Goal: Communication & Community: Participate in discussion

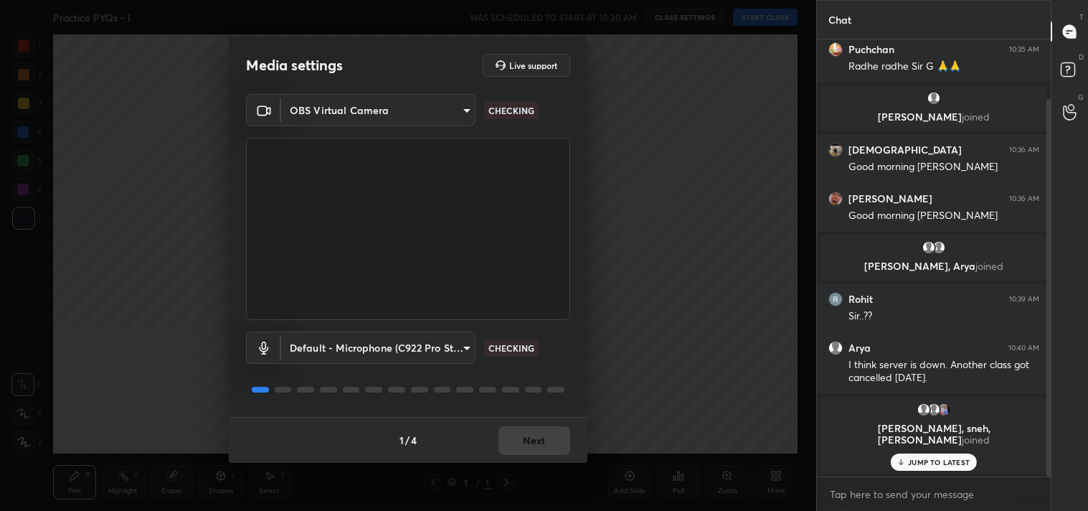
click at [395, 105] on body "1 2 3 4 5 6 7 C X Z C X Z E E Erase all H H Practice PYQs - I WAS SCHEDULED TO …" at bounding box center [544, 255] width 1088 height 511
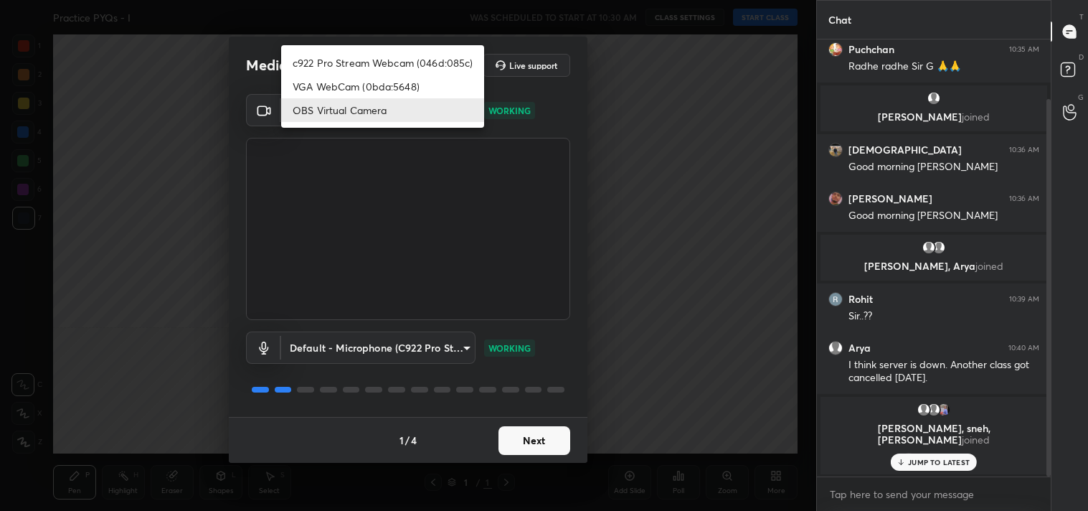
click at [395, 105] on li "OBS Virtual Camera" at bounding box center [382, 110] width 203 height 24
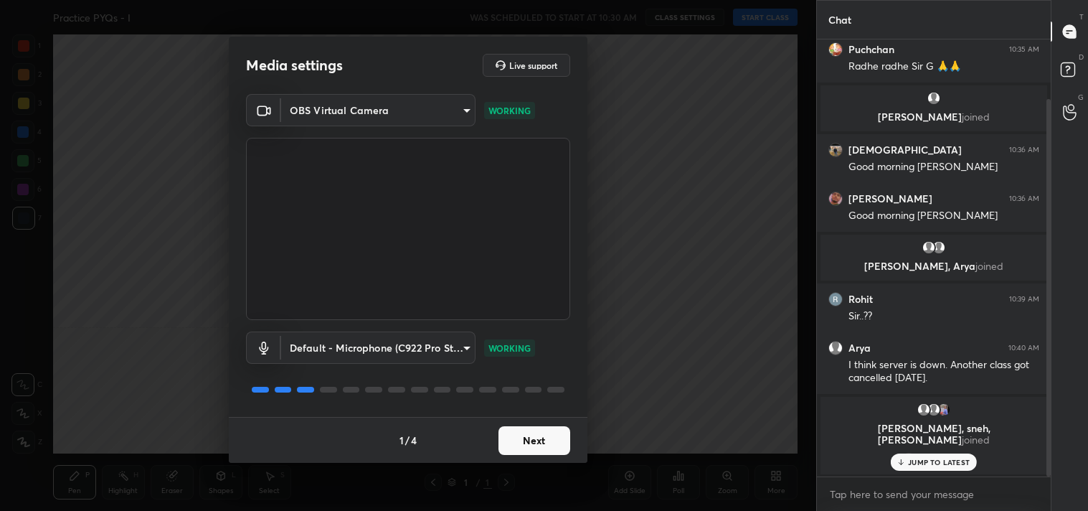
click at [550, 435] on button "Next" at bounding box center [534, 440] width 72 height 29
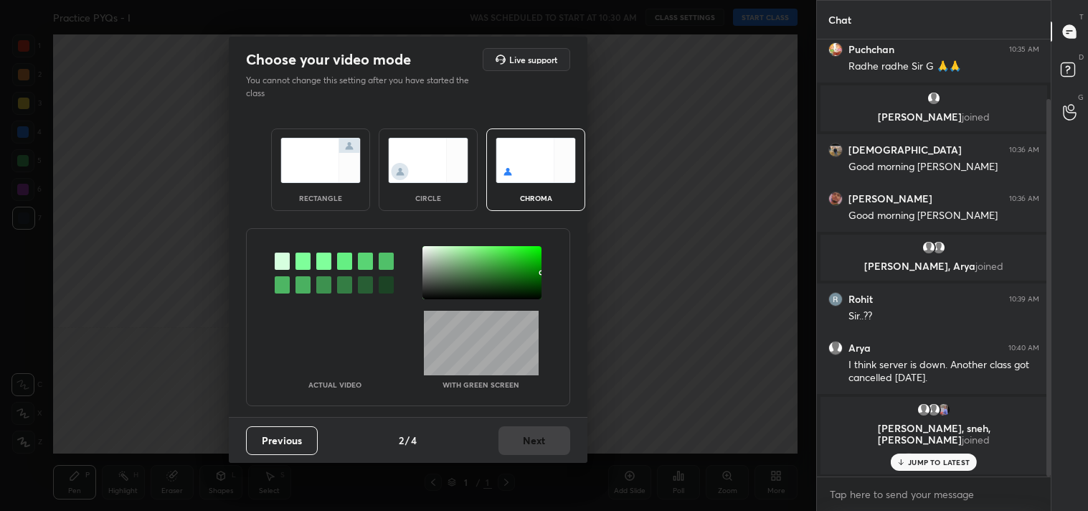
click at [311, 178] on img at bounding box center [320, 160] width 80 height 45
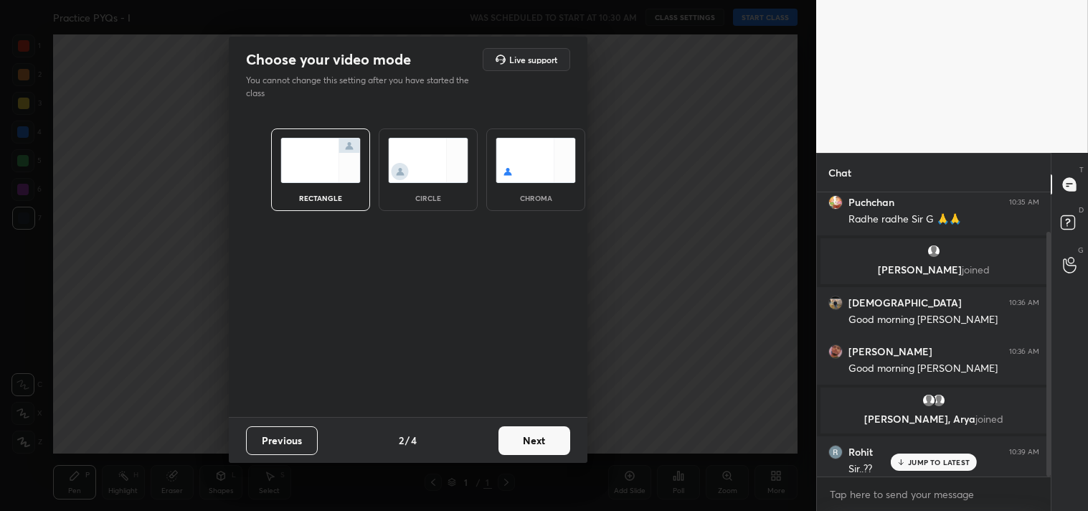
scroll to position [5, 4]
click at [520, 435] on button "Next" at bounding box center [534, 440] width 72 height 29
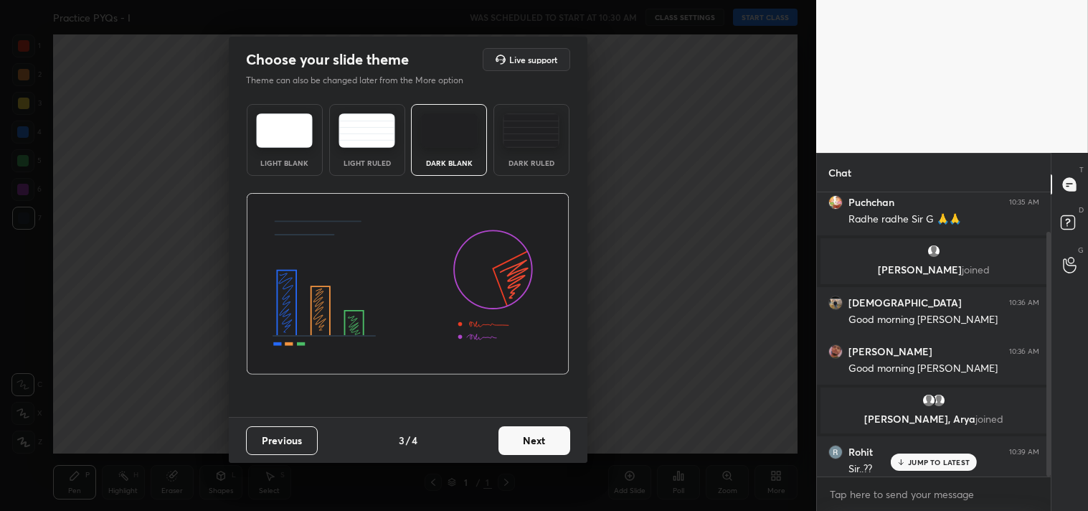
click at [495, 136] on div "Dark Ruled" at bounding box center [531, 140] width 76 height 72
click at [543, 440] on button "Next" at bounding box center [534, 440] width 72 height 29
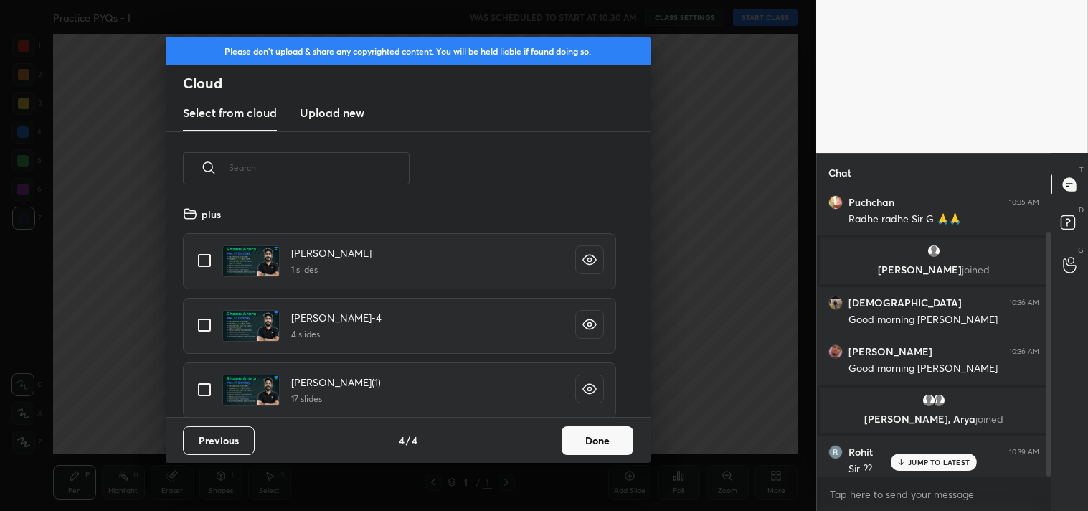
scroll to position [212, 460]
click at [209, 256] on input "grid" at bounding box center [204, 260] width 30 height 30
checkbox input "true"
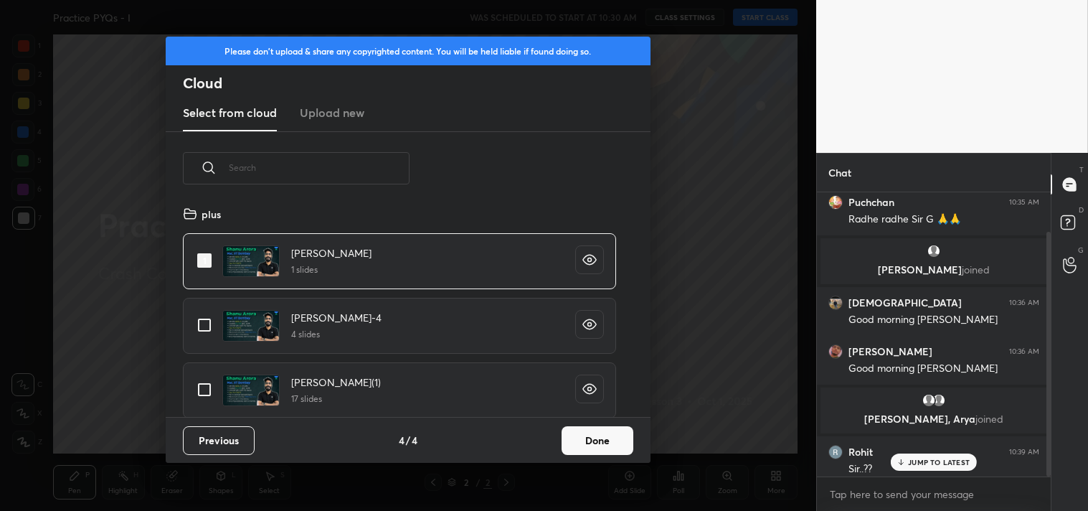
click at [595, 433] on button "Done" at bounding box center [598, 440] width 72 height 29
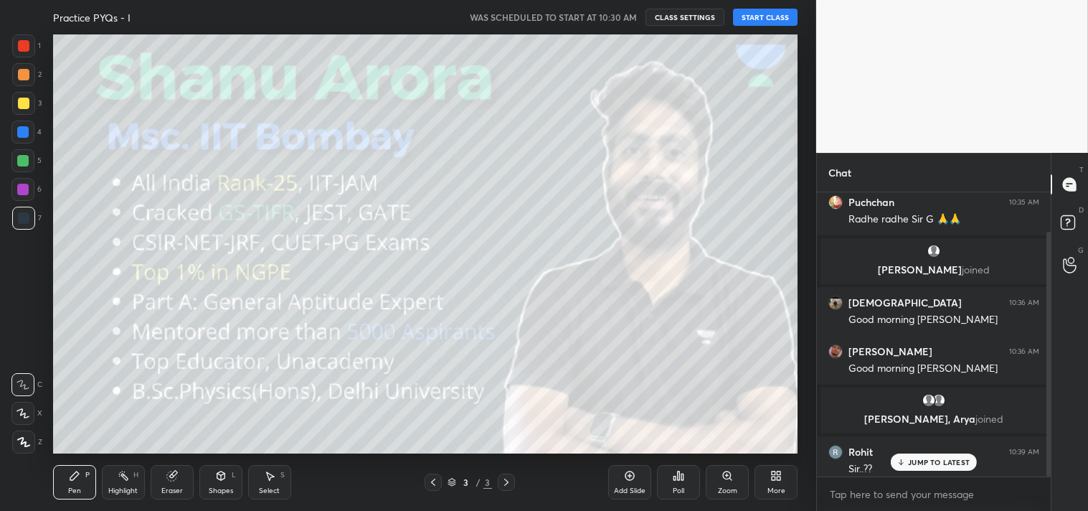
click at [751, 22] on button "START CLASS" at bounding box center [765, 17] width 65 height 17
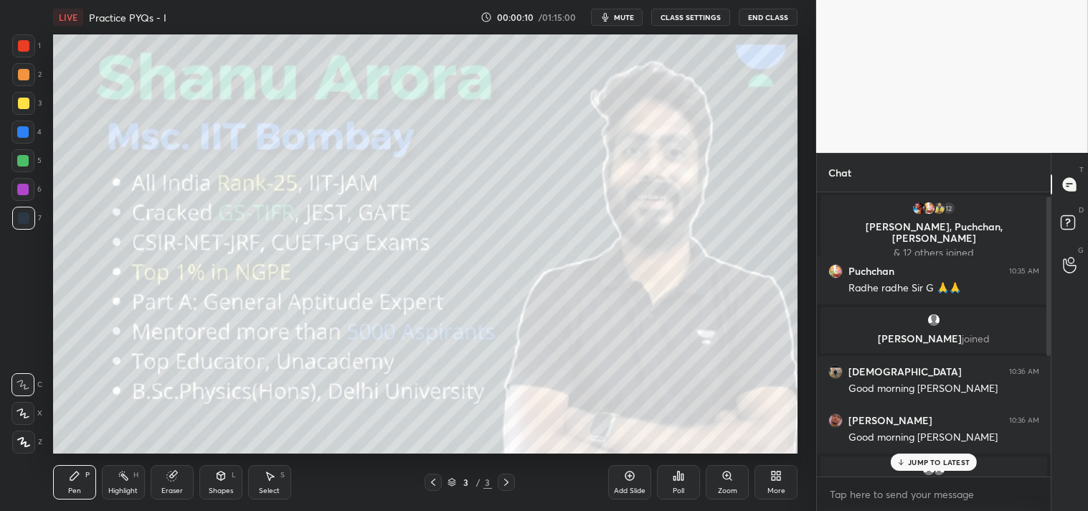
scroll to position [222, 0]
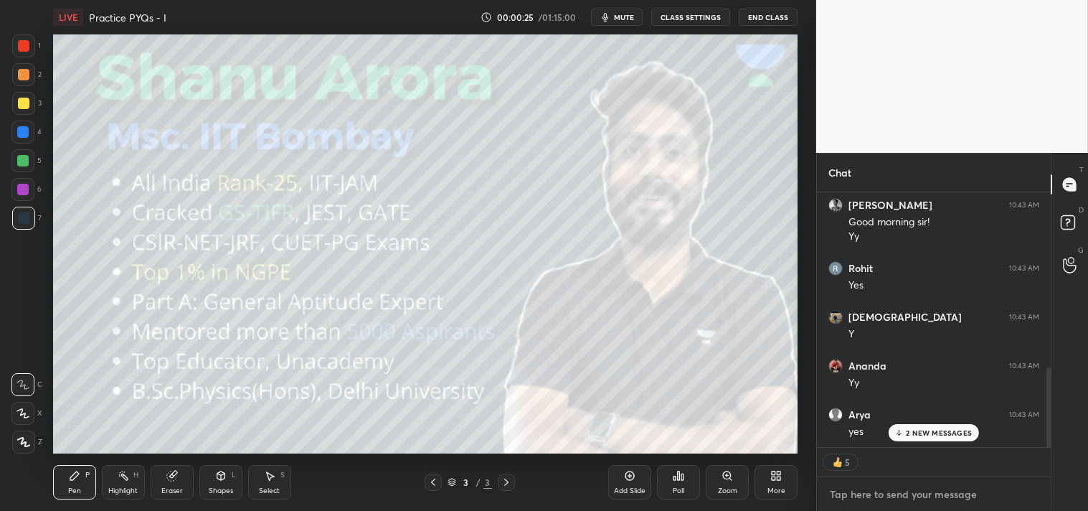
click at [859, 486] on textarea at bounding box center [933, 494] width 211 height 23
type textarea "x"
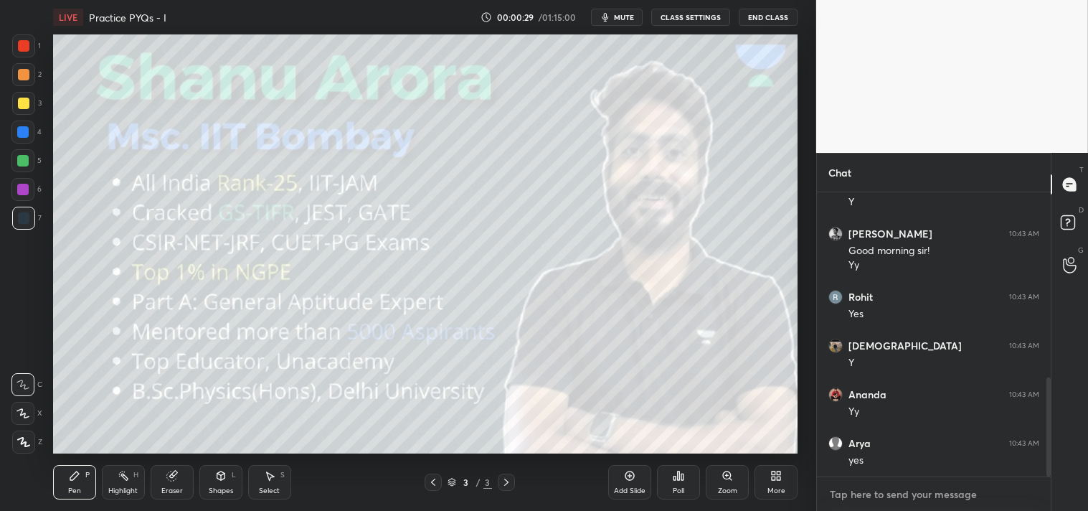
click at [869, 499] on textarea at bounding box center [933, 494] width 211 height 23
type textarea "W"
type textarea "x"
type textarea "WE"
type textarea "x"
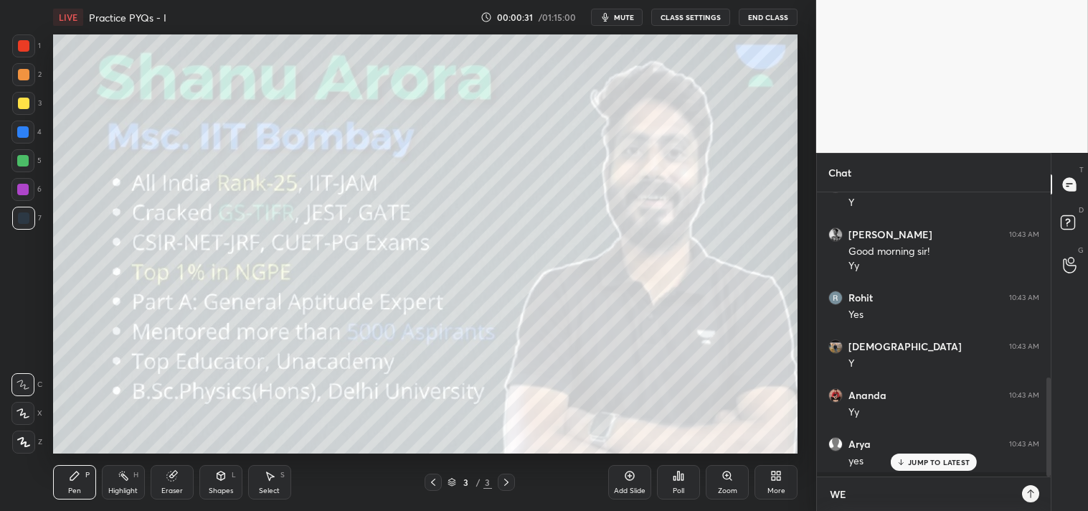
type textarea "WE"
type textarea "x"
type textarea "WE N"
type textarea "x"
type textarea "WE NE"
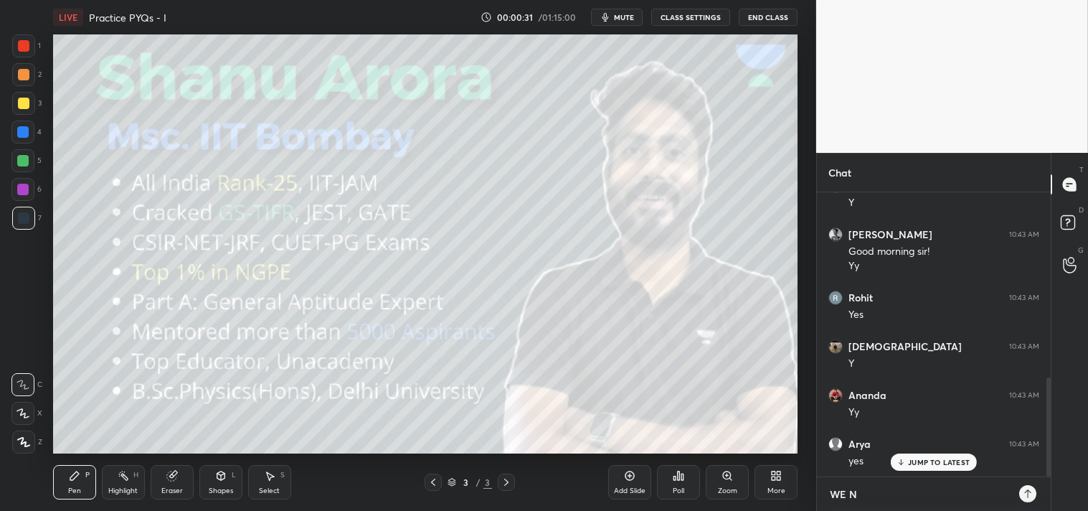
type textarea "x"
type textarea "WE NEF"
type textarea "x"
type textarea "WE NEFF"
type textarea "x"
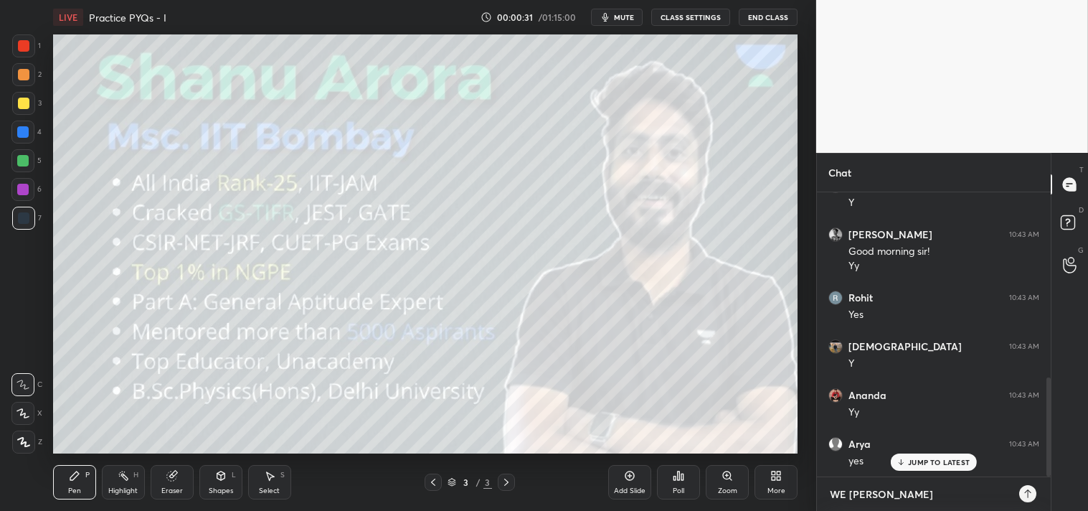
type textarea "WE NEFF"
type textarea "x"
type textarea "WE NEFF"
type textarea "x"
type textarea "WE NEF"
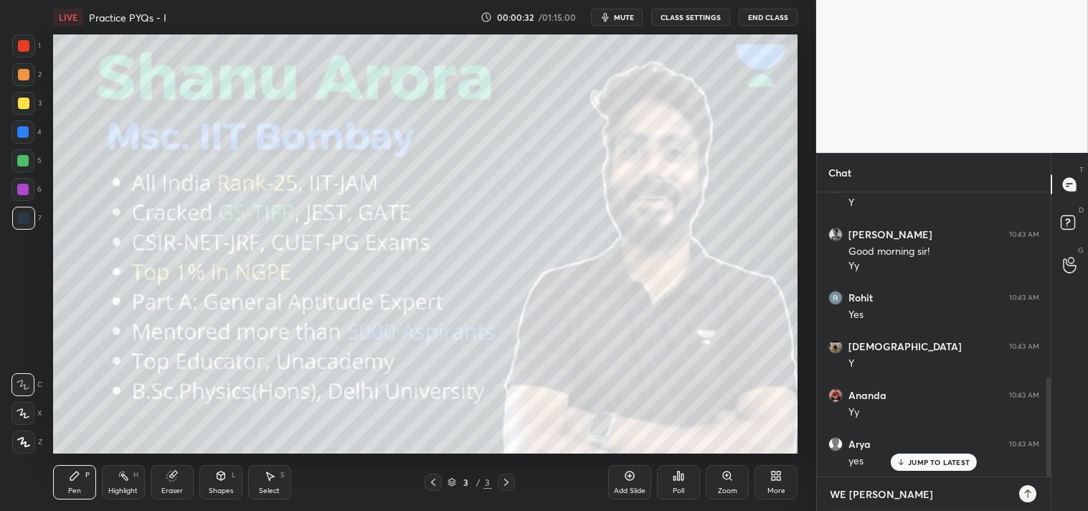
type textarea "x"
type textarea "WE NE"
type textarea "x"
type textarea "WE N"
type textarea "x"
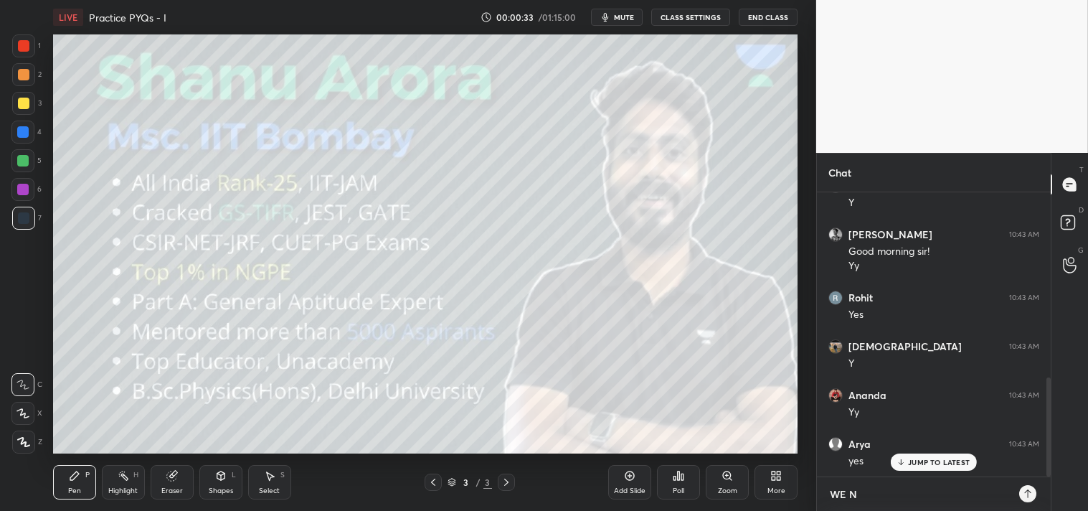
type textarea "WE"
type textarea "x"
type textarea "WE"
type textarea "x"
type textarea "W"
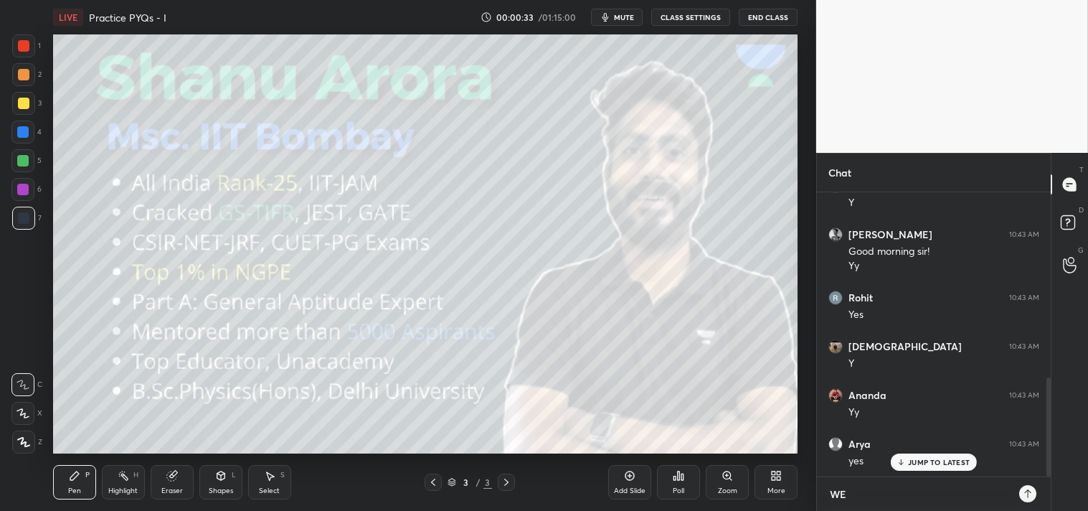
type textarea "x"
type textarea "2"
type textarea "x"
type textarea "2M"
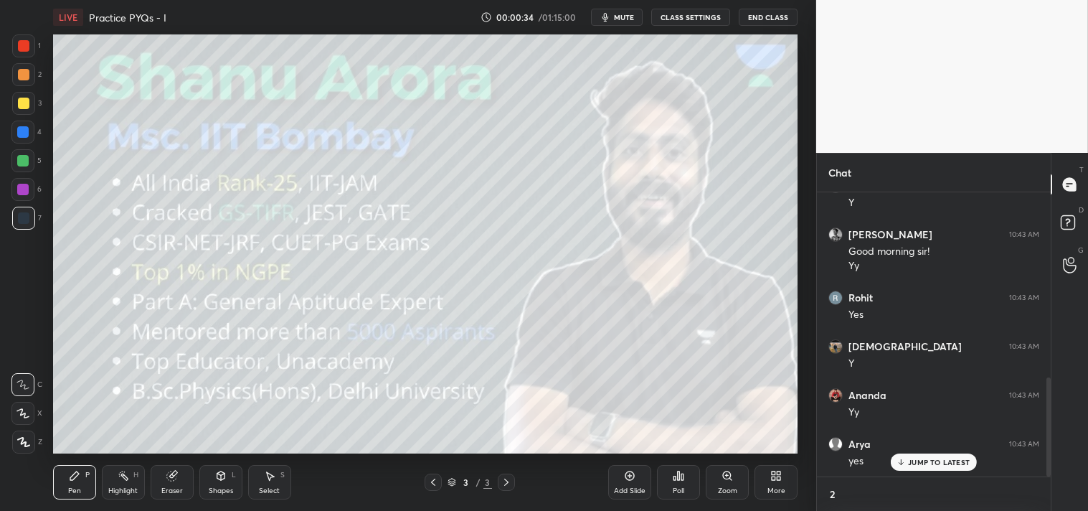
type textarea "x"
type textarea "2MI"
type textarea "x"
type textarea "2MIN"
type textarea "x"
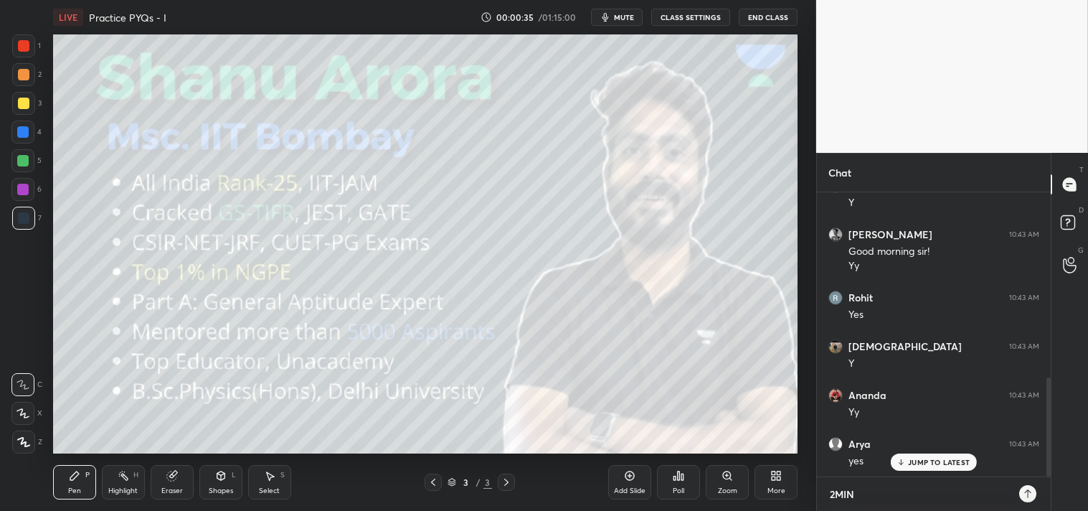
type textarea "2MINS"
type textarea "x"
type textarea "2MIN"
type textarea "x"
type textarea "2MI"
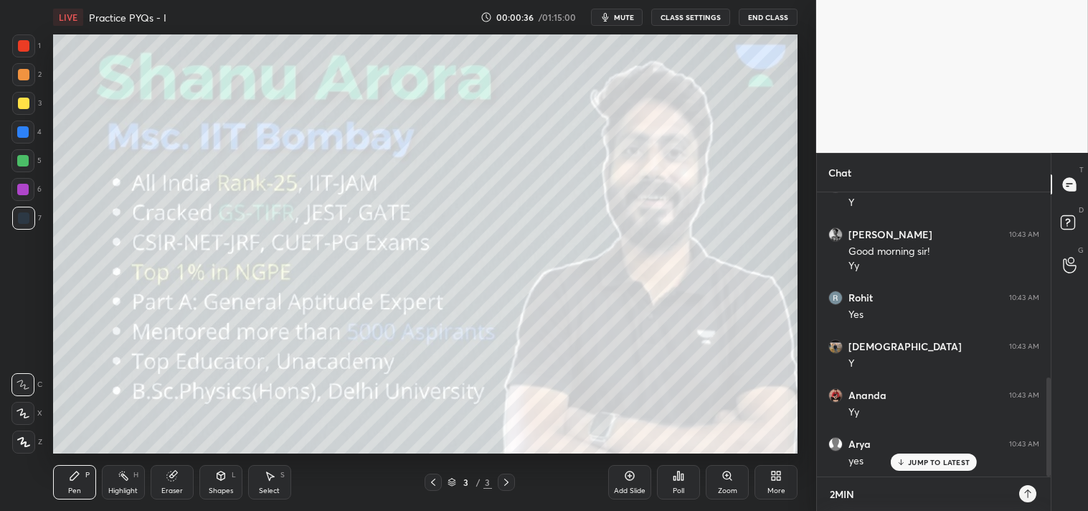
type textarea "x"
type textarea "2M"
type textarea "x"
type textarea "2"
type textarea "x"
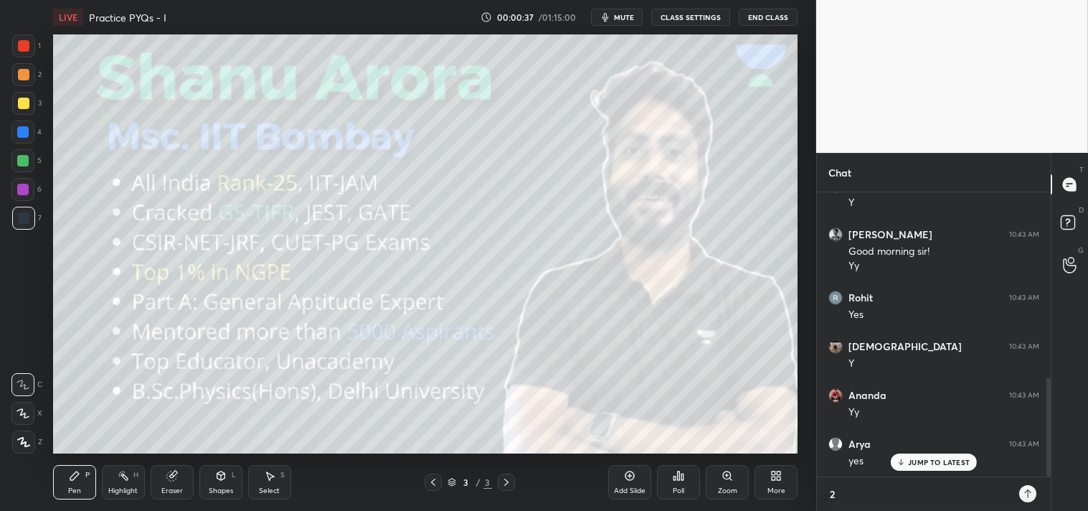
type textarea "x"
type textarea "2"
type textarea "x"
type textarea "2m"
type textarea "x"
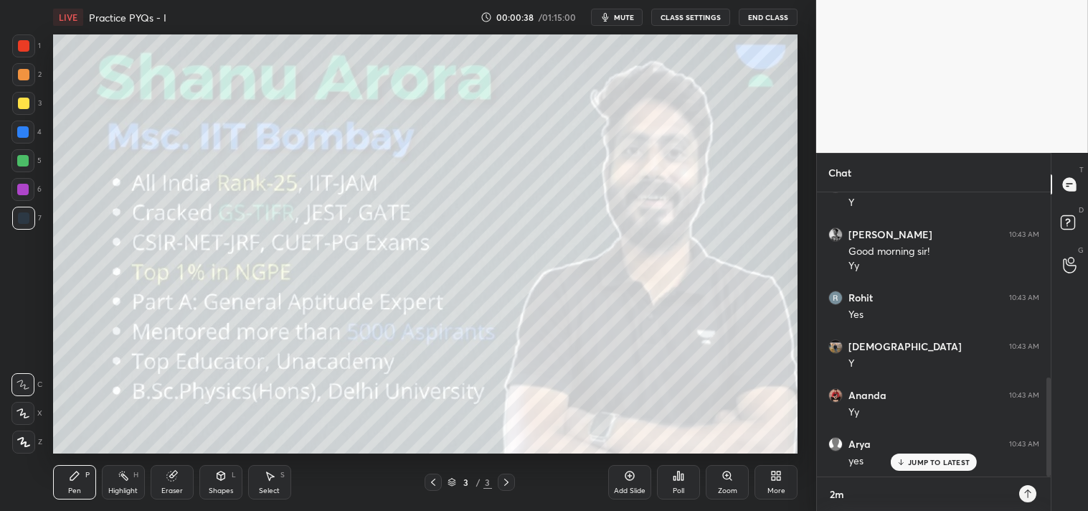
type textarea "2mi"
type textarea "x"
type textarea "2min"
type textarea "x"
type textarea "2mins"
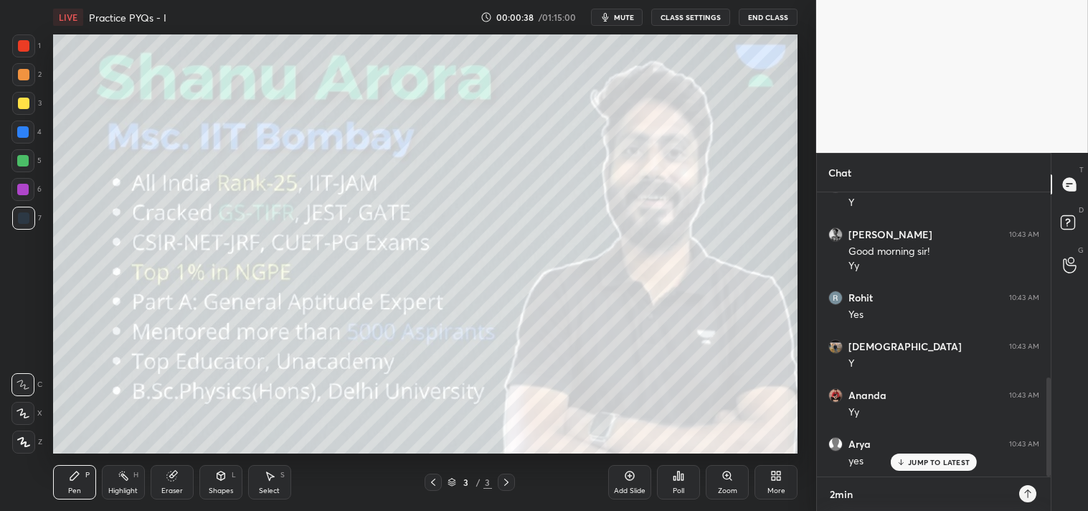
type textarea "x"
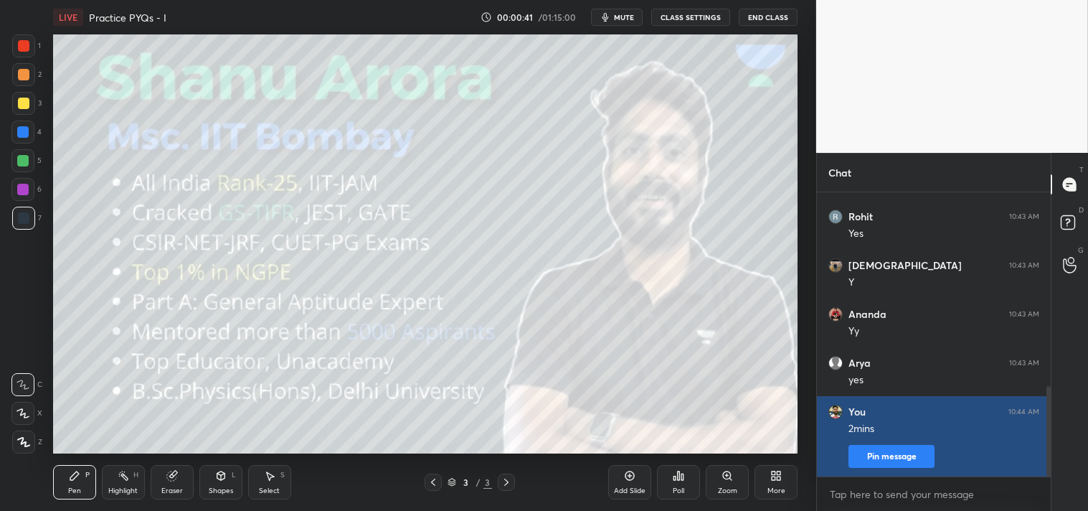
click at [894, 448] on button "Pin message" at bounding box center [892, 456] width 86 height 23
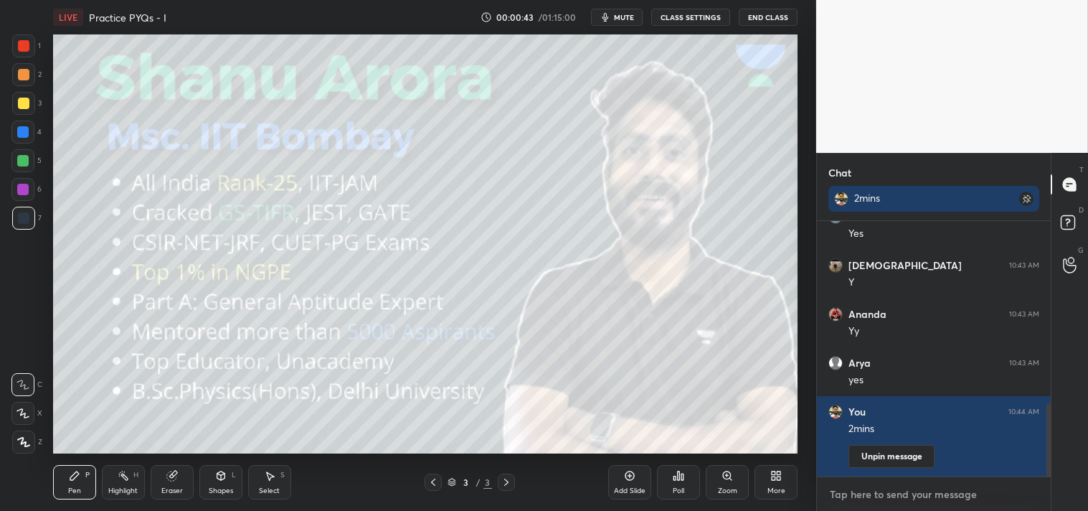
type textarea "x"
click at [892, 505] on textarea at bounding box center [933, 494] width 211 height 23
type textarea "p"
type textarea "x"
type textarea "pl"
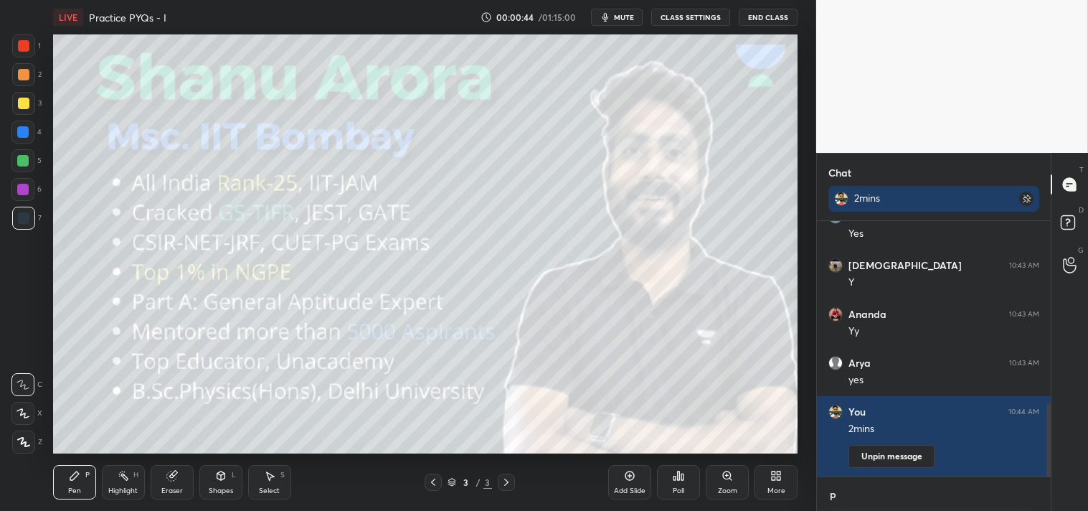
type textarea "x"
type textarea "pls"
type textarea "x"
type textarea "pls"
type textarea "x"
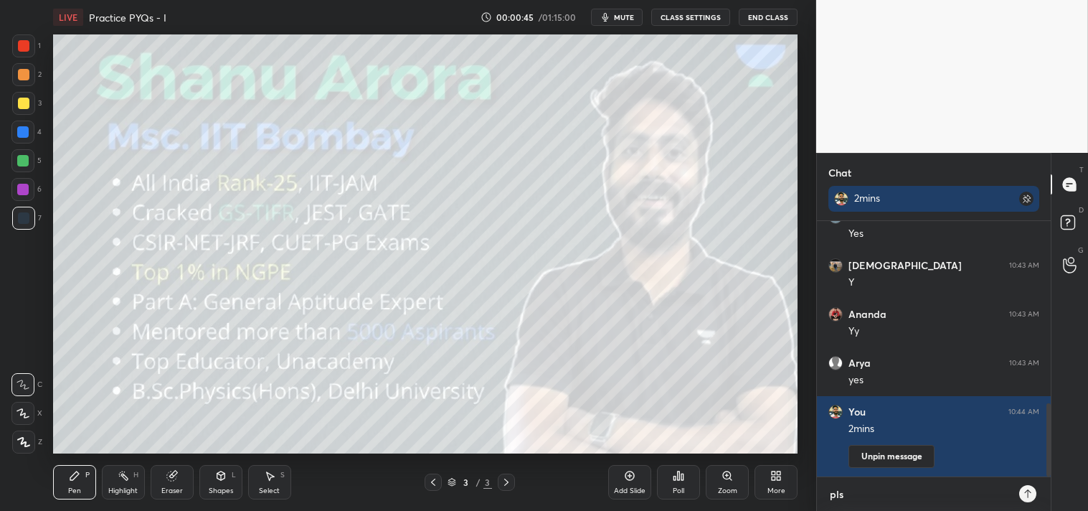
type textarea "pls r"
type textarea "x"
type textarea "pls re"
type textarea "x"
type textarea "pls rev"
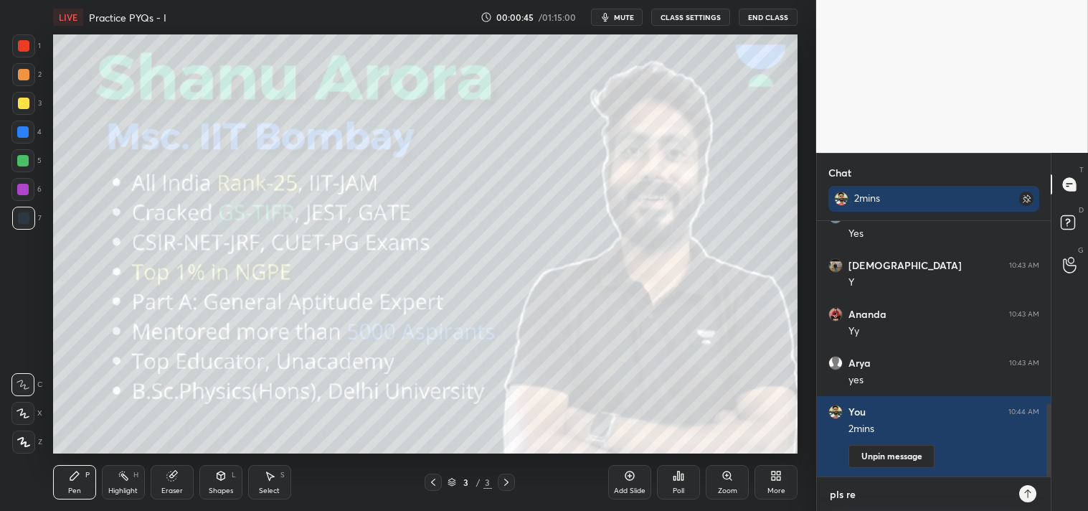
type textarea "x"
type textarea "pls revi"
type textarea "x"
type textarea "pls revis"
type textarea "x"
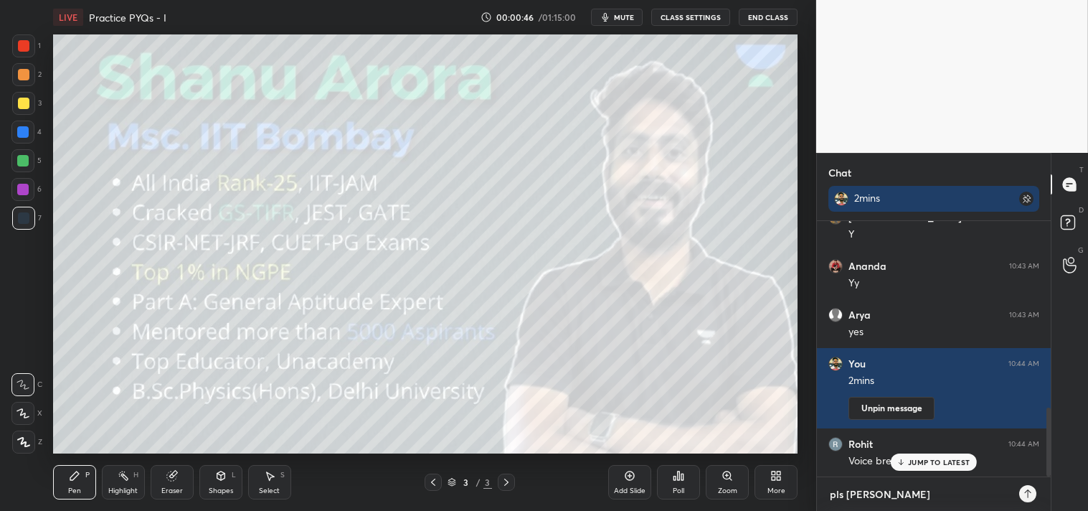
type textarea "pls revise"
type textarea "x"
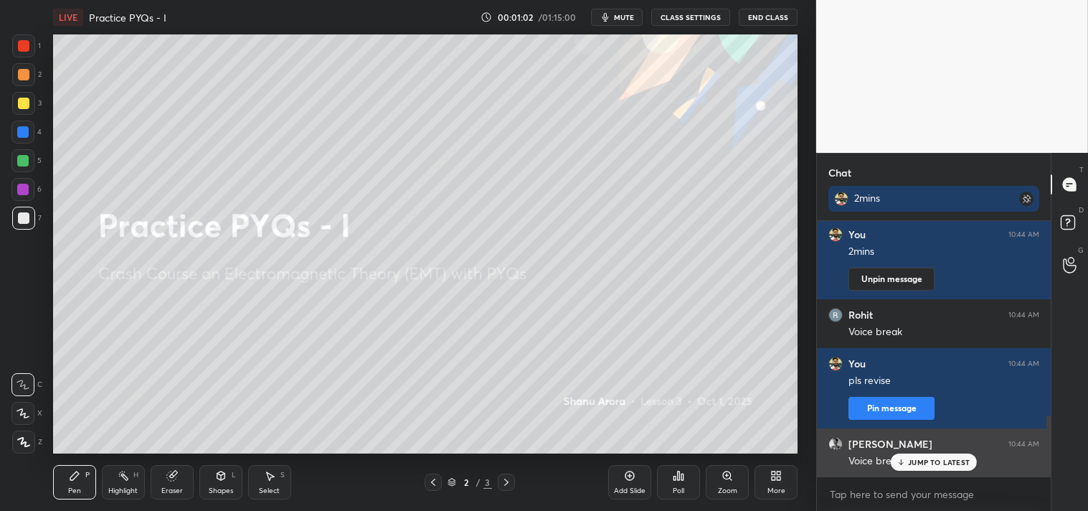
click at [909, 460] on p "JUMP TO LATEST" at bounding box center [939, 462] width 62 height 9
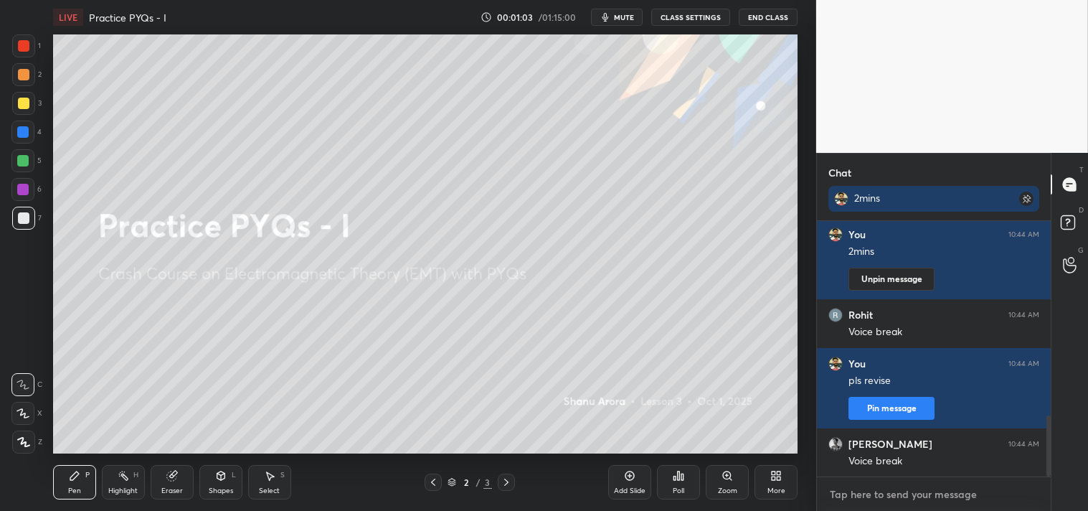
click at [864, 489] on textarea at bounding box center [933, 494] width 211 height 23
type textarea "x"
click at [611, 16] on icon "button" at bounding box center [605, 16] width 11 height 11
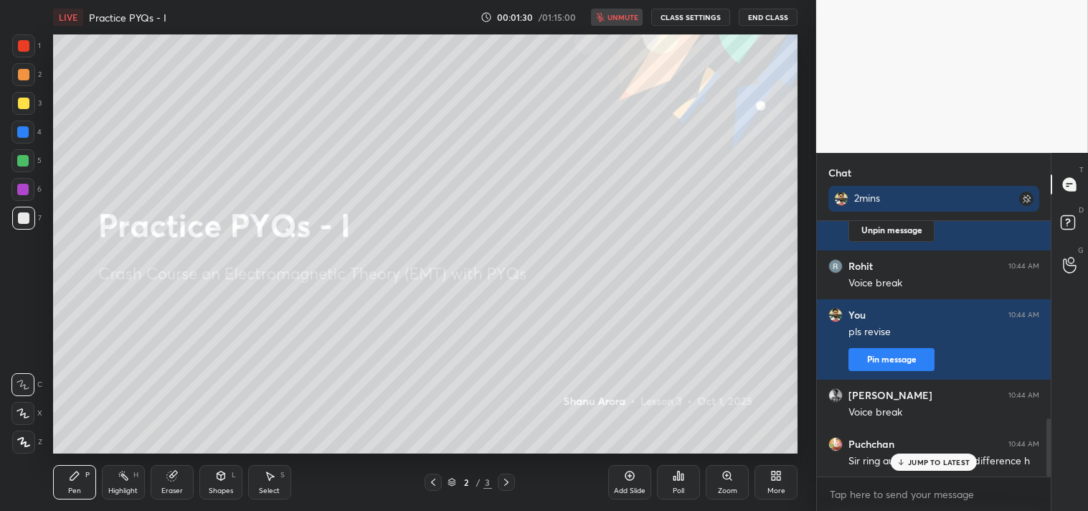
click at [923, 459] on p "JUMP TO LATEST" at bounding box center [939, 462] width 62 height 9
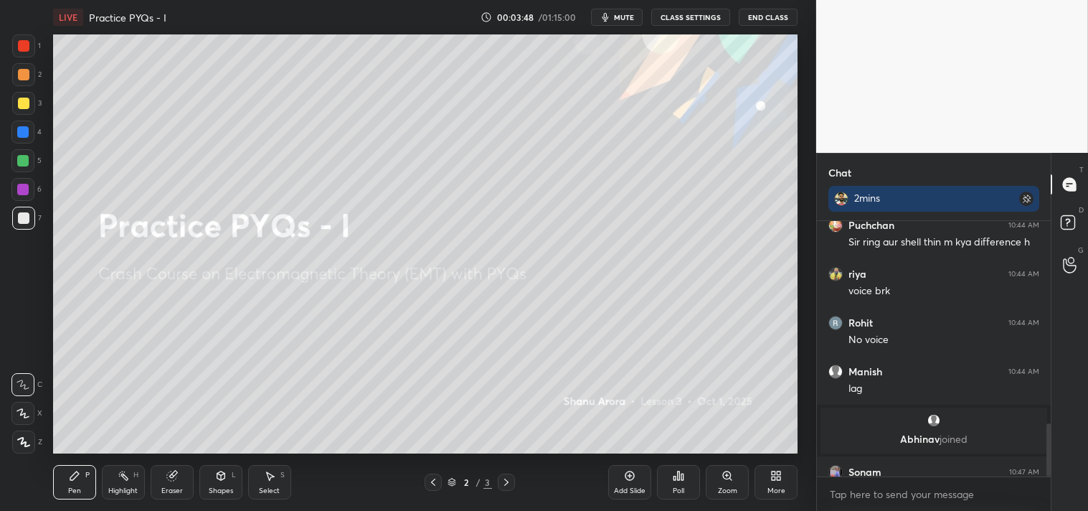
scroll to position [285, 230]
click at [707, 17] on button "CLASS SETTINGS" at bounding box center [690, 17] width 79 height 17
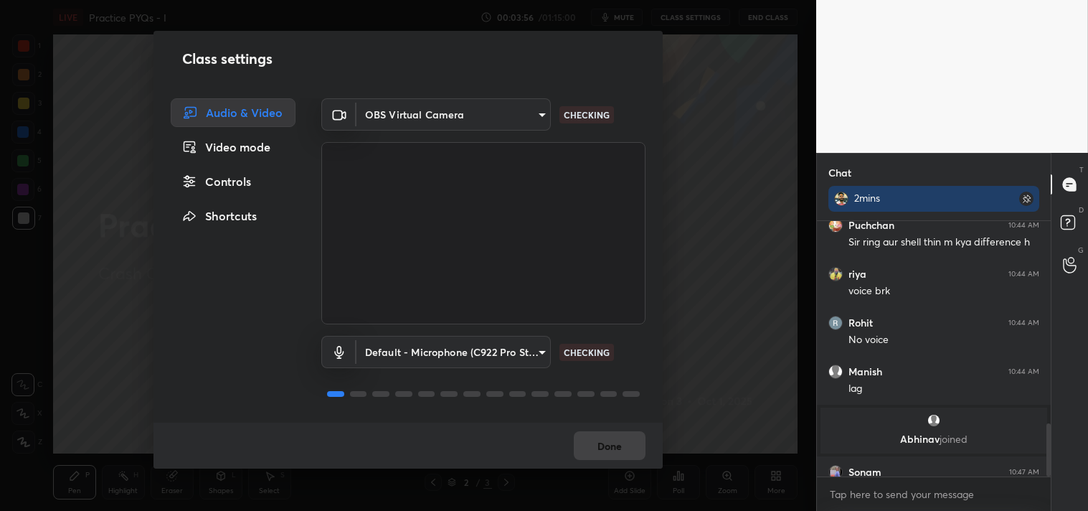
click at [457, 105] on body "1 2 3 4 5 6 7 C X Z C X Z E E Erase all H H LIVE Practice PYQs - I 00:03:56 / 0…" at bounding box center [544, 255] width 1088 height 511
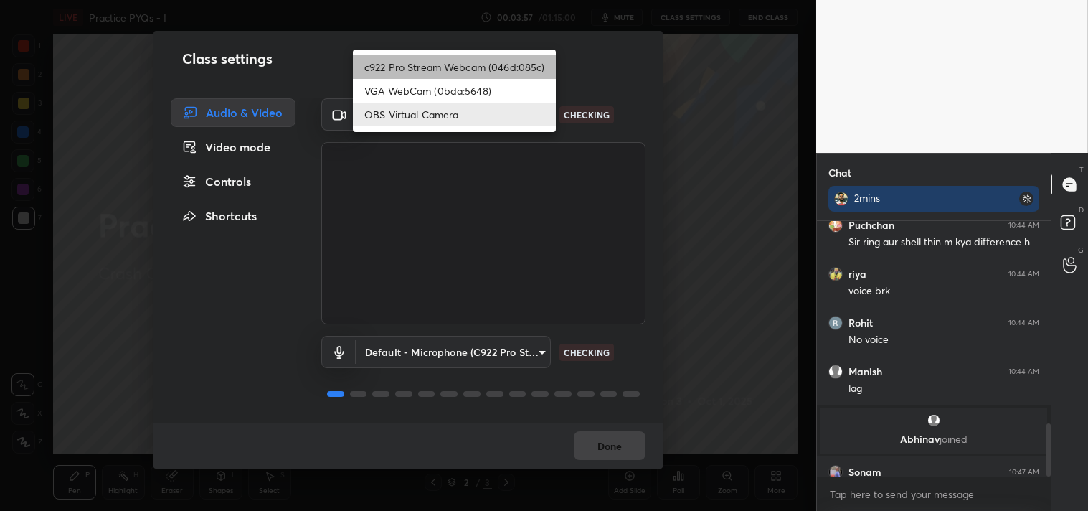
click at [417, 62] on li "c922 Pro Stream Webcam (046d:085c)" at bounding box center [454, 67] width 203 height 24
type input "77efdbe0d0591a5658d362a6e640cec0e2706c98c83ef82d39568dbf4875ff01"
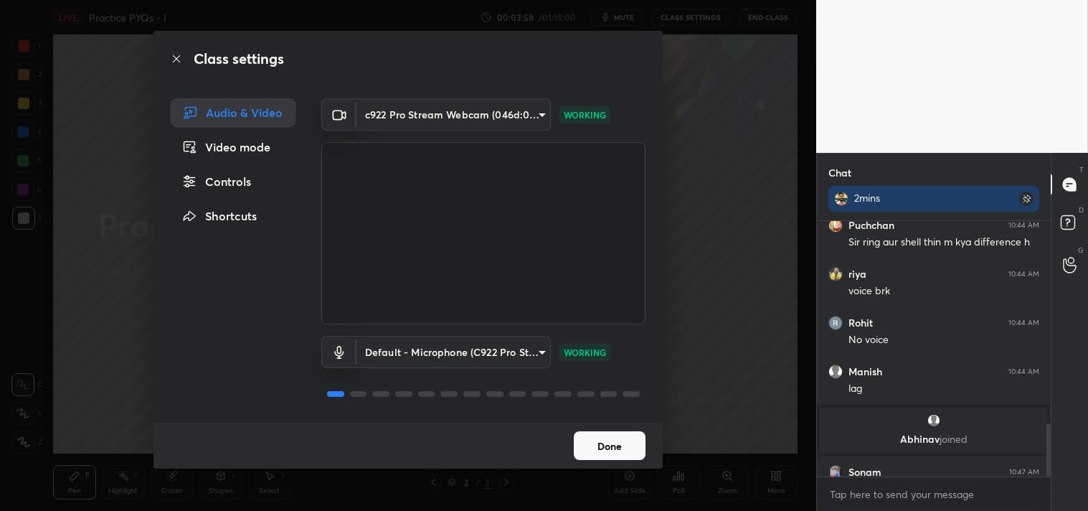
click at [606, 441] on button "Done" at bounding box center [610, 445] width 72 height 29
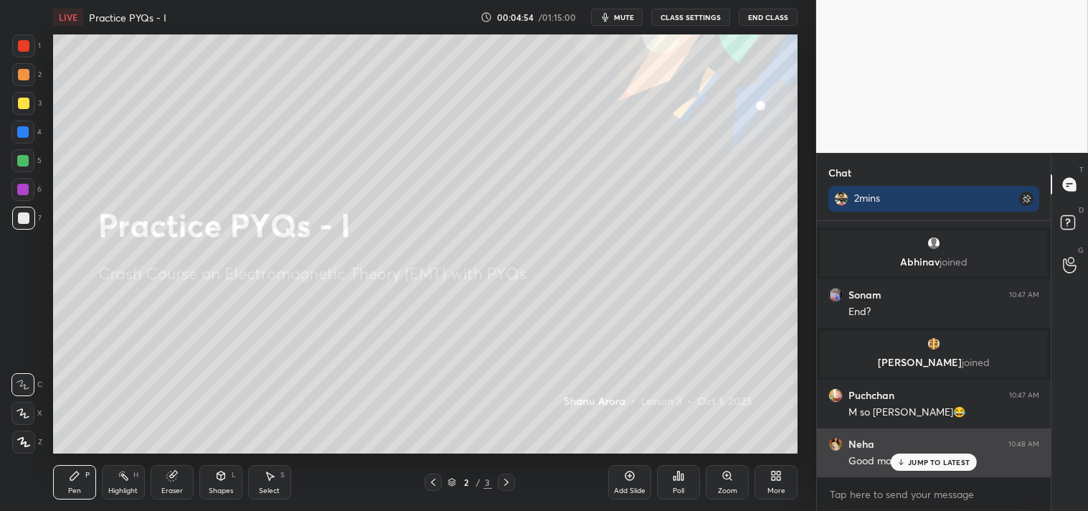
scroll to position [1261, 0]
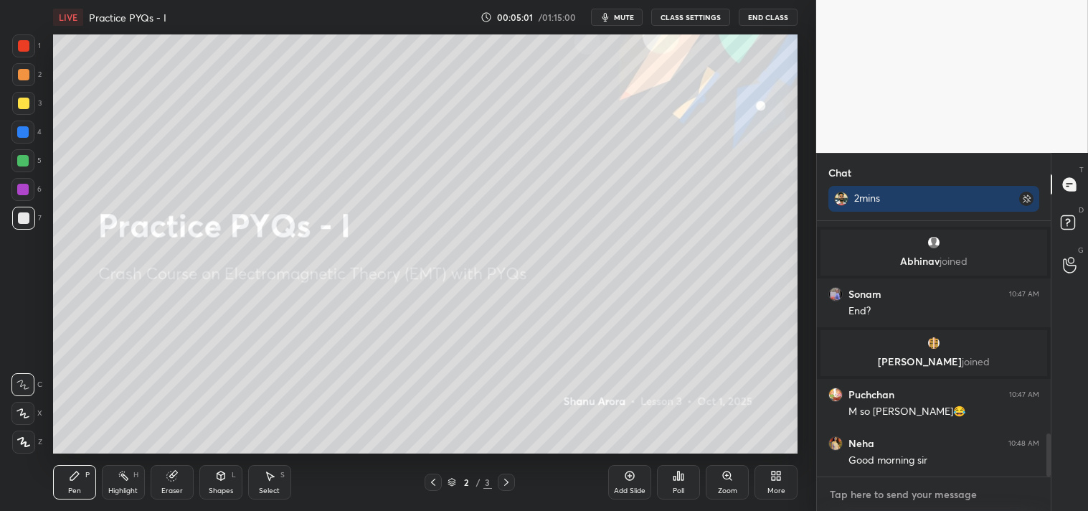
type textarea "x"
click at [871, 485] on textarea at bounding box center [933, 494] width 211 height 23
type textarea "."
type textarea "x"
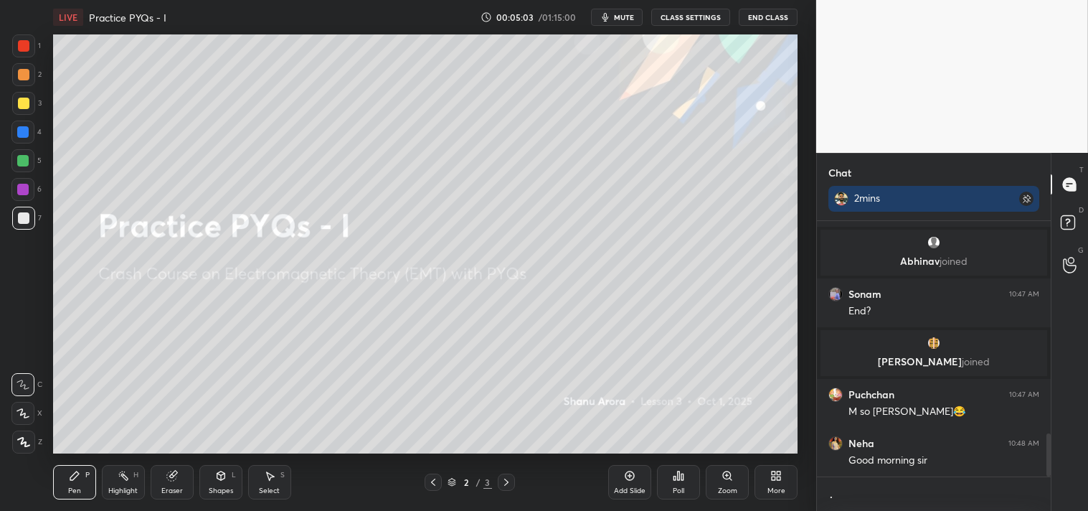
type textarea ".."
type textarea "x"
type textarea "..."
type textarea "x"
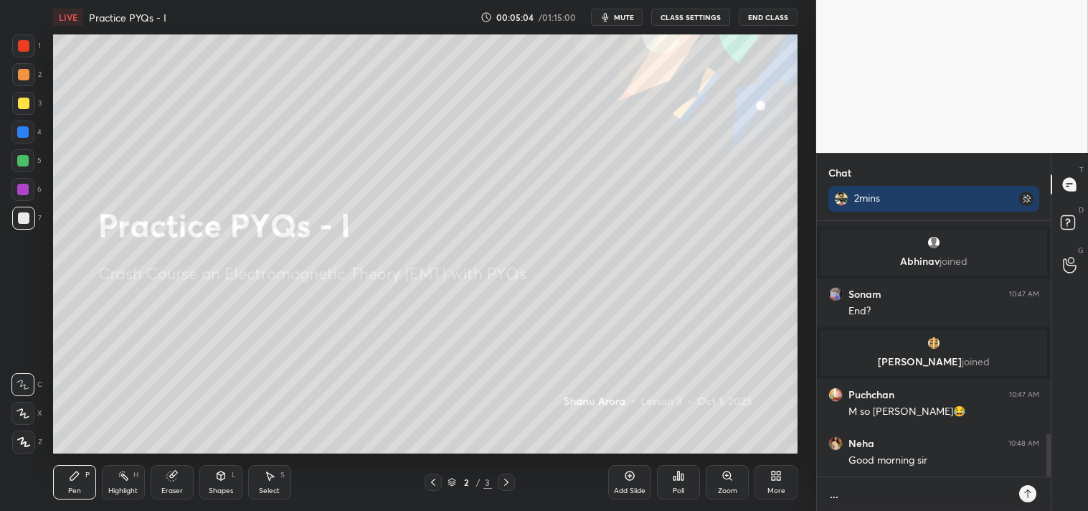
type textarea "x"
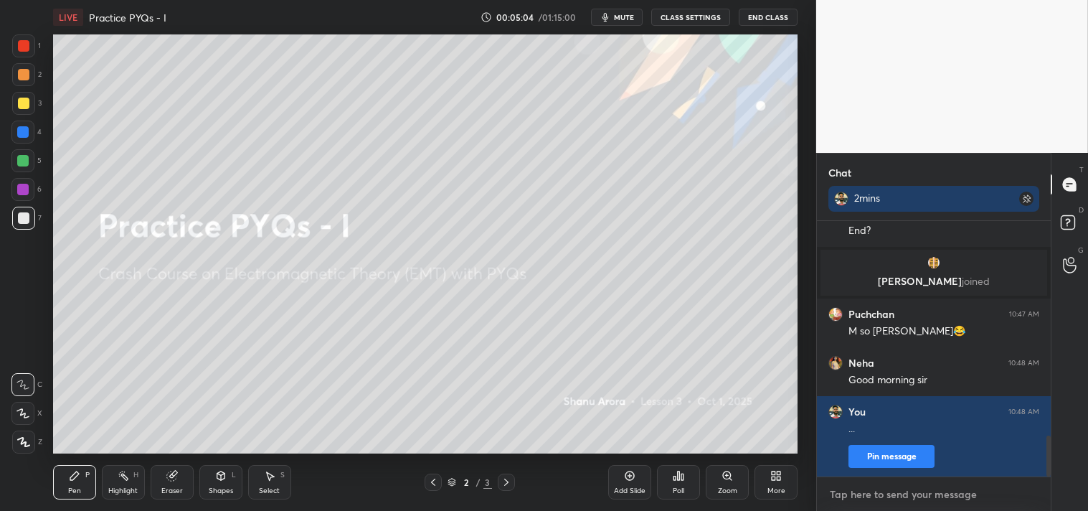
type textarea "."
type textarea "x"
type textarea ".."
type textarea "x"
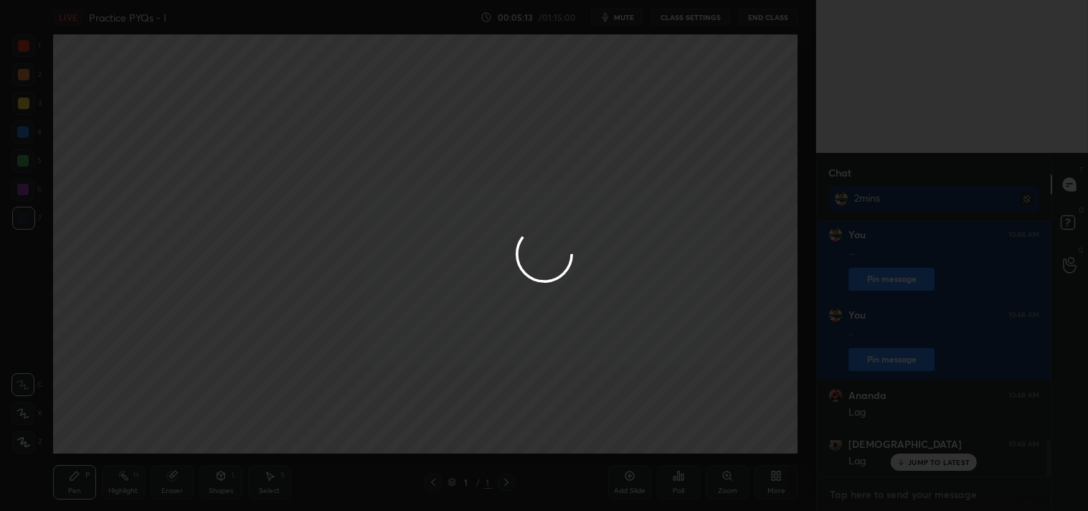
scroll to position [1567, 0]
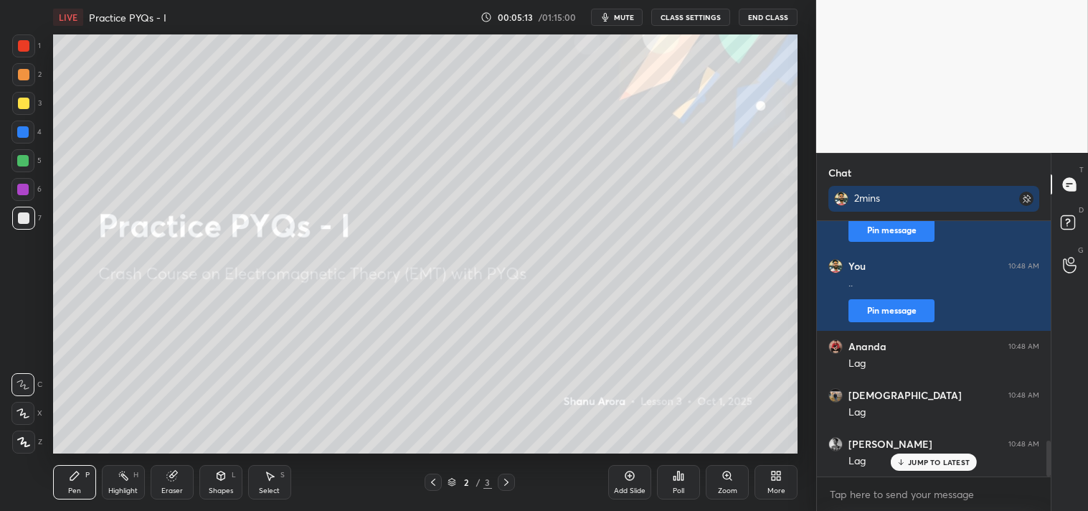
type textarea "x"
click at [681, 14] on button "CLASS SETTINGS" at bounding box center [690, 17] width 79 height 17
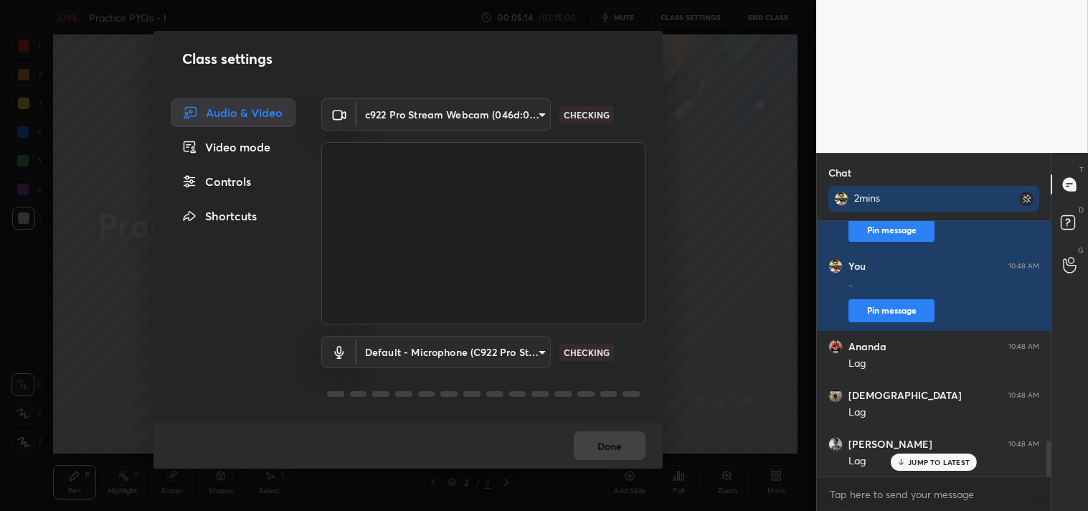
scroll to position [1617, 0]
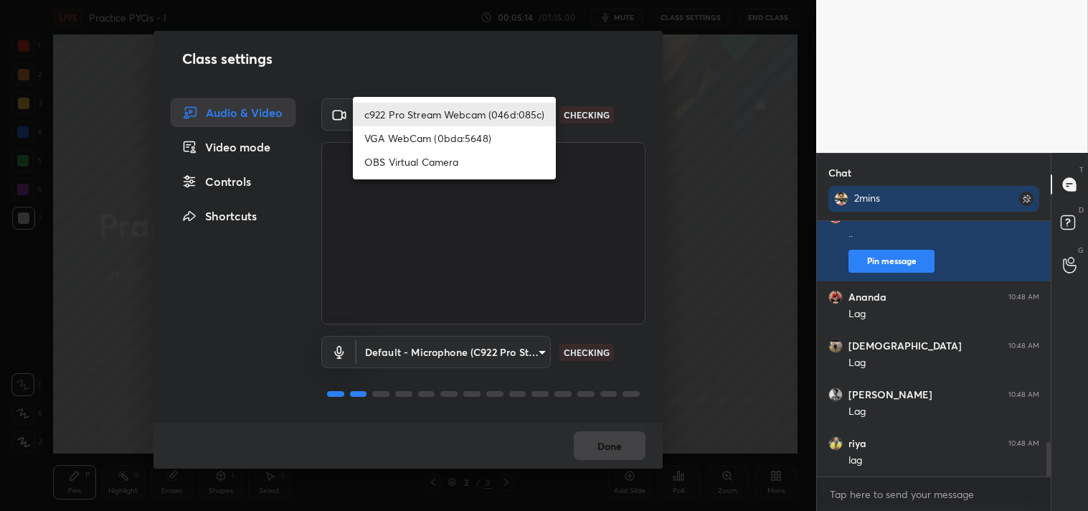
click at [400, 111] on body "1 2 3 4 5 6 7 C X Z C X Z E E Erase all H H LIVE Practice PYQs - I 00:05:14 / 0…" at bounding box center [544, 255] width 1088 height 511
click at [396, 158] on li "OBS Virtual Camera" at bounding box center [454, 162] width 203 height 24
type input "64645b19d528b3ac785889237b1a364f3b7ccd5da23f372116afb1703458f4fd"
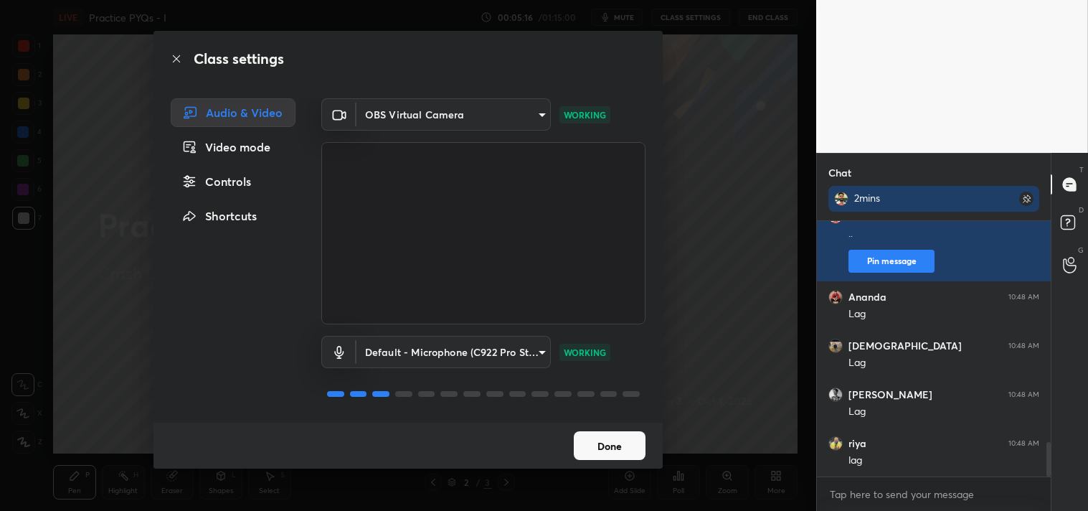
click at [606, 440] on button "Done" at bounding box center [610, 445] width 72 height 29
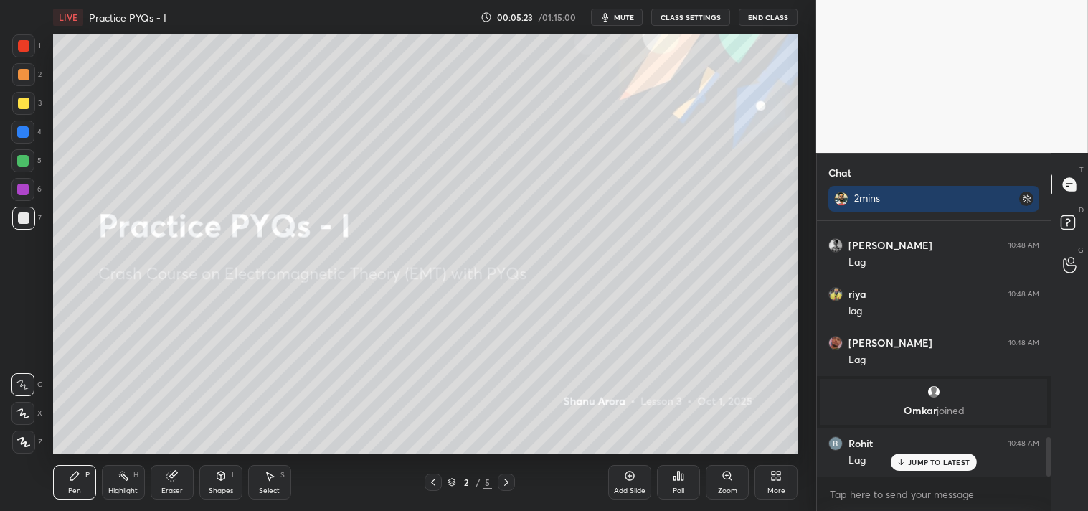
scroll to position [1411, 0]
click at [869, 491] on textarea at bounding box center [933, 494] width 211 height 23
type textarea "x"
type textarea "."
type textarea "x"
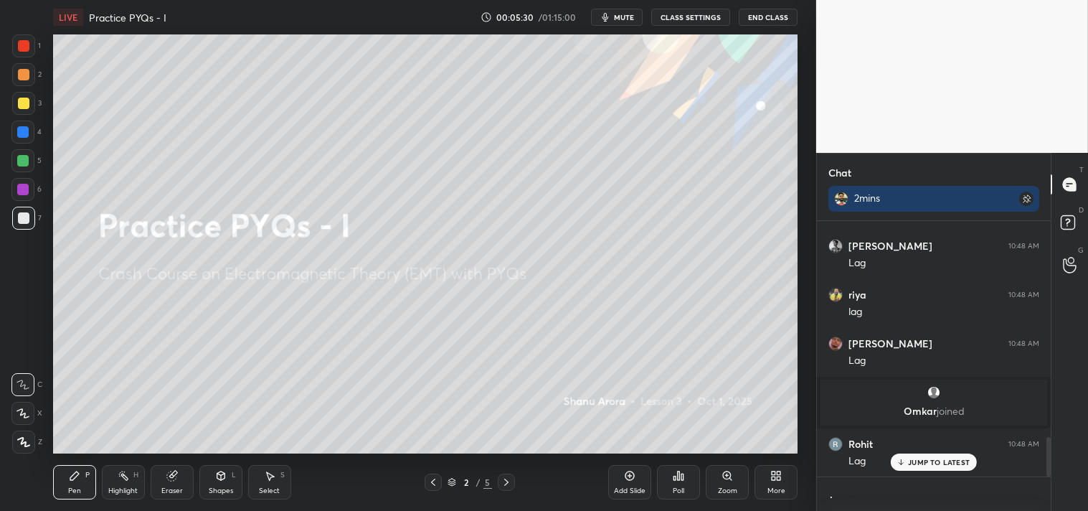
scroll to position [4, 4]
type textarea ".."
type textarea "x"
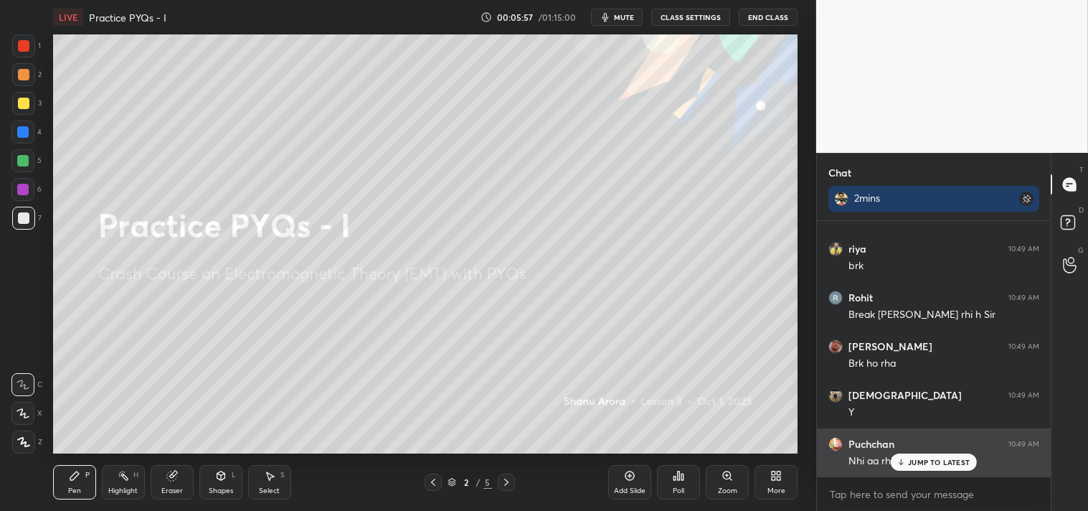
click at [927, 463] on p "JUMP TO LATEST" at bounding box center [939, 462] width 62 height 9
type textarea "x"
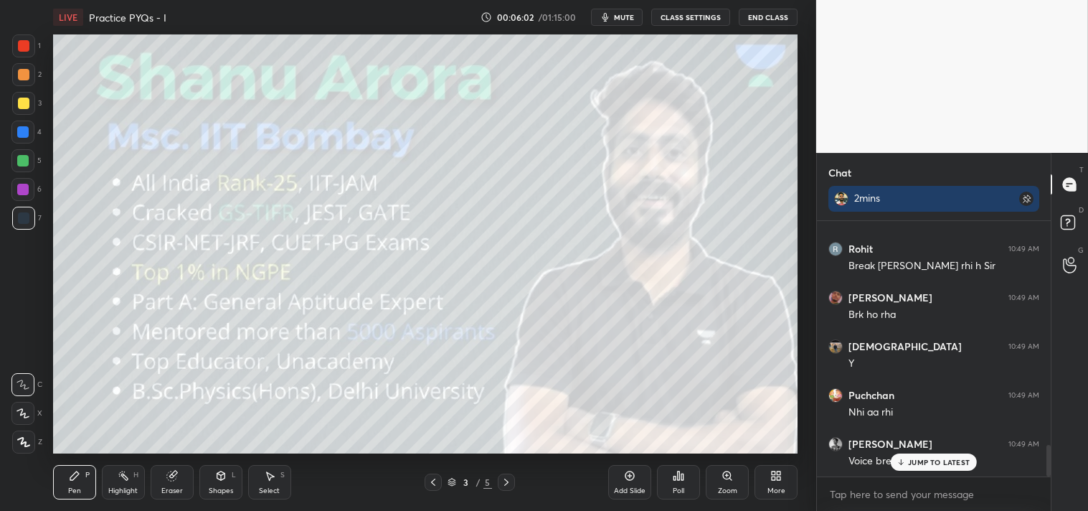
click at [650, 486] on div "Add Slide" at bounding box center [629, 482] width 43 height 34
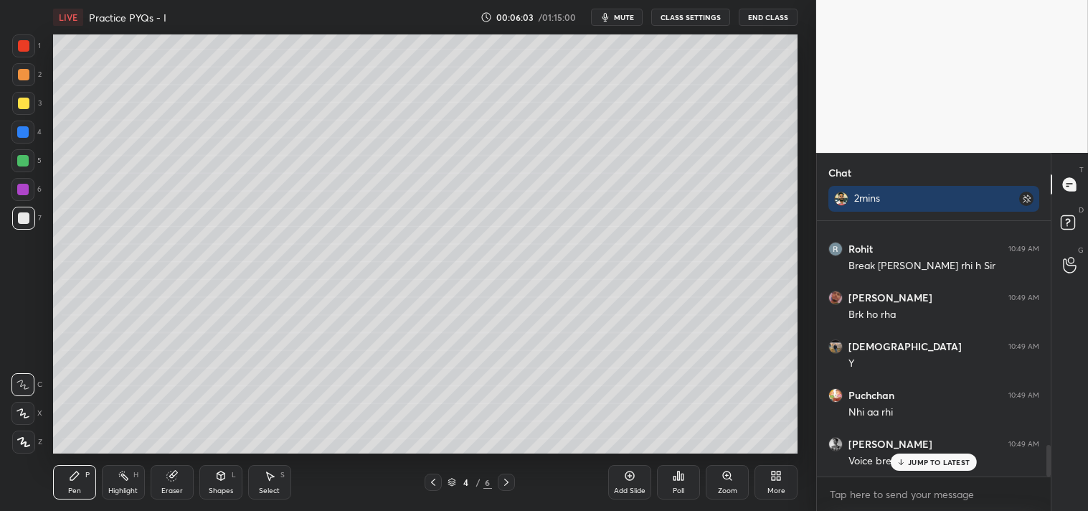
click at [225, 489] on div "Shapes" at bounding box center [221, 490] width 24 height 7
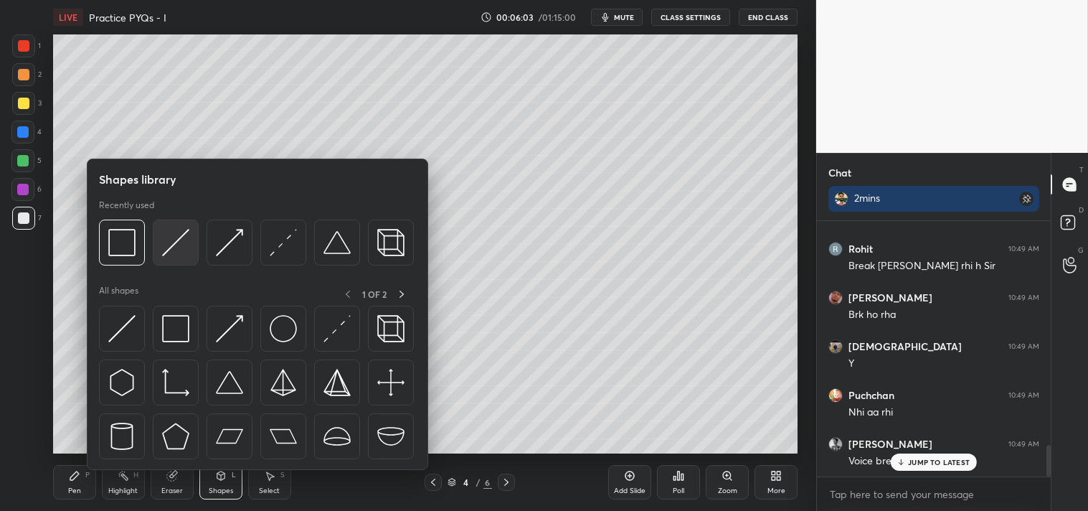
scroll to position [1882, 0]
click at [171, 253] on img at bounding box center [175, 242] width 27 height 27
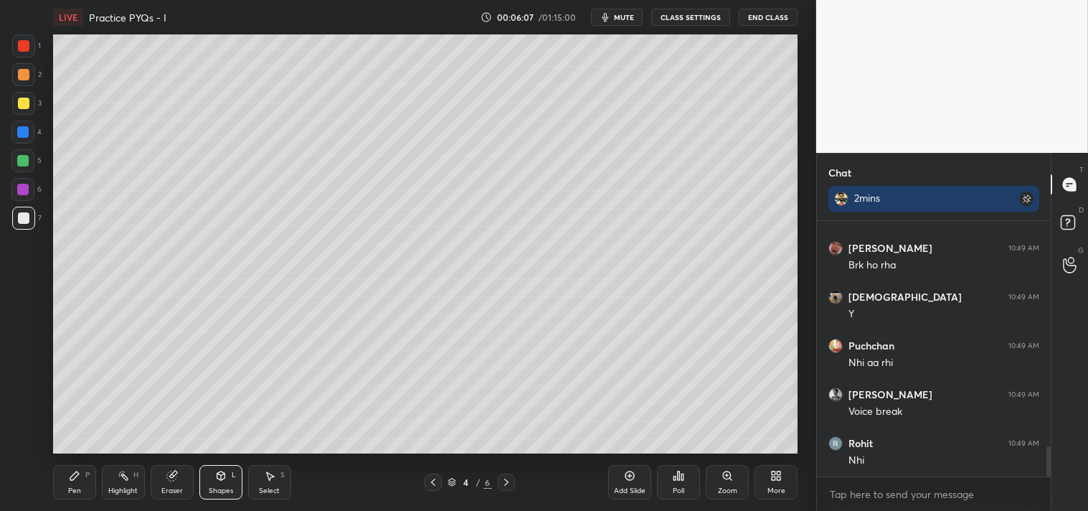
click at [715, 486] on div "Zoom" at bounding box center [727, 482] width 43 height 34
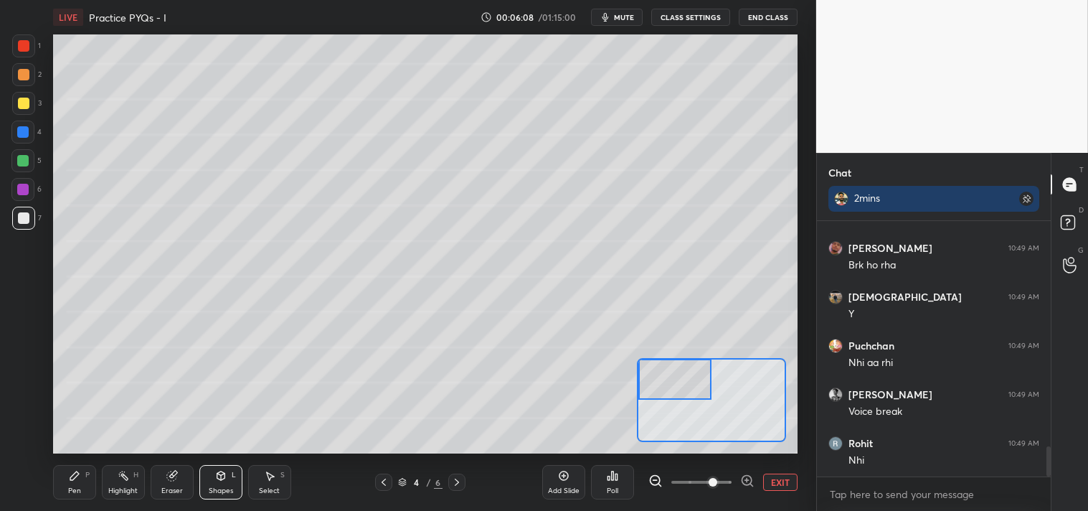
scroll to position [1931, 0]
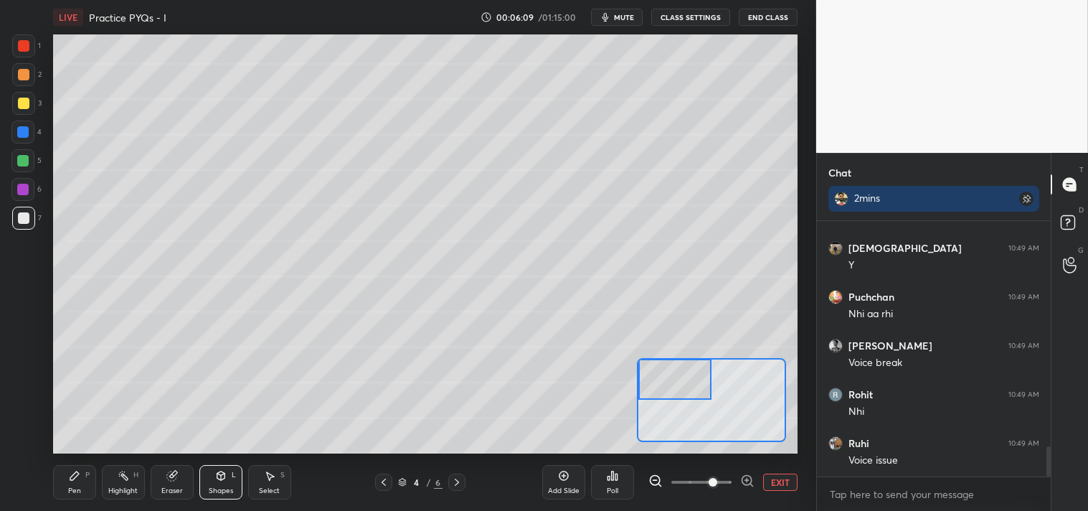
click at [69, 491] on div "Pen" at bounding box center [74, 490] width 13 height 7
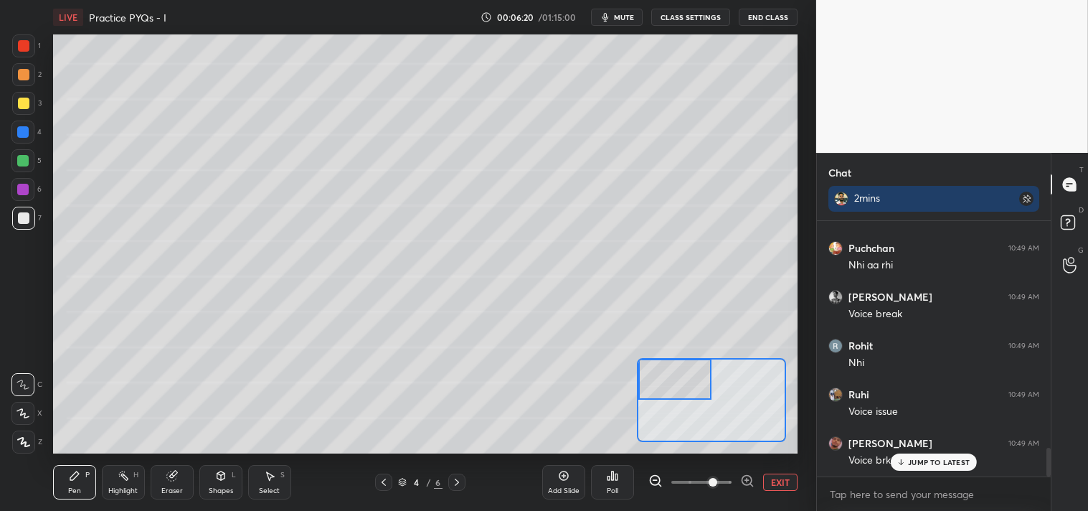
scroll to position [2028, 0]
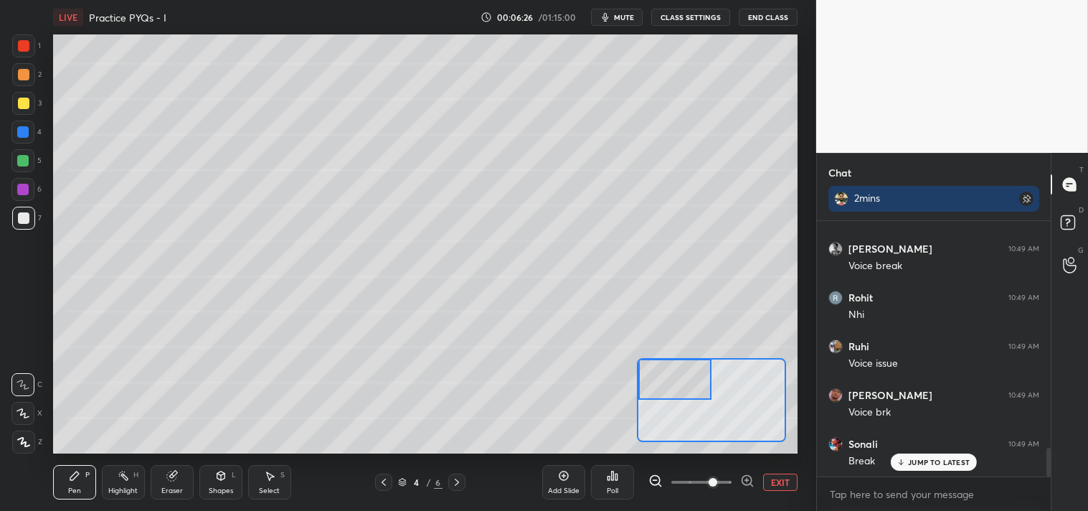
click at [675, 18] on button "CLASS SETTINGS" at bounding box center [690, 17] width 79 height 17
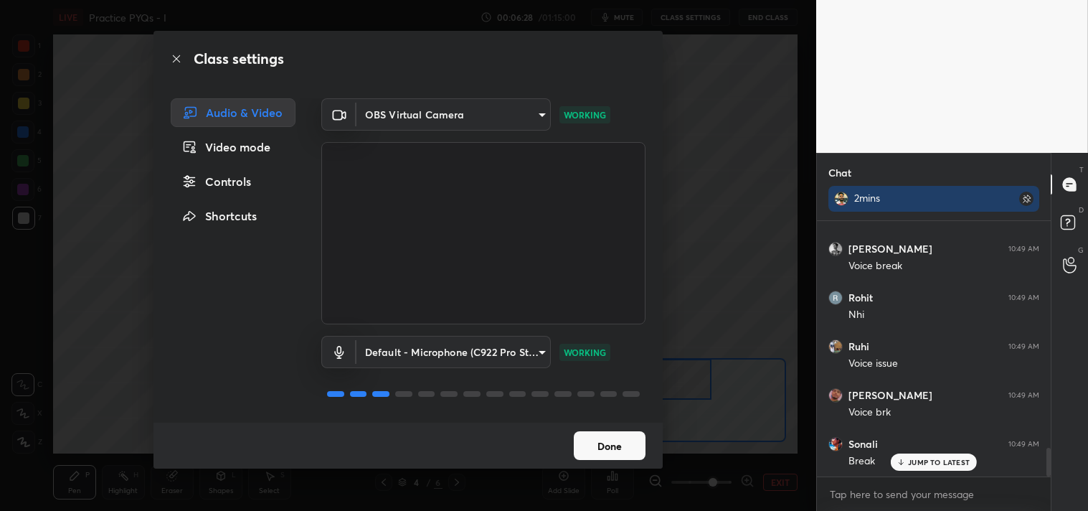
click at [462, 119] on body "1 2 3 4 5 6 7 C X Z C X Z E E Erase all H H LIVE Practice PYQs - I 00:06:28 / 0…" at bounding box center [544, 255] width 1088 height 511
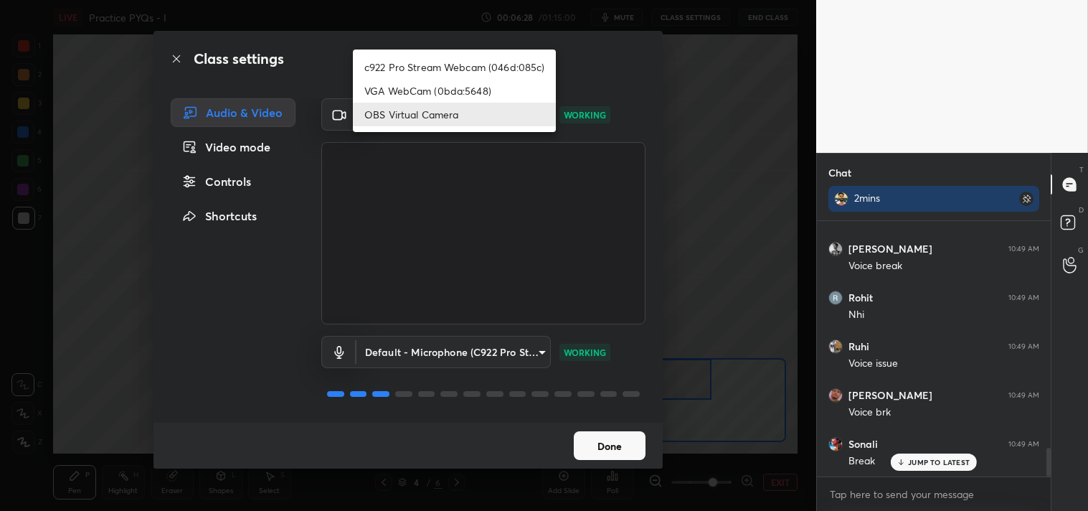
click at [445, 91] on li "VGA WebCam (0bda:5648)" at bounding box center [454, 91] width 203 height 24
type input "e4597343f9fca7a15d2227cdf7bb5a950385ca35b163d5ec6628c2ed0fd0821d"
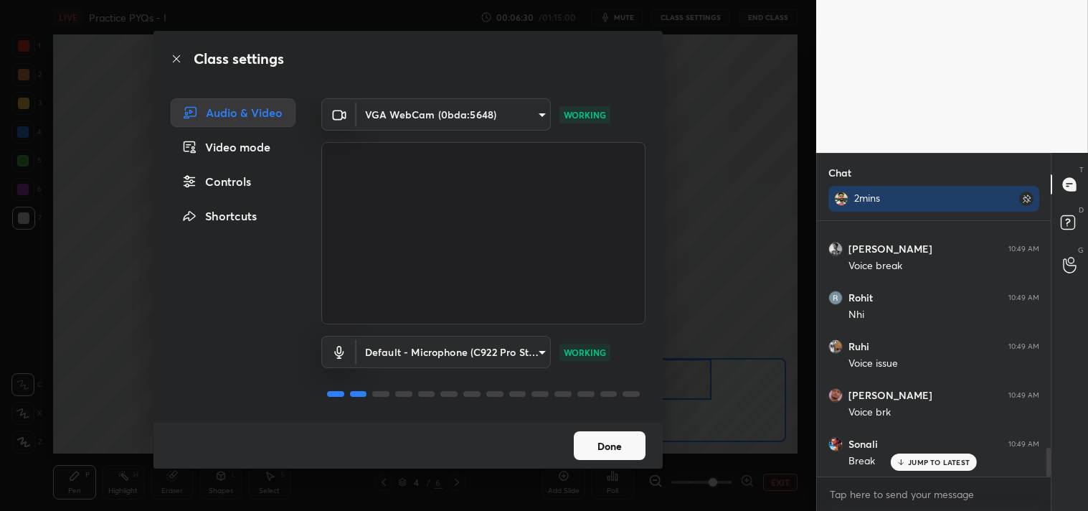
click at [617, 442] on button "Done" at bounding box center [610, 445] width 72 height 29
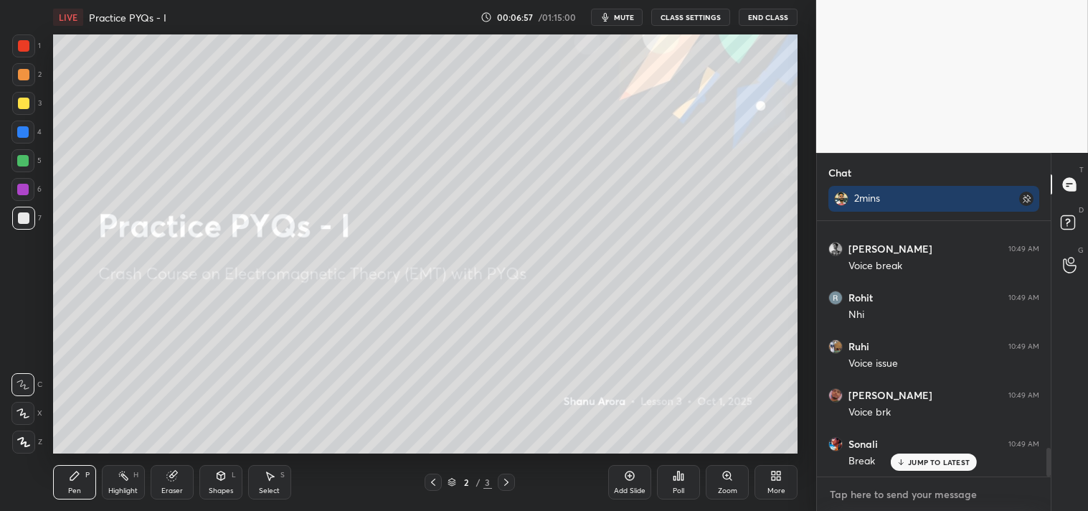
click at [859, 504] on textarea at bounding box center [933, 494] width 211 height 23
type textarea "x"
type textarea "."
type textarea "x"
type textarea ".."
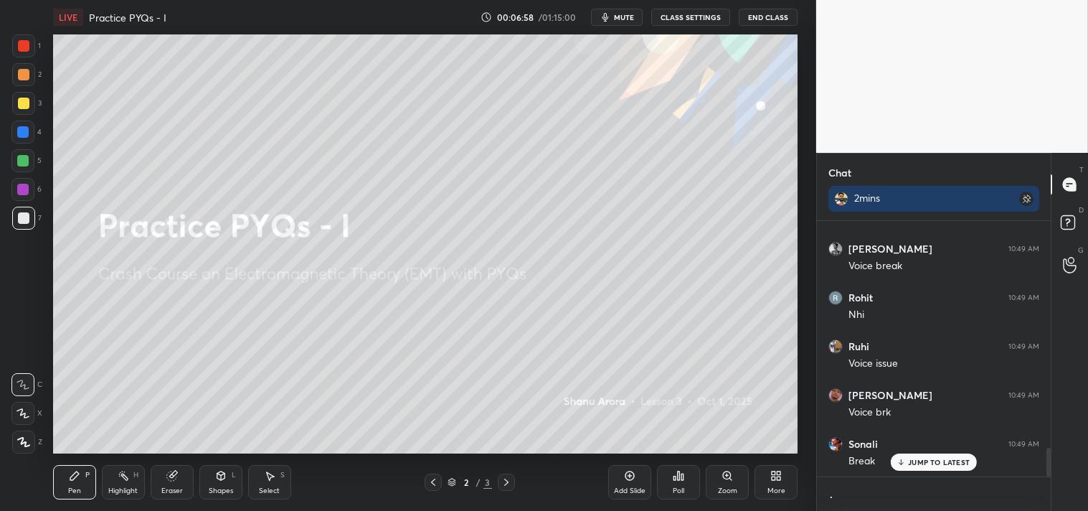
type textarea "x"
type textarea "..."
type textarea "x"
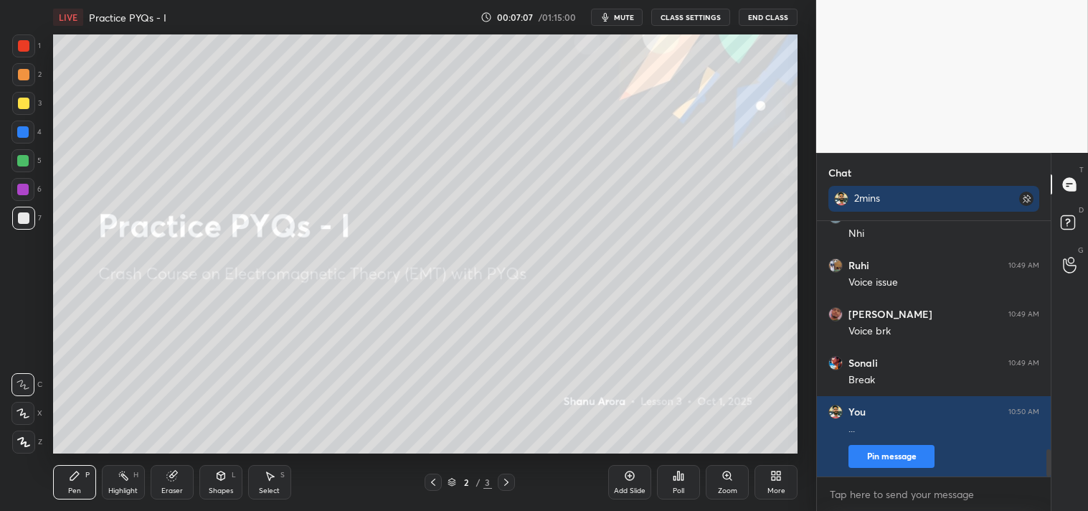
click at [505, 479] on icon at bounding box center [506, 481] width 4 height 7
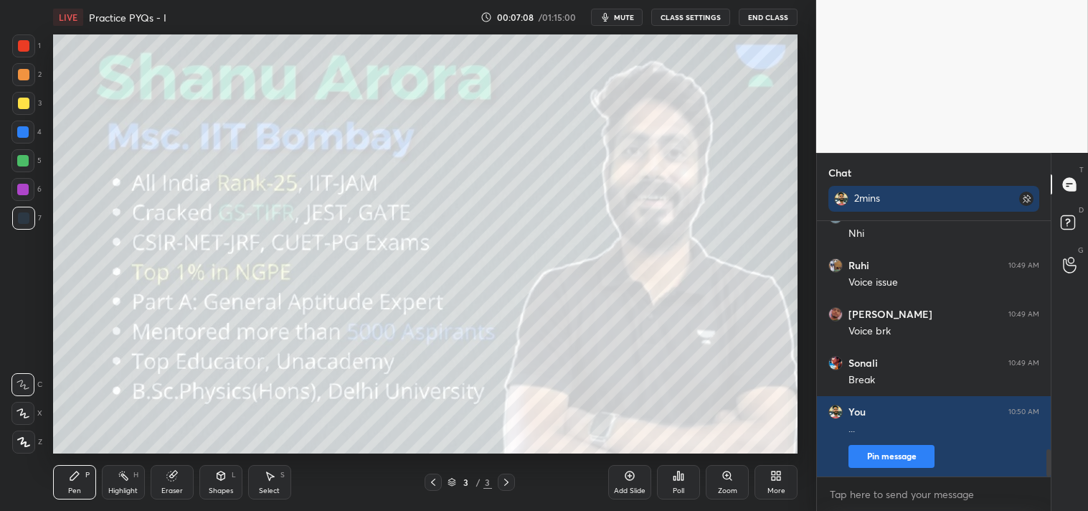
click at [637, 478] on div "Add Slide" at bounding box center [629, 482] width 43 height 34
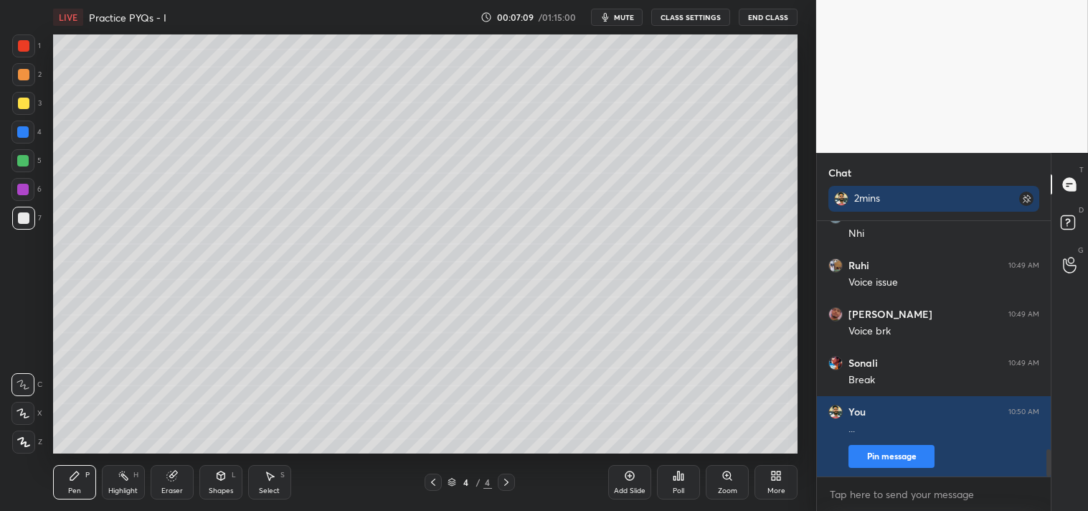
click at [209, 481] on div "Shapes L" at bounding box center [220, 482] width 43 height 34
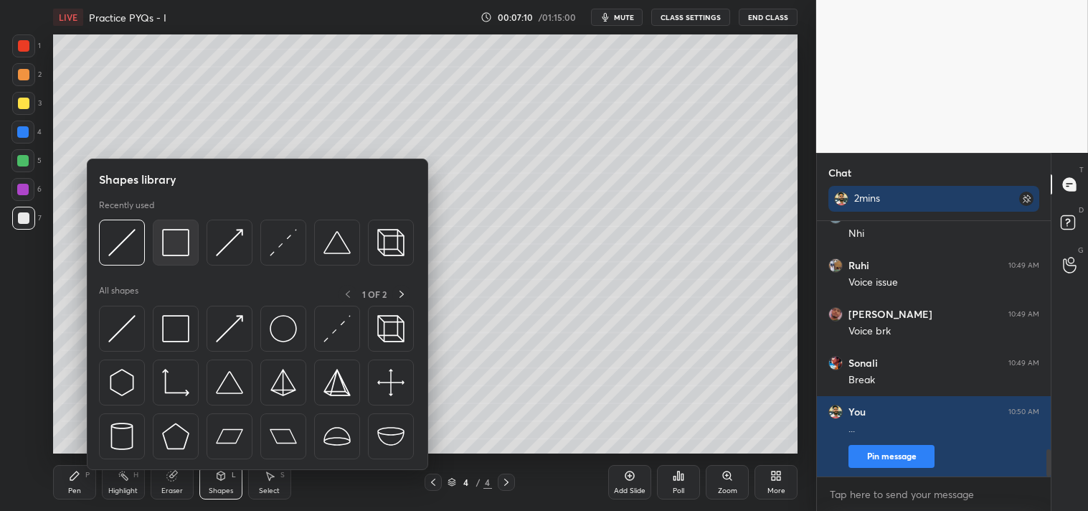
click at [172, 248] on img at bounding box center [175, 242] width 27 height 27
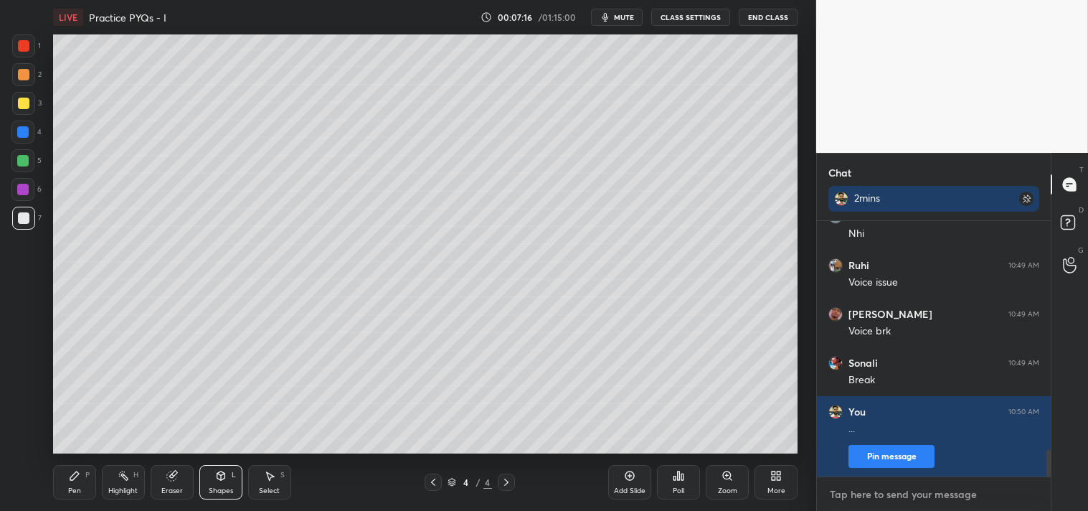
click at [890, 502] on textarea at bounding box center [933, 494] width 211 height 23
type textarea "x"
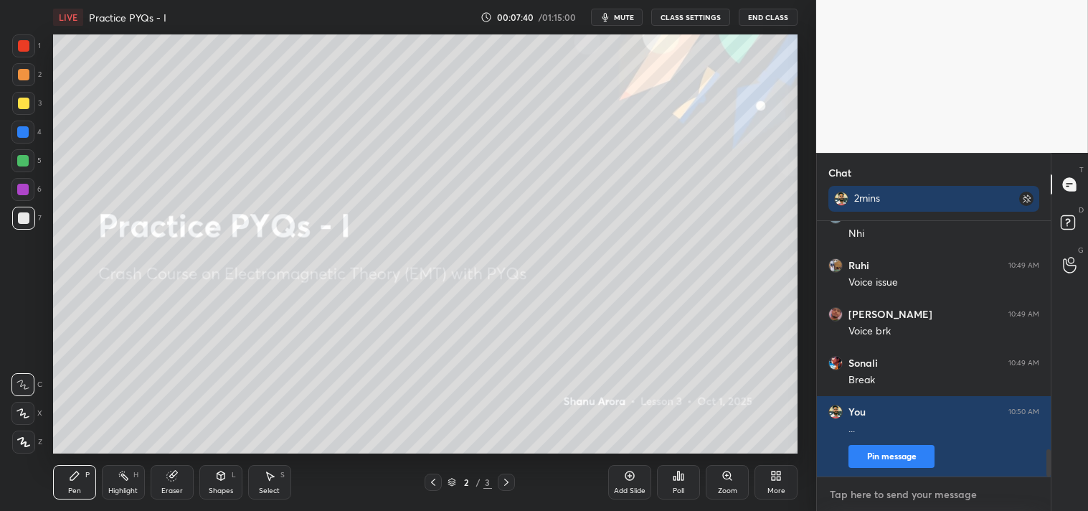
type textarea "."
type textarea "x"
type textarea ".."
type textarea "x"
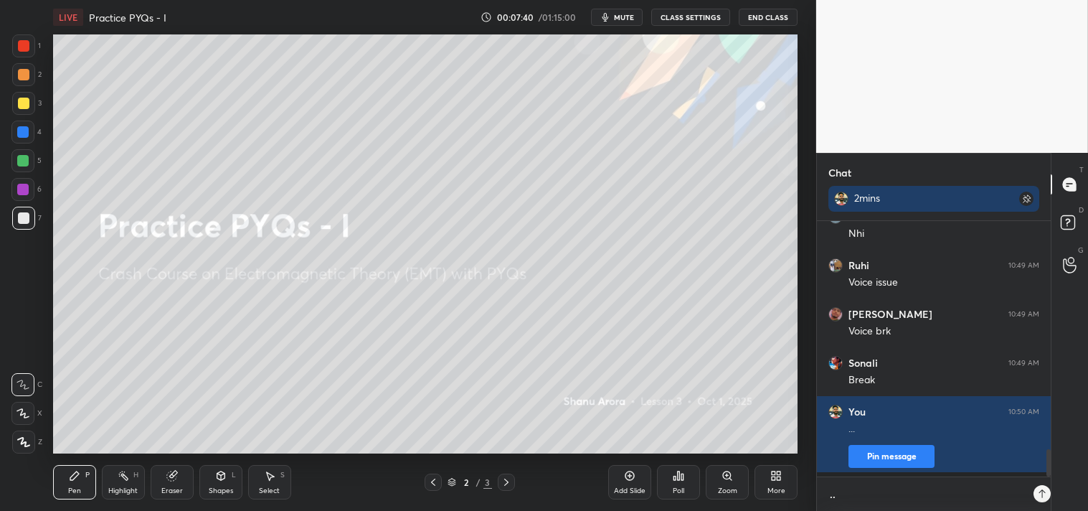
type textarea "..."
type textarea "x"
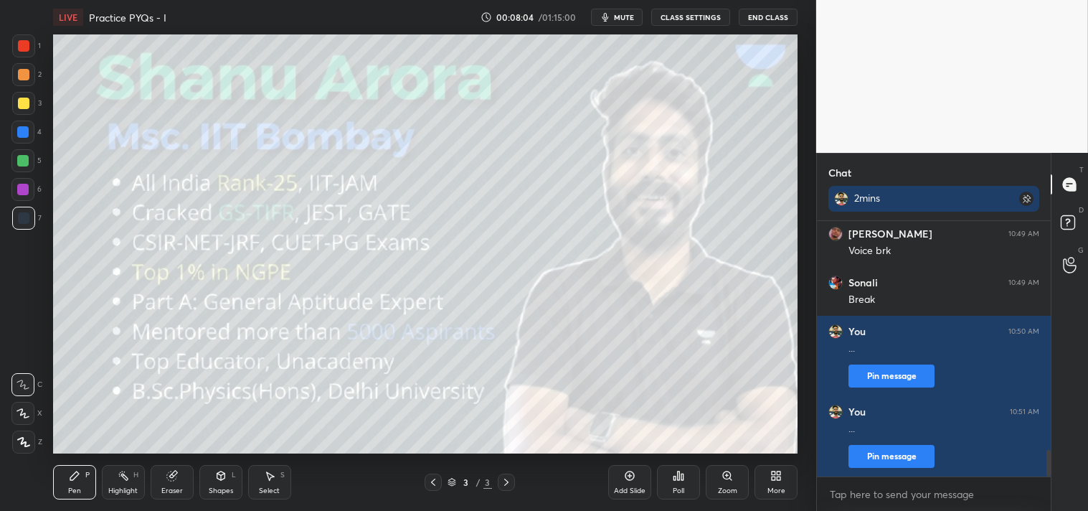
click at [620, 471] on div "Add Slide" at bounding box center [629, 482] width 43 height 34
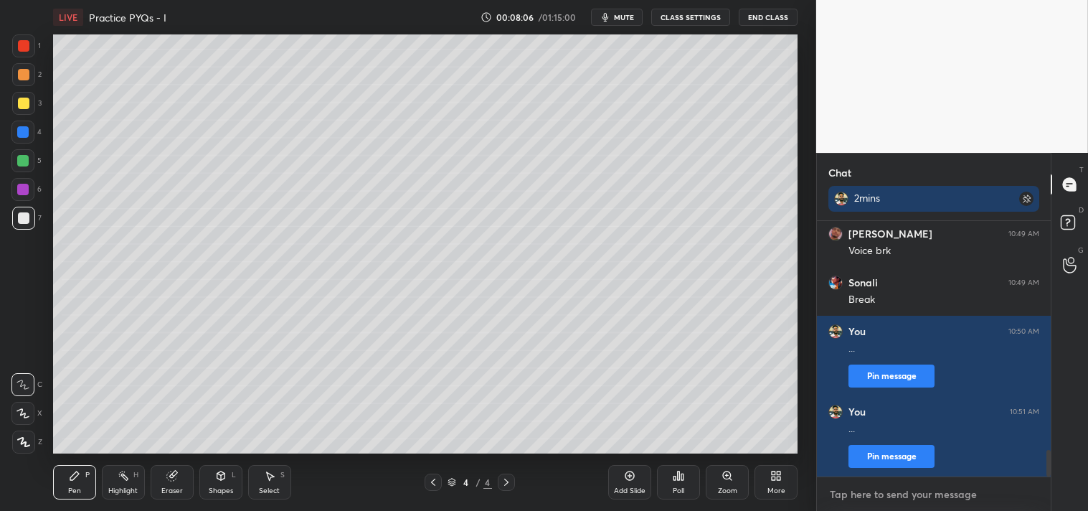
click at [884, 493] on textarea at bounding box center [933, 494] width 211 height 23
type textarea "x"
type textarea "."
type textarea "x"
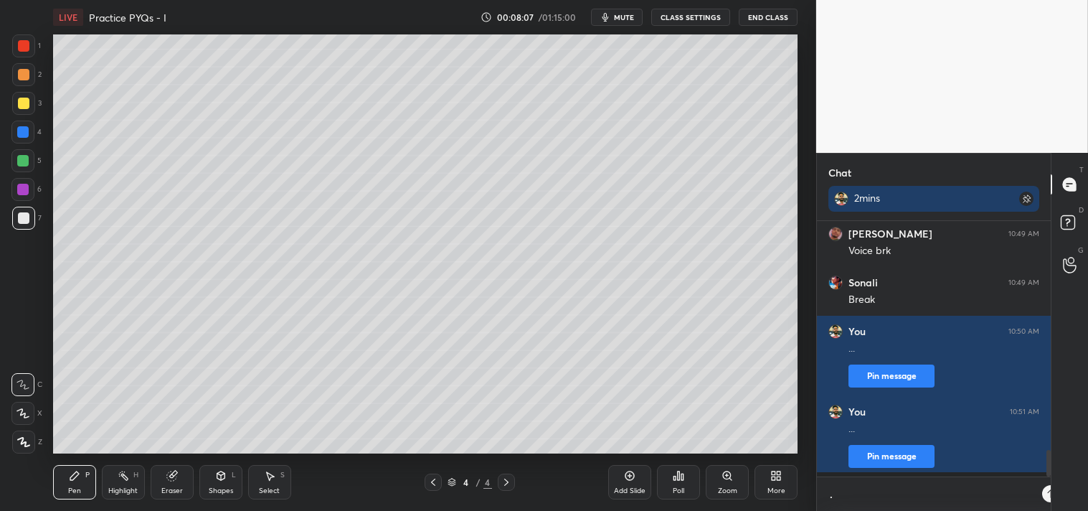
type textarea ".."
type textarea "x"
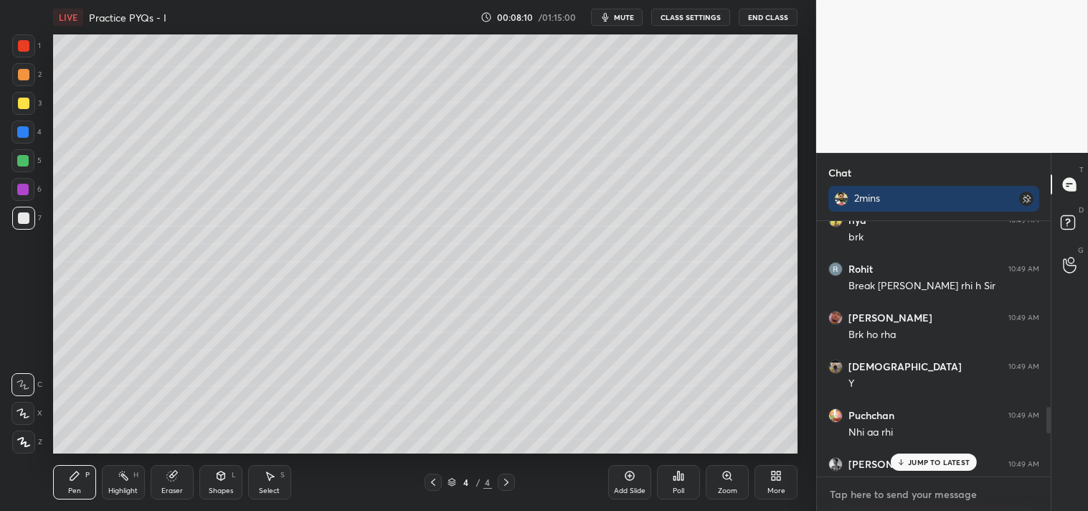
scroll to position [1670, 0]
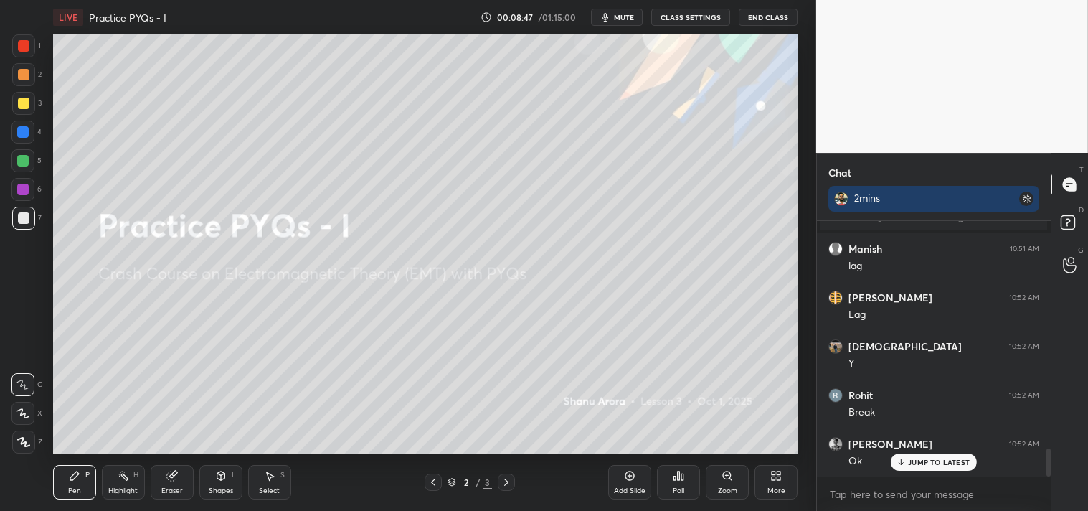
scroll to position [2098, 0]
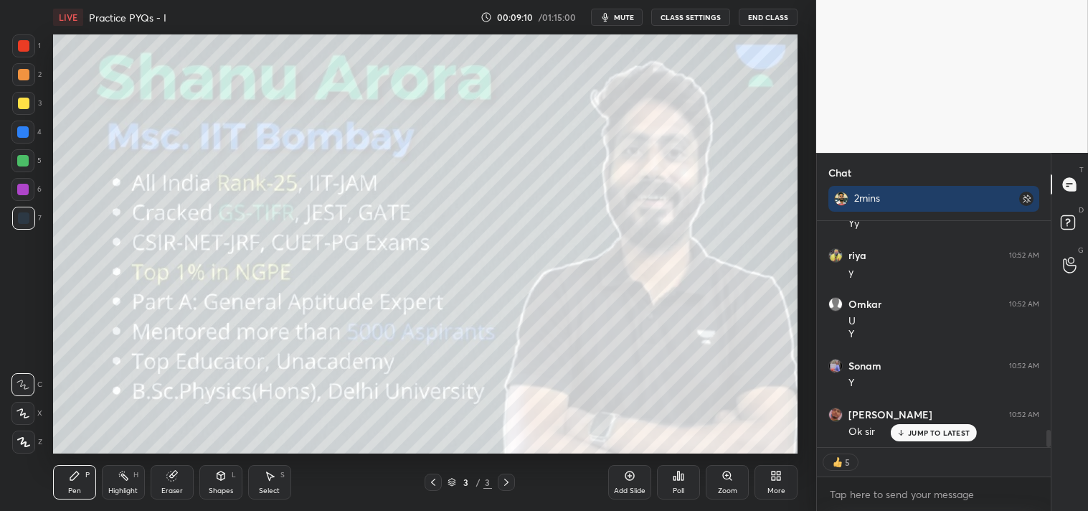
click at [626, 483] on div "Add Slide" at bounding box center [629, 482] width 43 height 34
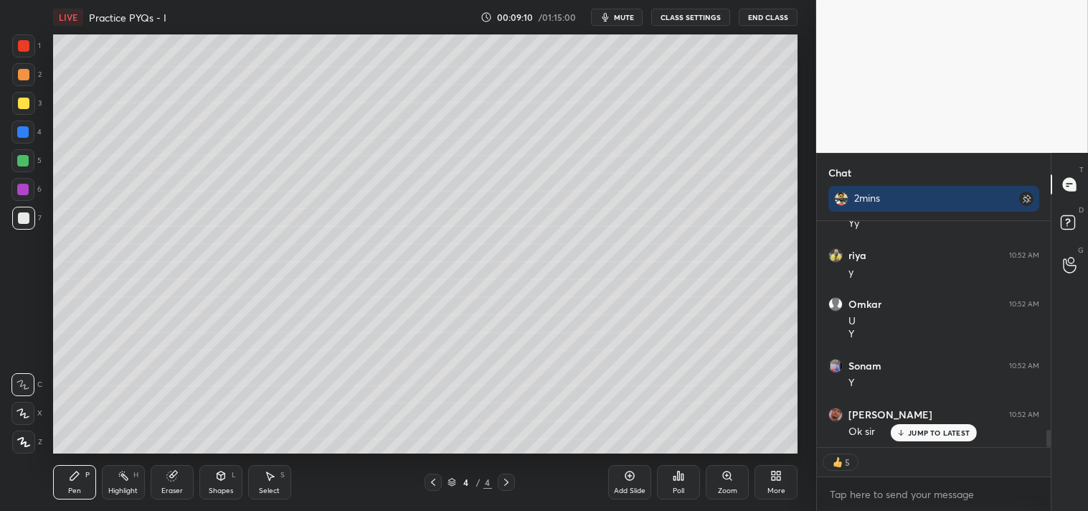
click at [26, 105] on div at bounding box center [23, 103] width 11 height 11
click at [32, 106] on div at bounding box center [23, 103] width 23 height 23
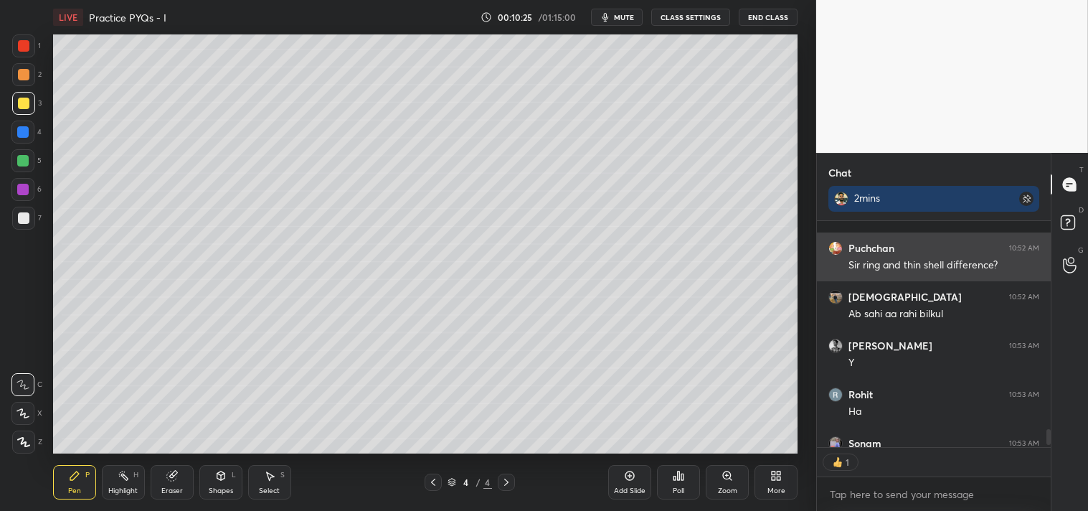
scroll to position [3018, 0]
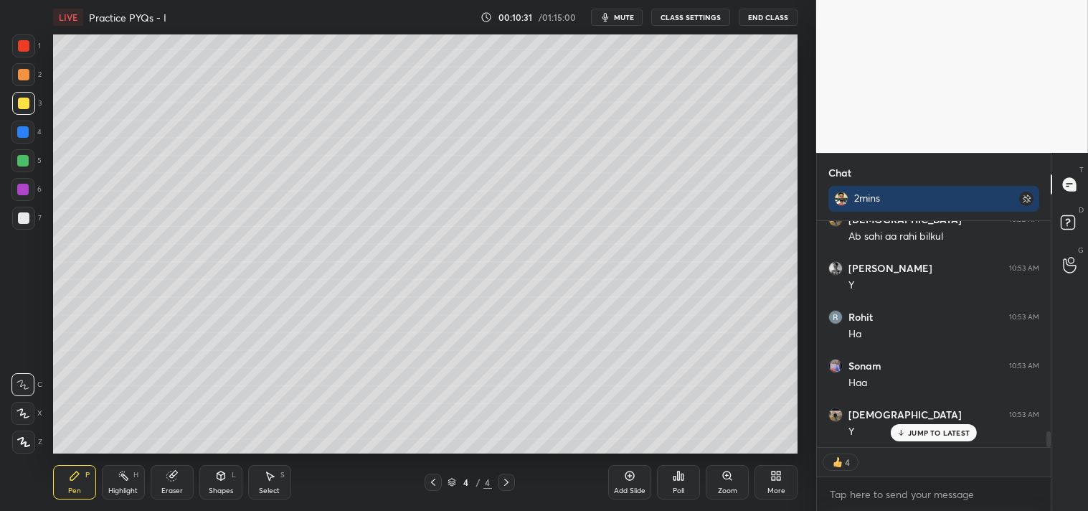
click at [628, 479] on icon at bounding box center [629, 475] width 9 height 9
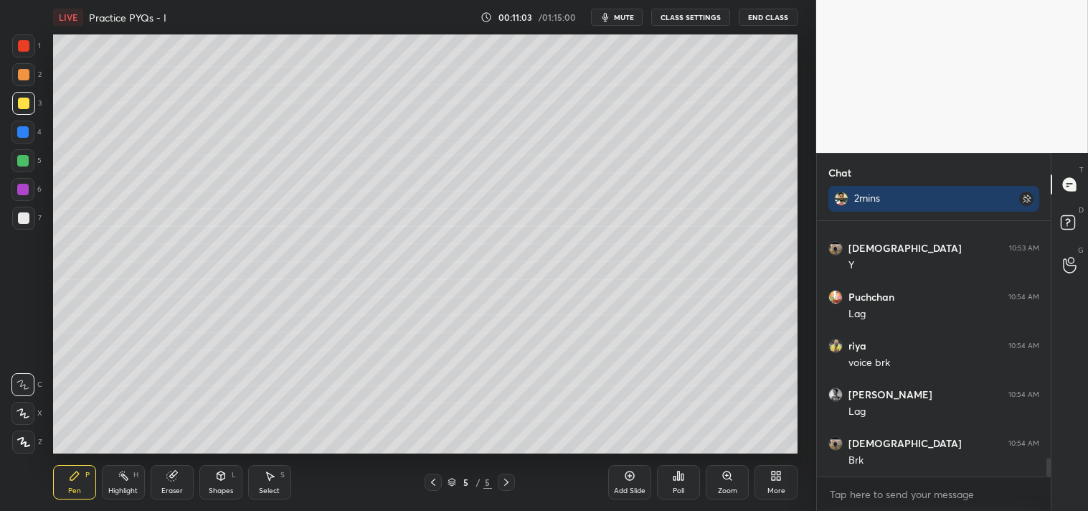
scroll to position [3233, 0]
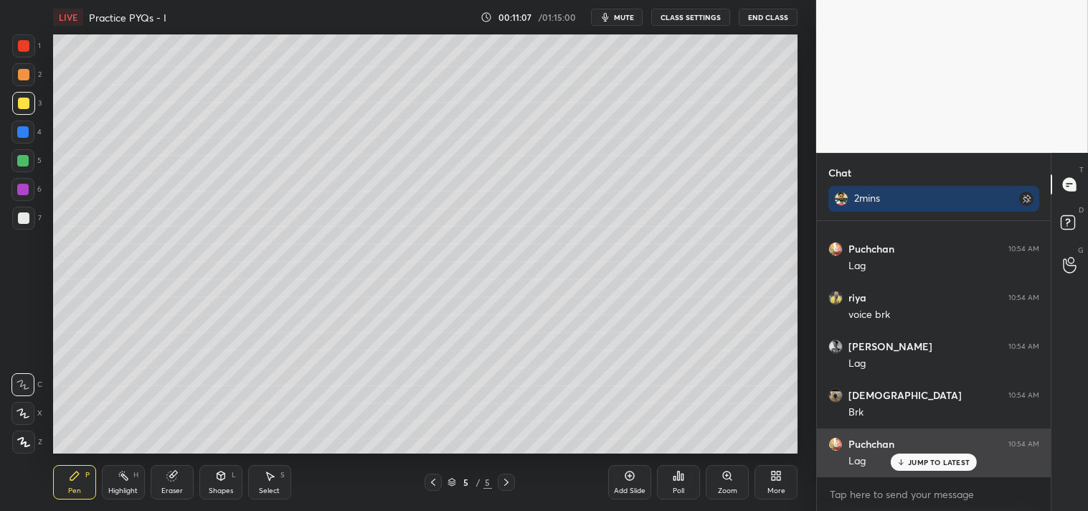
click at [931, 453] on div "JUMP TO LATEST" at bounding box center [934, 461] width 86 height 17
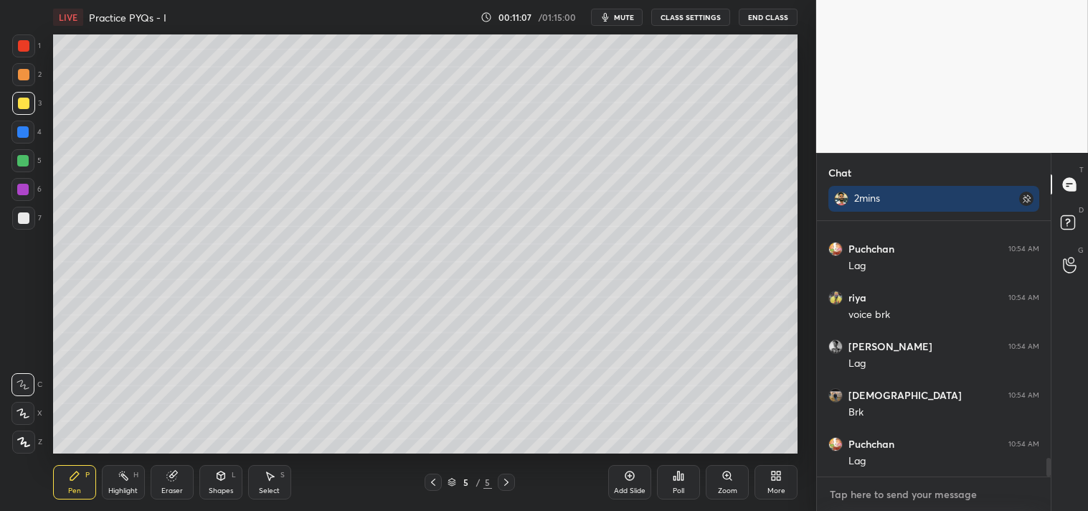
click at [866, 498] on textarea at bounding box center [933, 494] width 211 height 23
type textarea "x"
type textarea "."
type textarea "x"
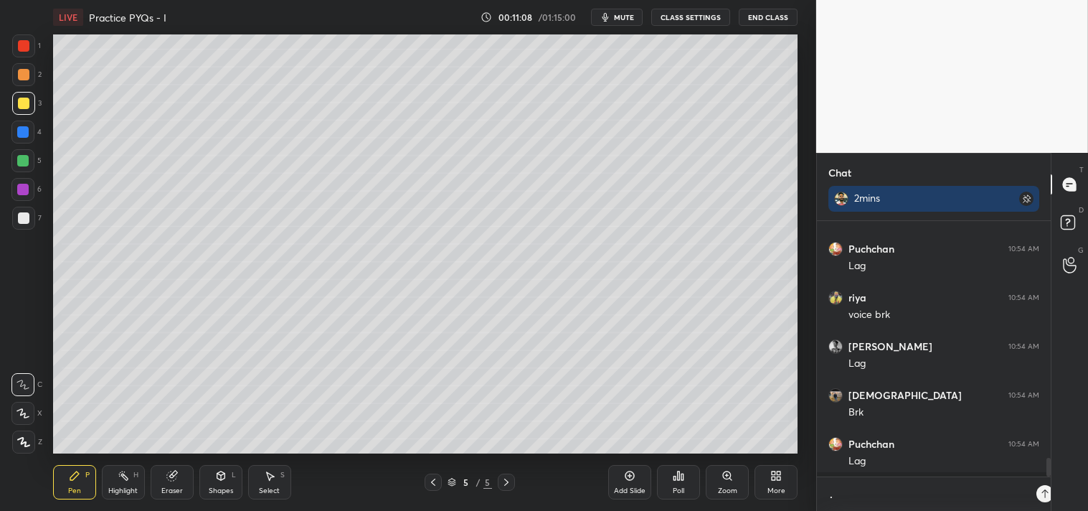
type textarea ".."
type textarea "x"
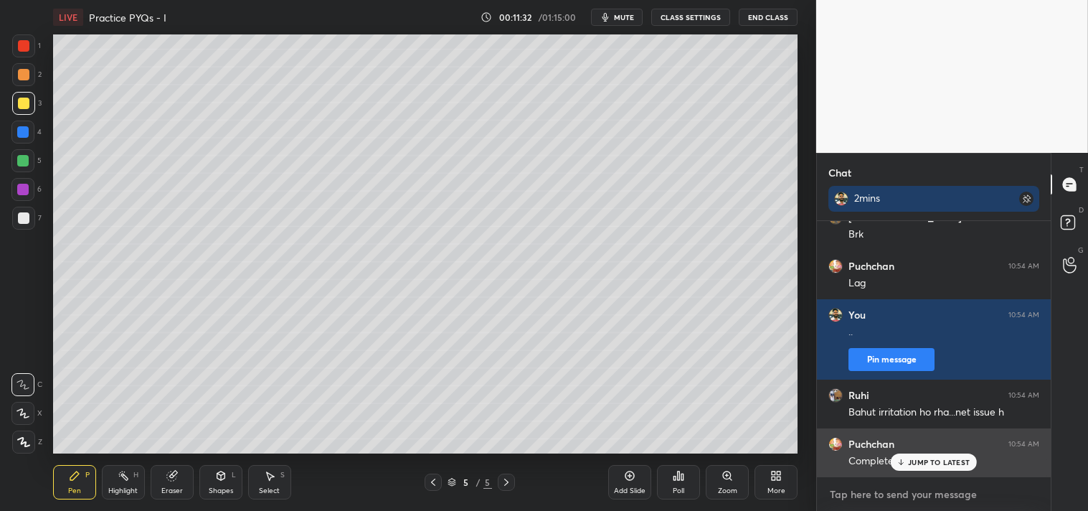
scroll to position [3411, 0]
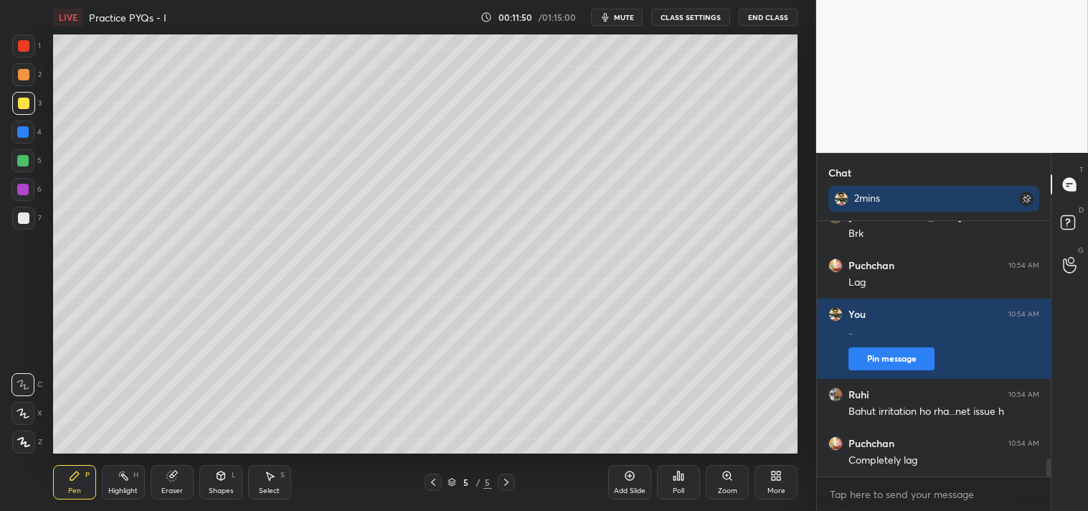
click at [611, 12] on icon "button" at bounding box center [605, 16] width 11 height 11
click at [876, 497] on textarea at bounding box center [933, 494] width 211 height 23
type textarea "x"
type textarea "5"
type textarea "x"
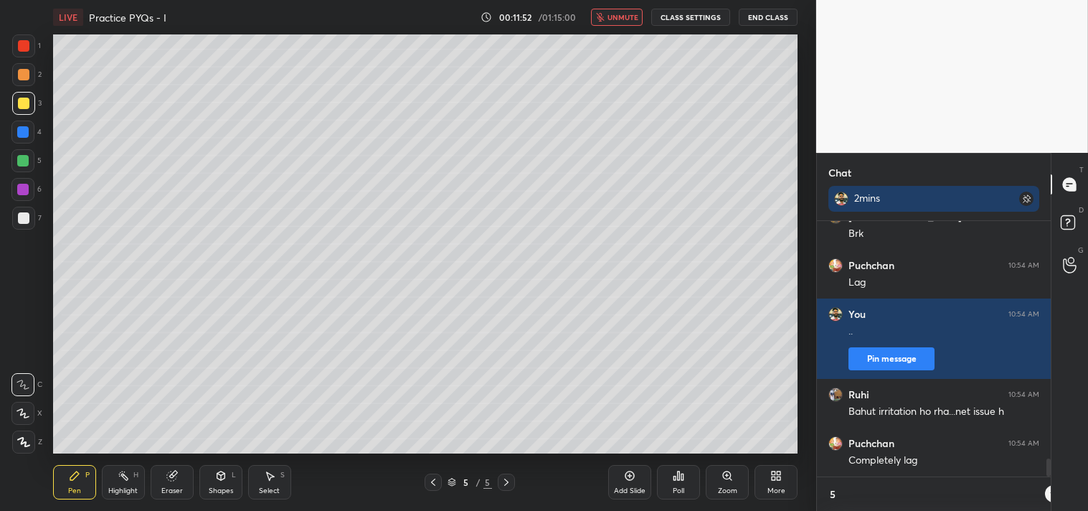
scroll to position [4, 4]
type textarea "5"
type textarea "x"
type textarea "5 m"
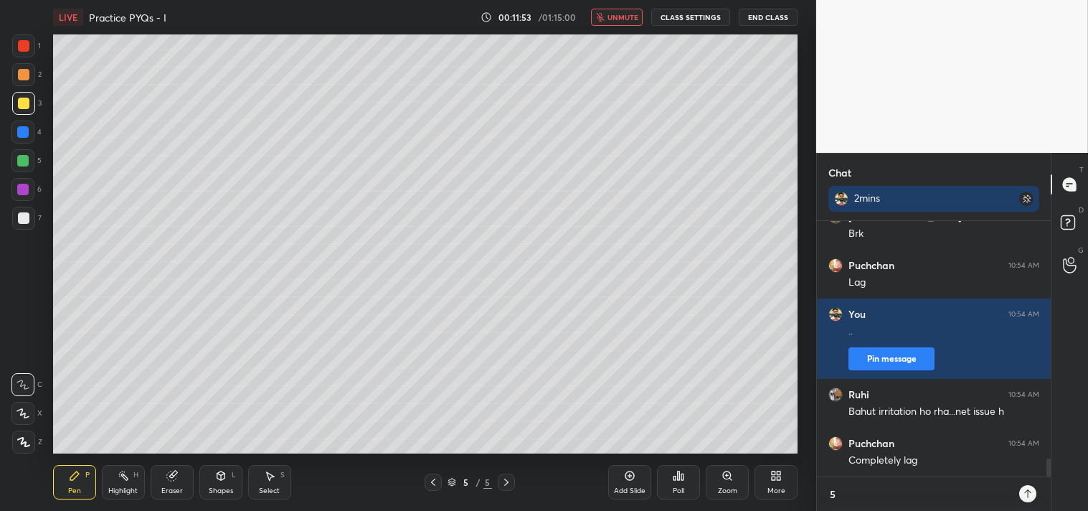
type textarea "x"
type textarea "5 mi"
type textarea "x"
type textarea "5 min"
type textarea "x"
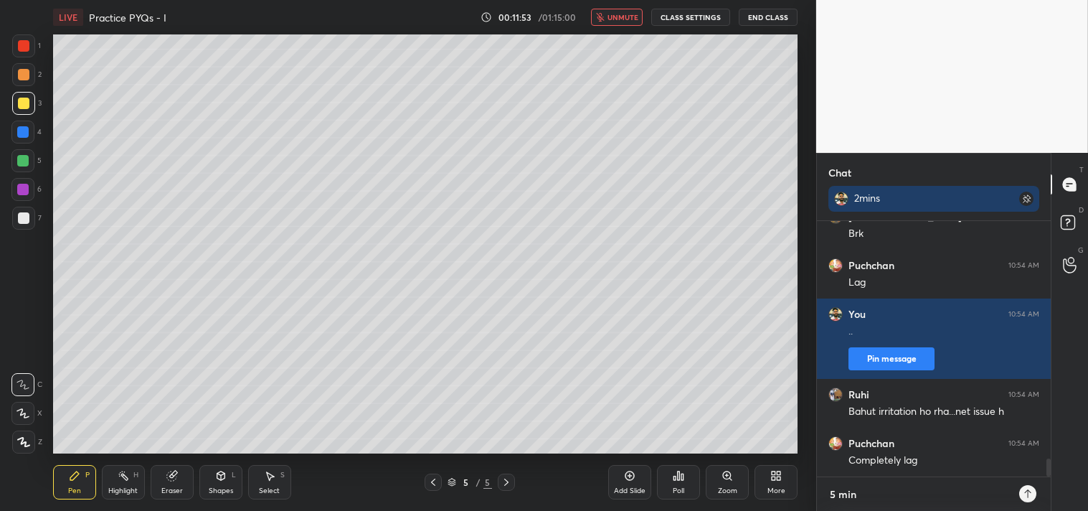
type textarea "5 mins"
type textarea "x"
type textarea "5 mins"
type textarea "x"
type textarea "5 mins r"
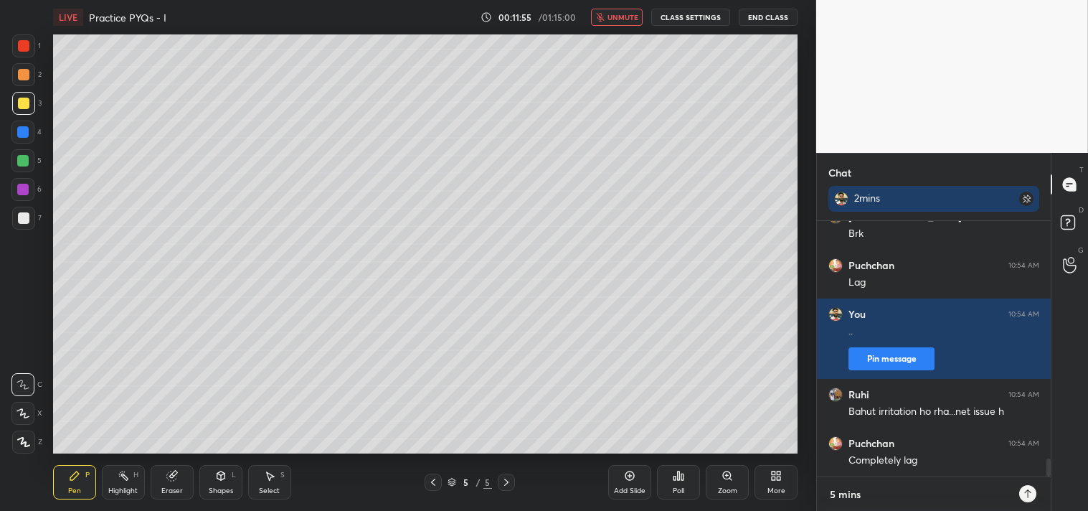
type textarea "x"
type textarea "5 mins re"
type textarea "x"
type textarea "5 mins res"
type textarea "x"
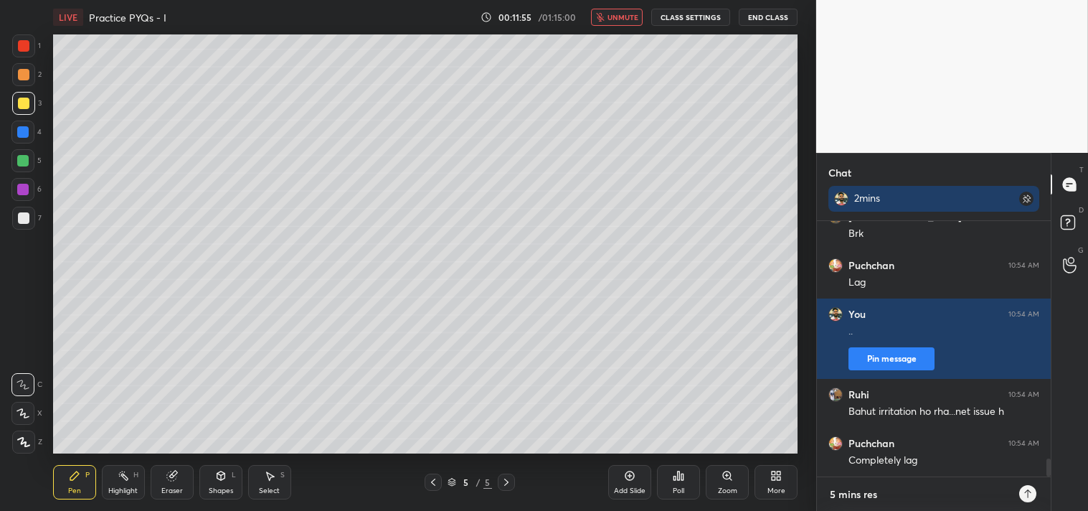
type textarea "5 mins rest"
type textarea "x"
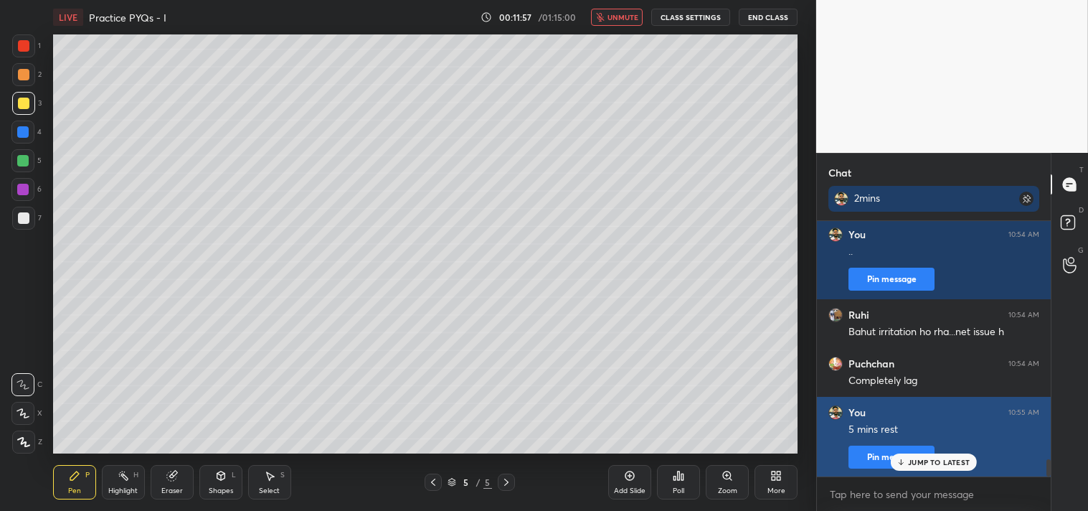
click at [879, 459] on button "Pin message" at bounding box center [892, 456] width 86 height 23
type textarea "x"
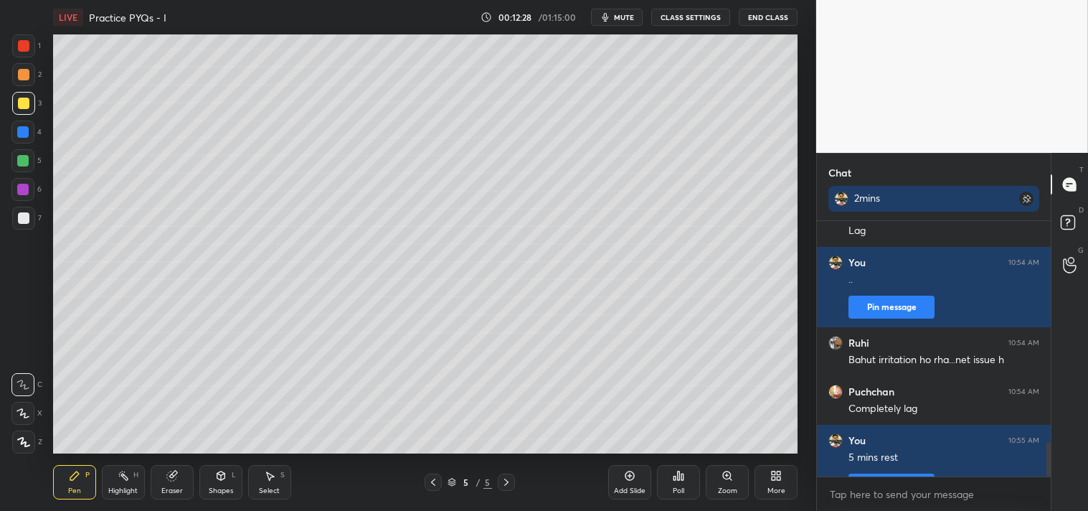
scroll to position [285, 230]
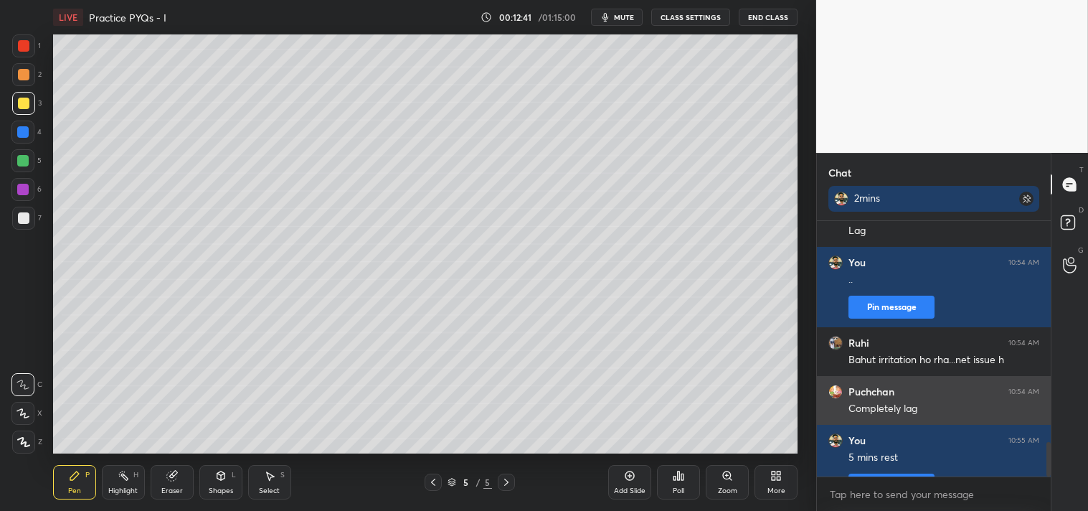
click at [879, 394] on div "1 2 3 4 5 6 7 C X Z C X Z E E Erase all H H LIVE Practice PYQs - I 00:12:41 / 0…" at bounding box center [544, 255] width 1088 height 511
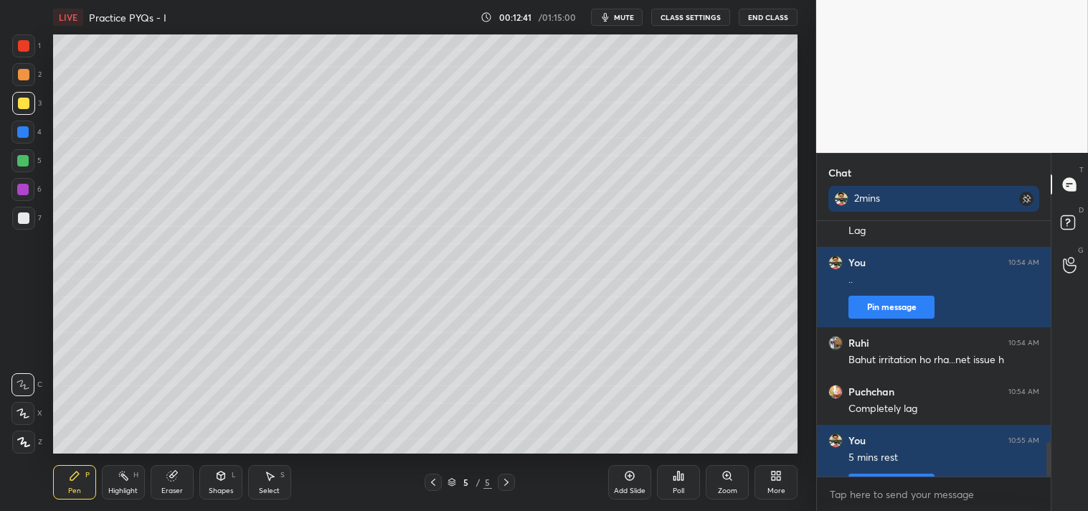
scroll to position [1845, 0]
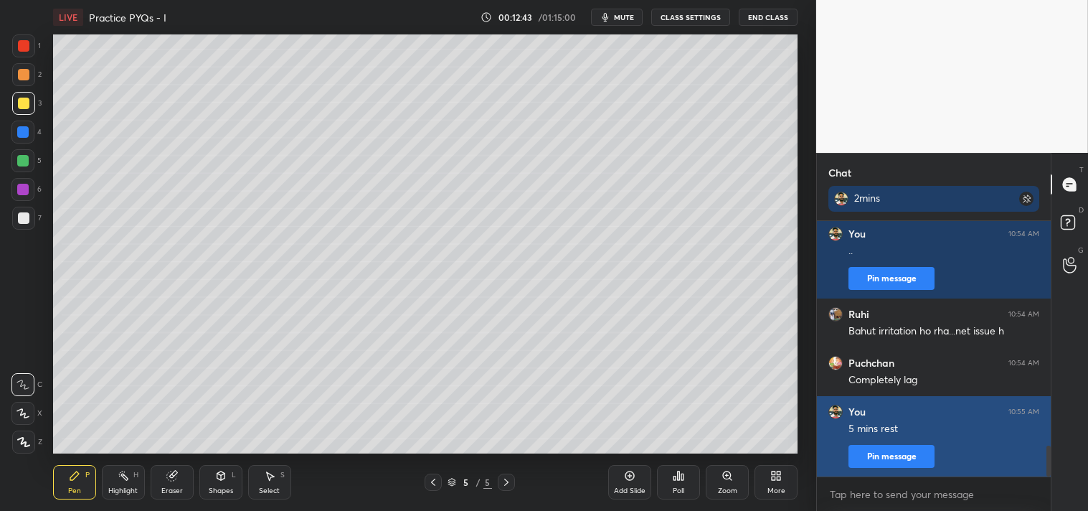
click at [886, 448] on button "Pin message" at bounding box center [892, 456] width 86 height 23
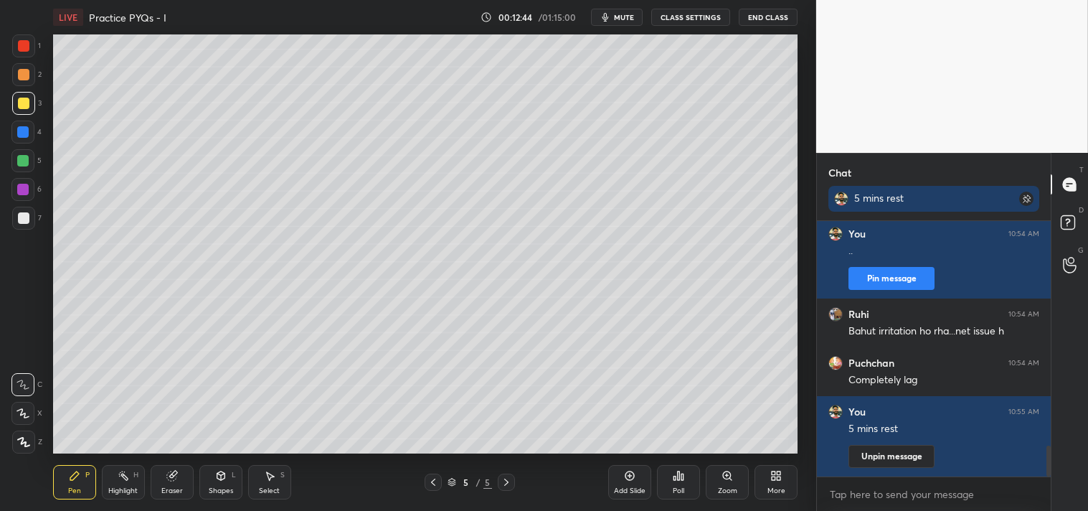
click at [621, 19] on span "mute" at bounding box center [624, 17] width 20 height 10
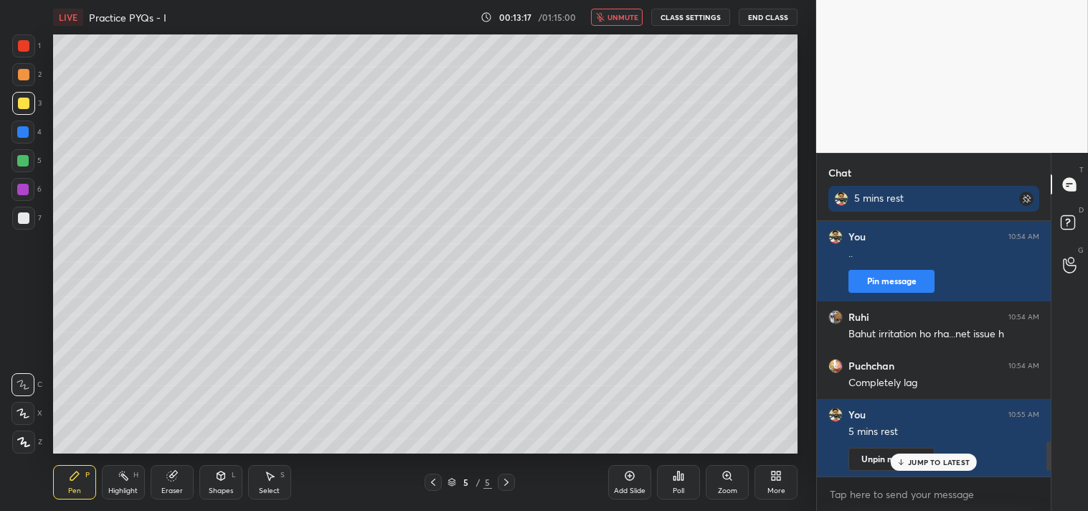
scroll to position [1942, 0]
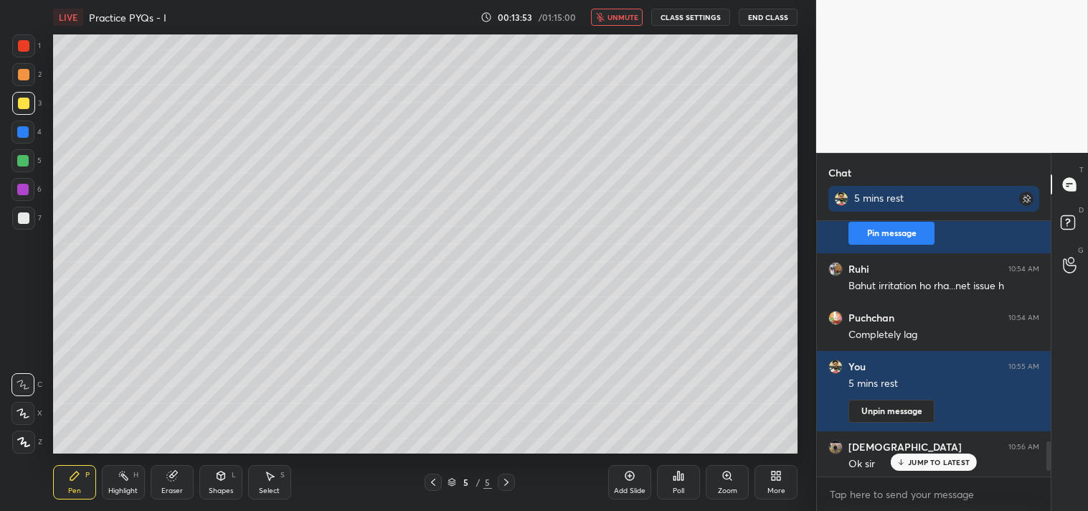
click at [943, 458] on p "JUMP TO LATEST" at bounding box center [939, 462] width 62 height 9
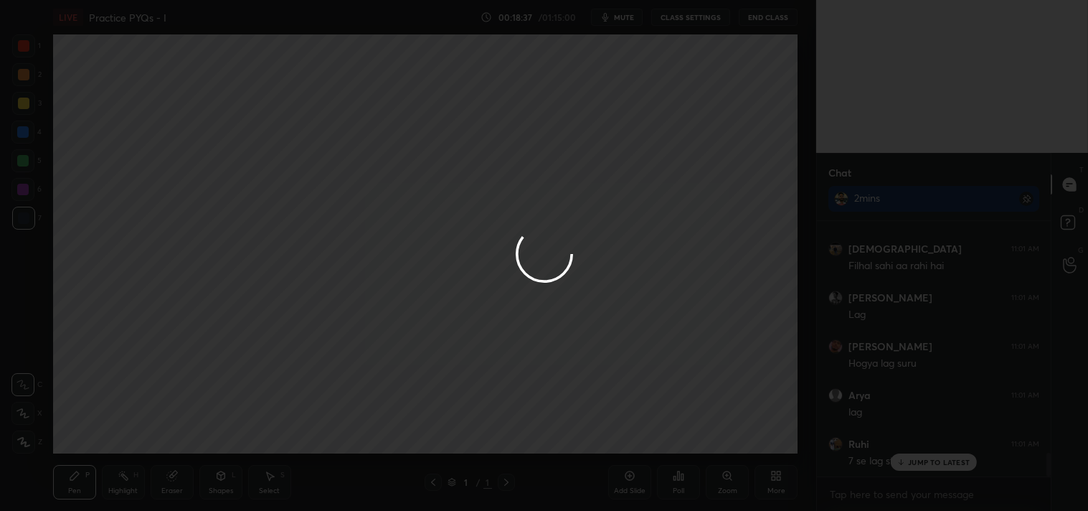
scroll to position [2485, 0]
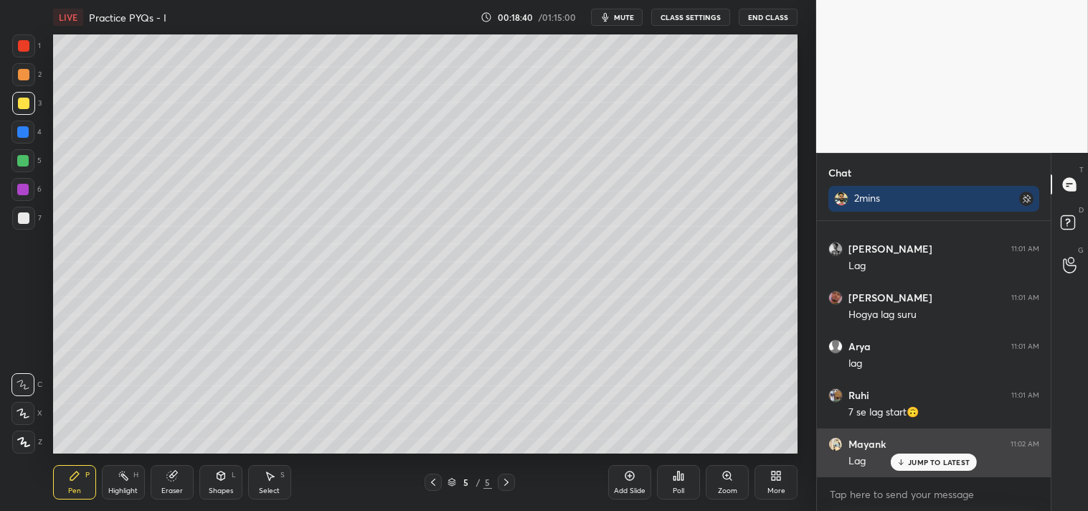
click at [904, 468] on div "JUMP TO LATEST" at bounding box center [934, 461] width 86 height 17
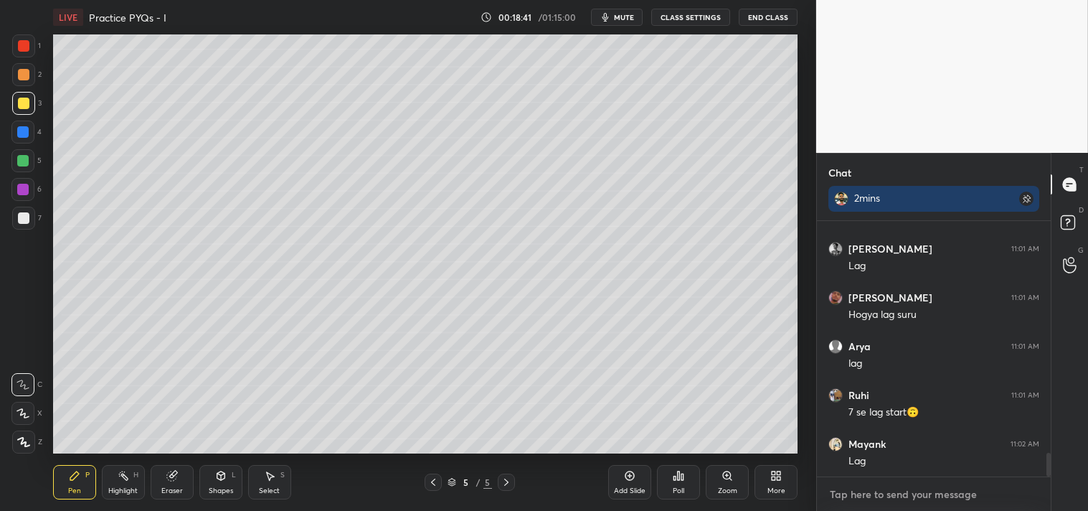
type textarea "x"
click at [877, 497] on textarea at bounding box center [933, 494] width 211 height 23
type textarea "b"
type textarea "x"
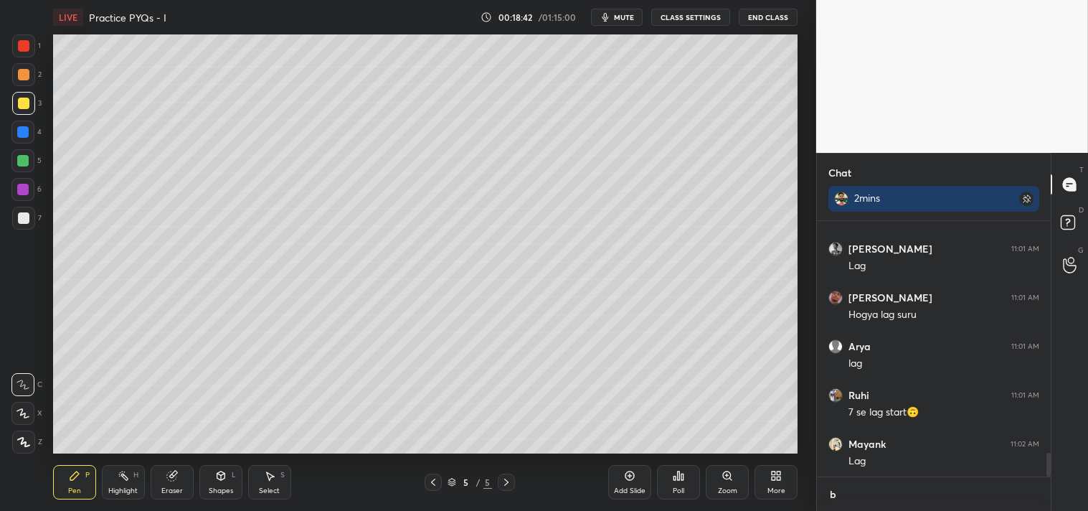
type textarea "bb"
type textarea "x"
type textarea "bby"
type textarea "x"
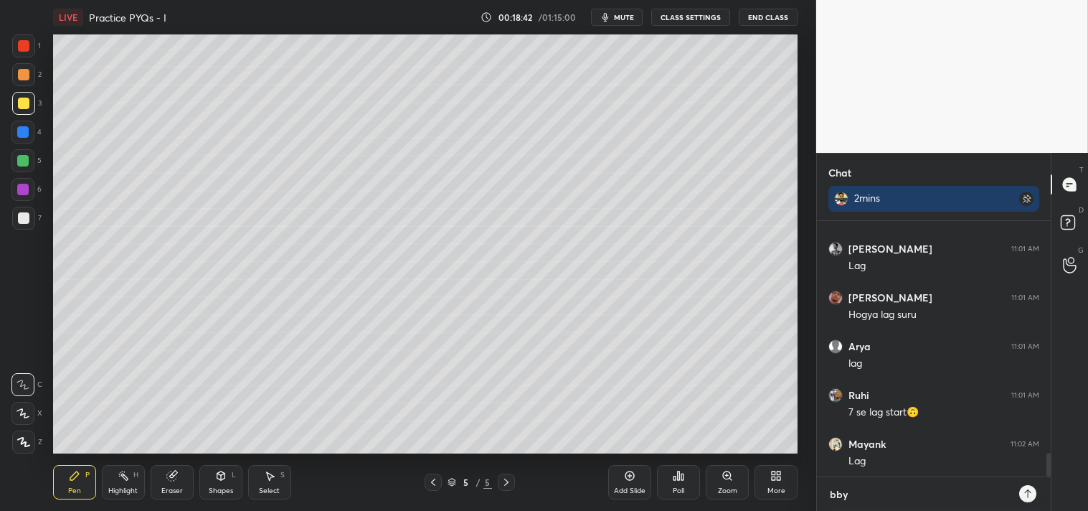
type textarea "bbye"
type textarea "x"
type textarea "bbye"
type textarea "x"
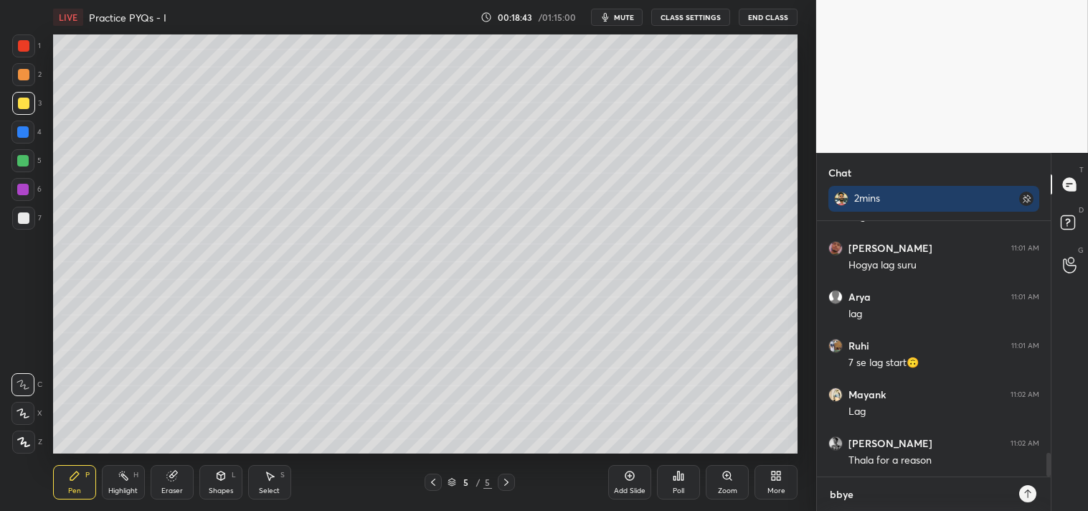
type textarea "x"
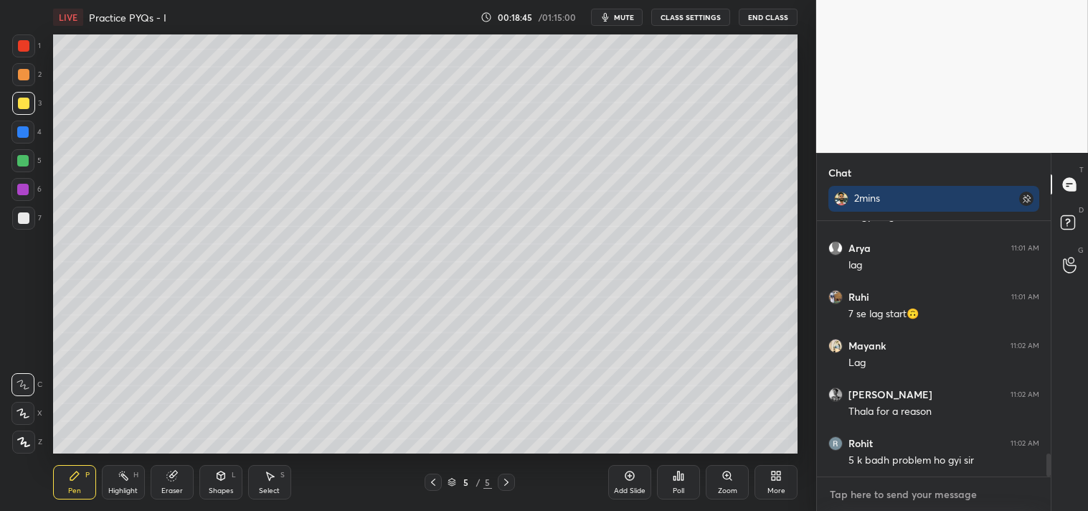
scroll to position [2664, 0]
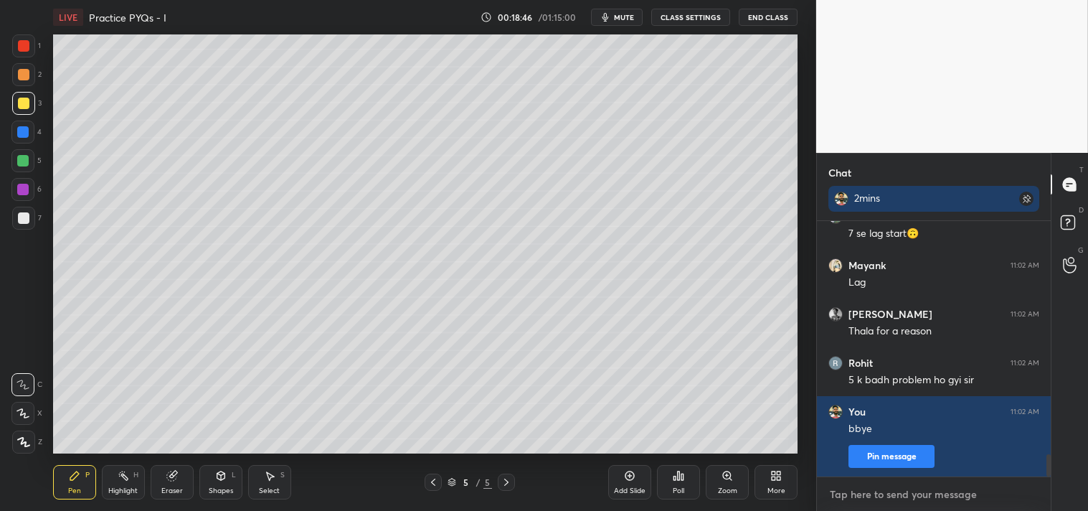
type textarea "s"
type textarea "x"
type textarea "se"
type textarea "x"
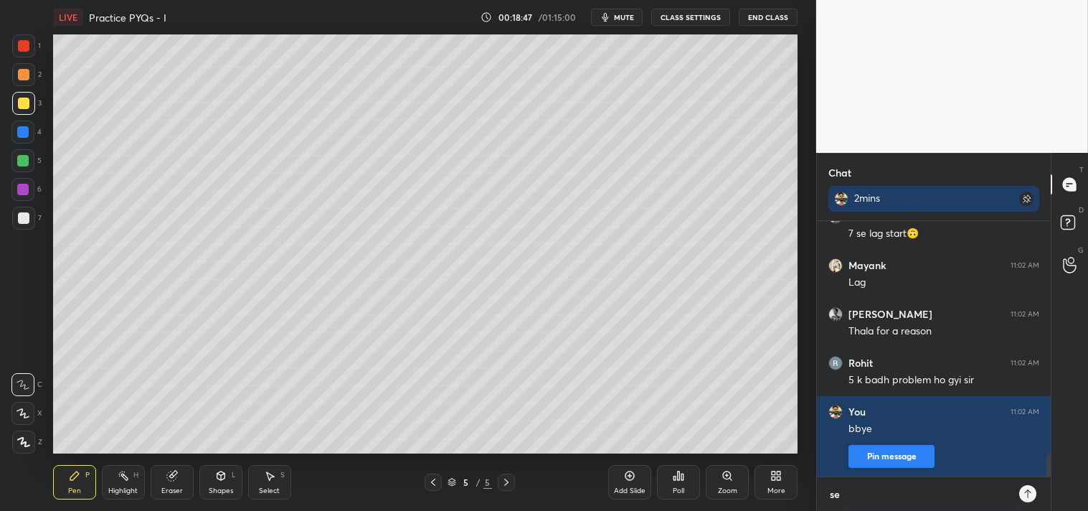
scroll to position [0, 0]
type textarea "ser"
type textarea "x"
type textarea "serv"
type textarea "x"
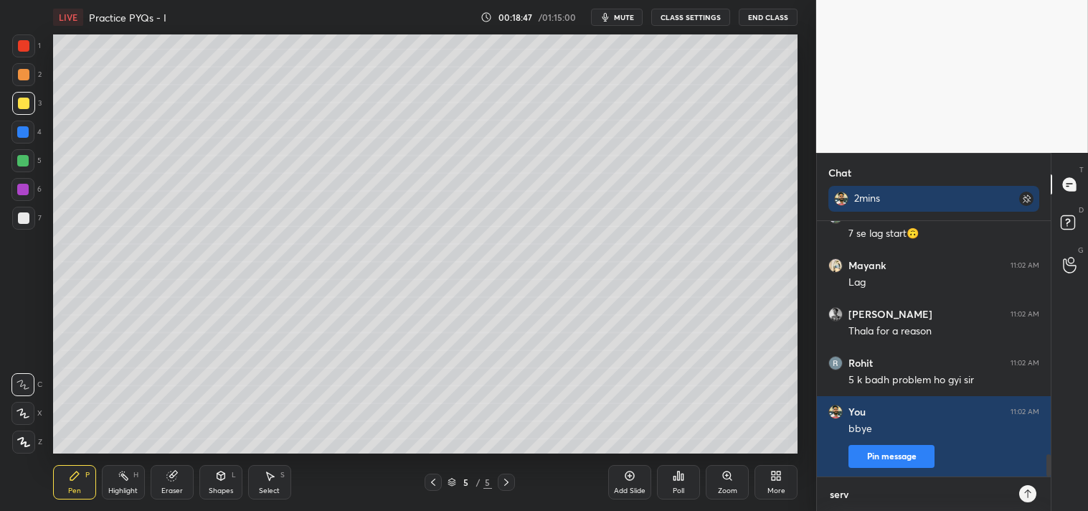
type textarea "serve"
type textarea "x"
type textarea "server"
type textarea "x"
type textarea "server"
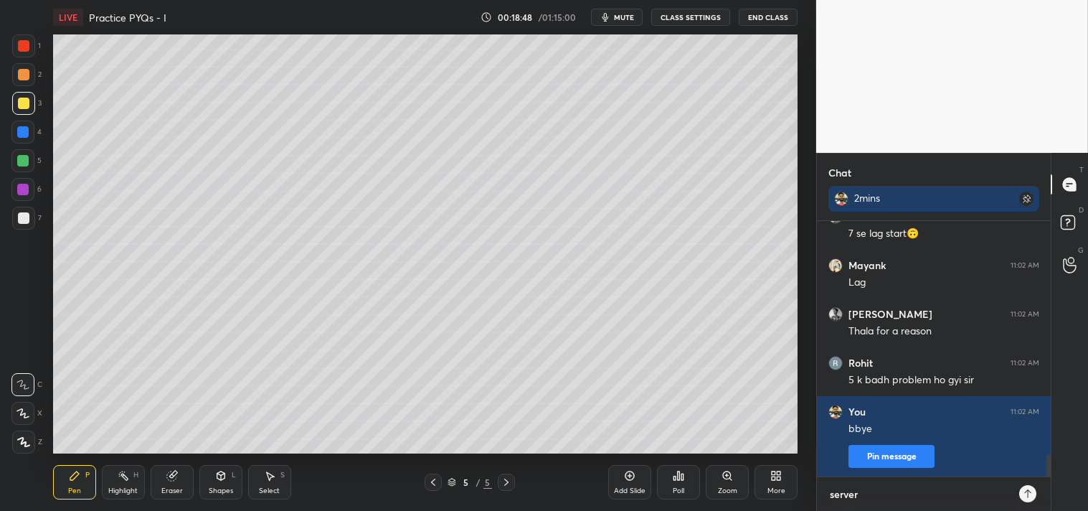
type textarea "x"
type textarea "server e"
type textarea "x"
type textarea "server er"
type textarea "x"
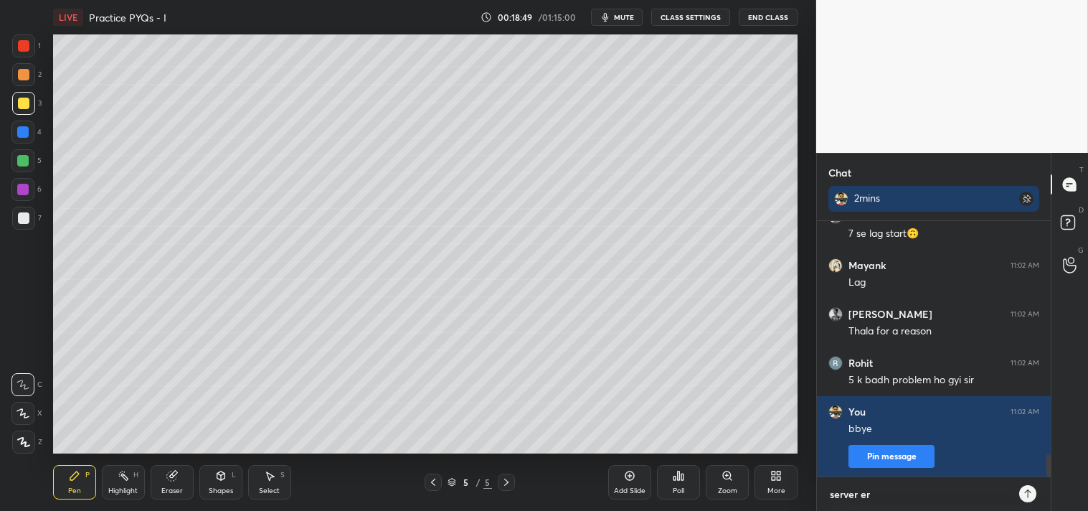
type textarea "server err"
type textarea "x"
type textarea "server erro"
type textarea "x"
type textarea "server error"
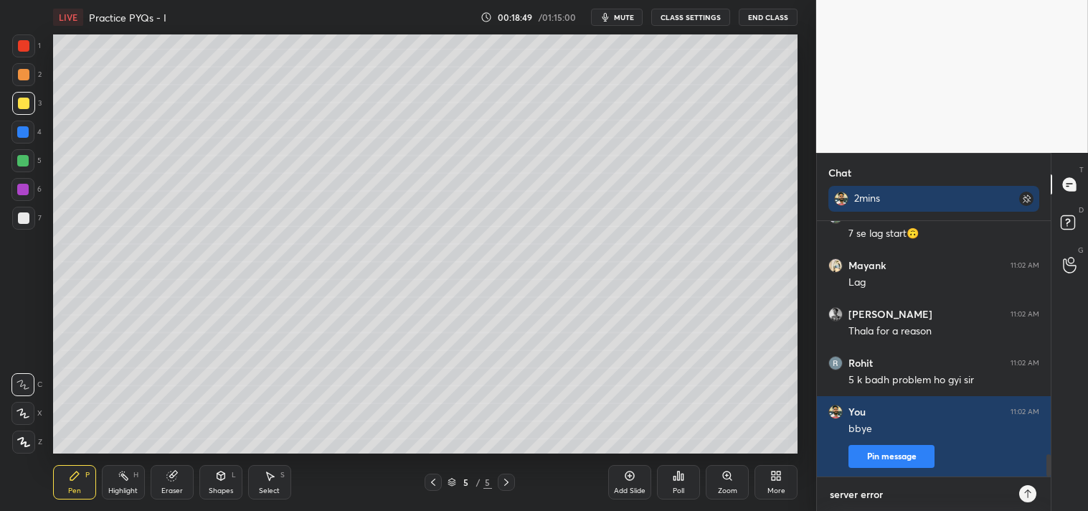
type textarea "x"
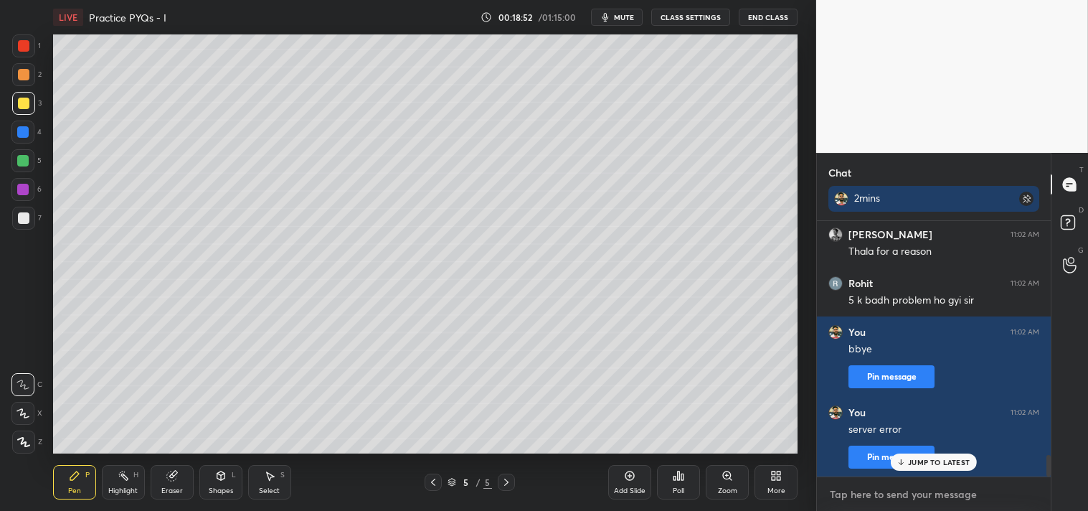
type textarea "m"
type textarea "x"
type textarea "me"
type textarea "x"
type textarea "mee"
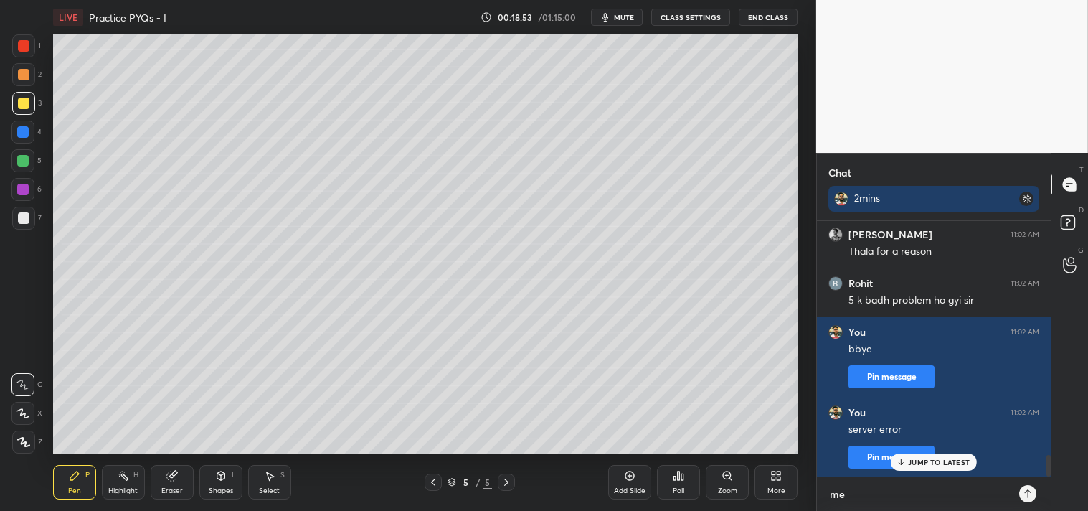
type textarea "x"
type textarea "meet"
type textarea "x"
type textarea "meeti"
type textarea "x"
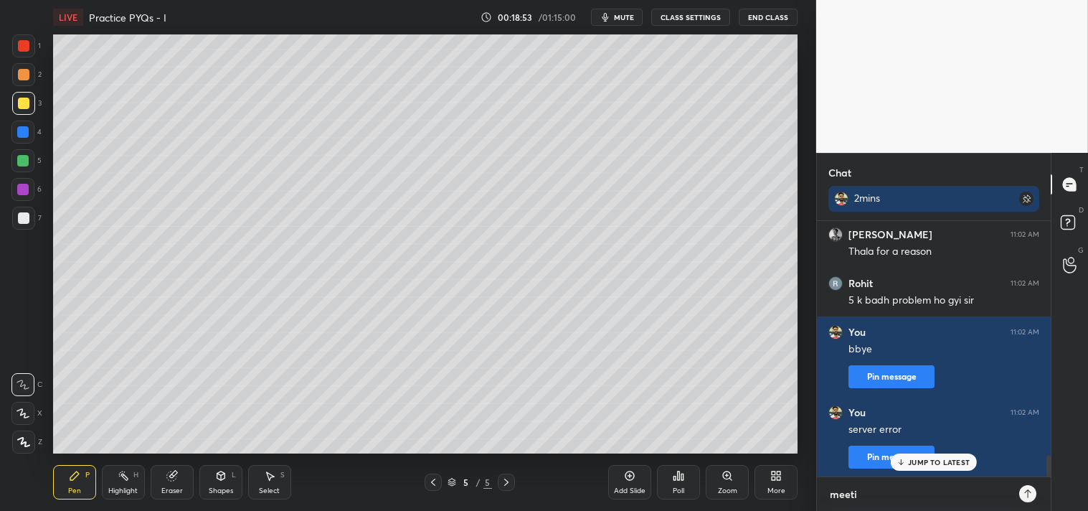
type textarea "meetig"
type textarea "x"
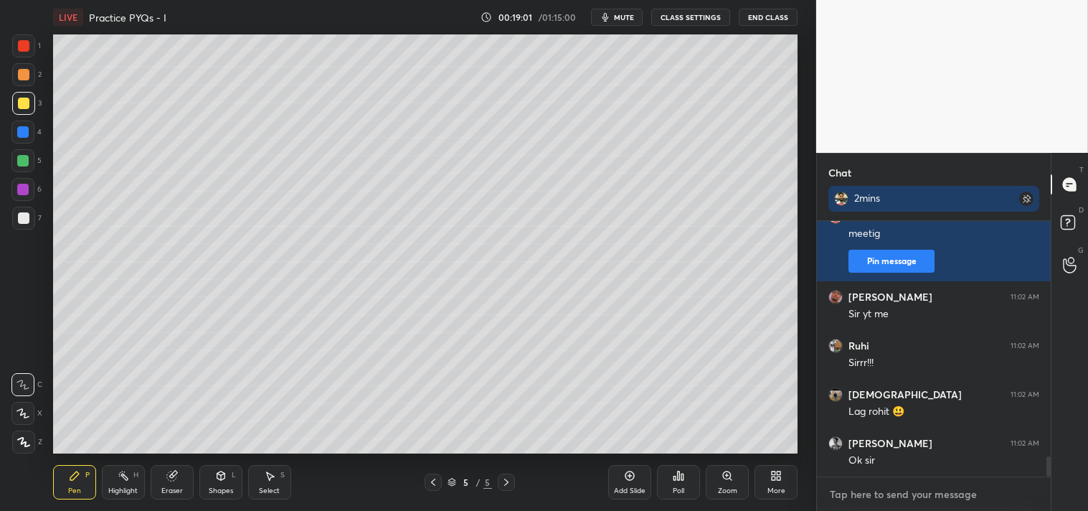
type textarea "m"
type textarea "x"
type textarea "me"
type textarea "x"
type textarea "mee"
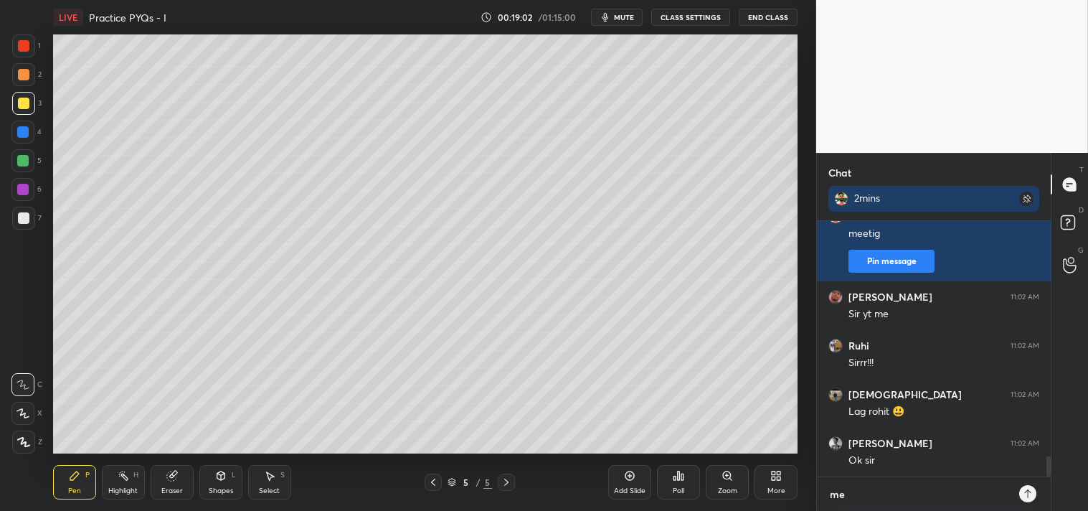
type textarea "x"
type textarea "meet"
type textarea "x"
type textarea "meeti"
type textarea "x"
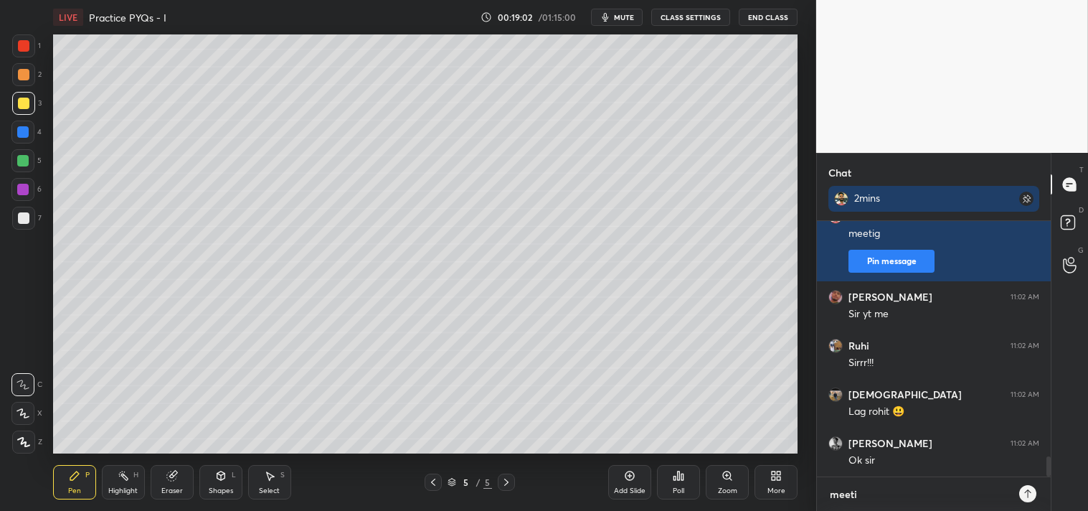
type textarea "meetig"
type textarea "x"
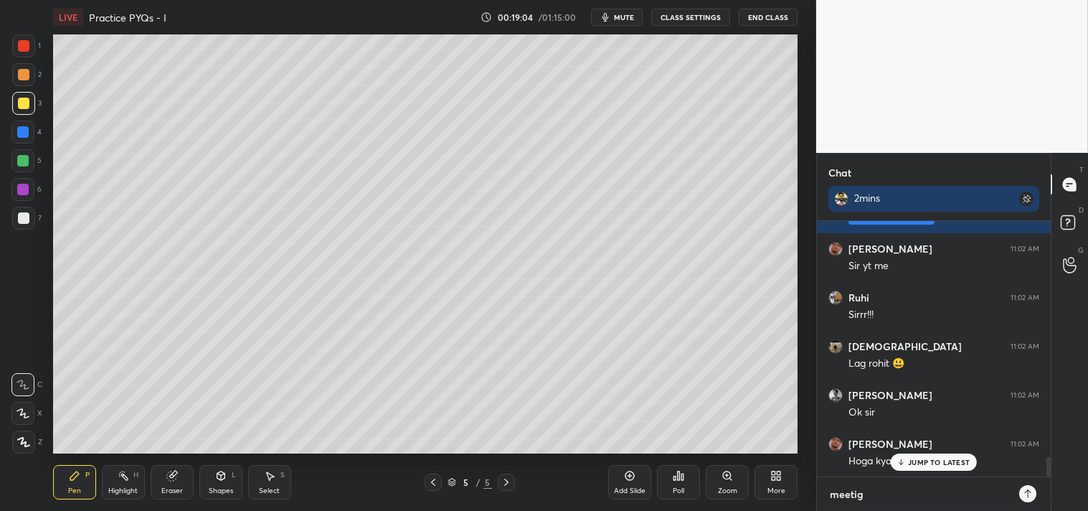
type textarea "meeti"
type textarea "x"
type textarea "meetin"
type textarea "x"
type textarea "meeting"
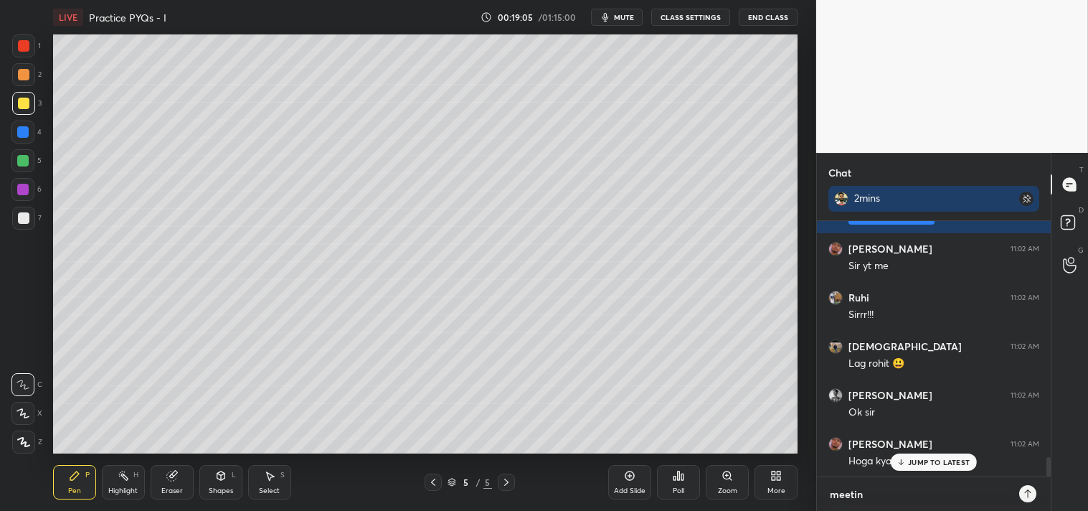
type textarea "x"
type textarea "meeting"
type textarea "x"
type textarea "meeting l"
type textarea "x"
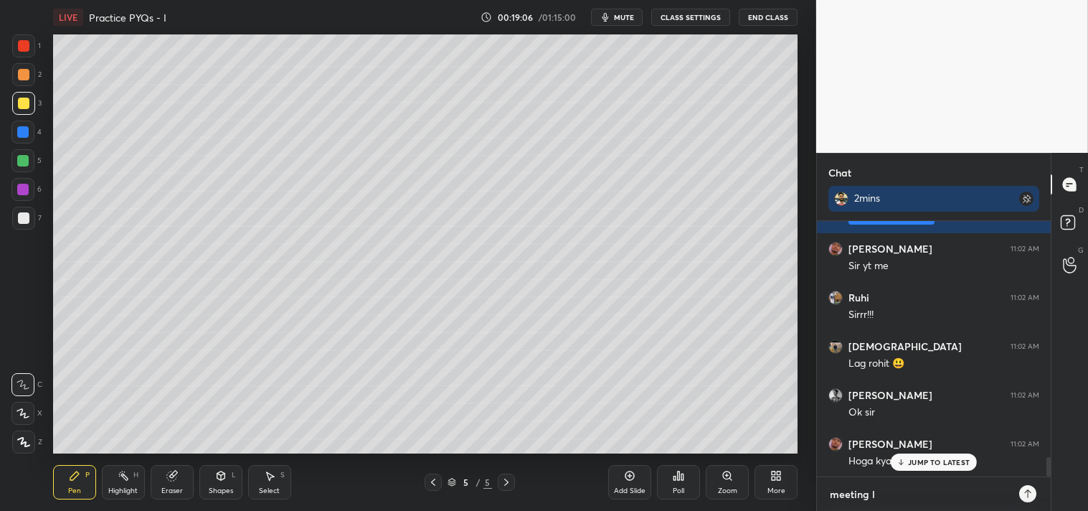
type textarea "meeting li"
type textarea "x"
type textarea "meeting [PERSON_NAME]"
type textarea "x"
type textarea "meeting linkl"
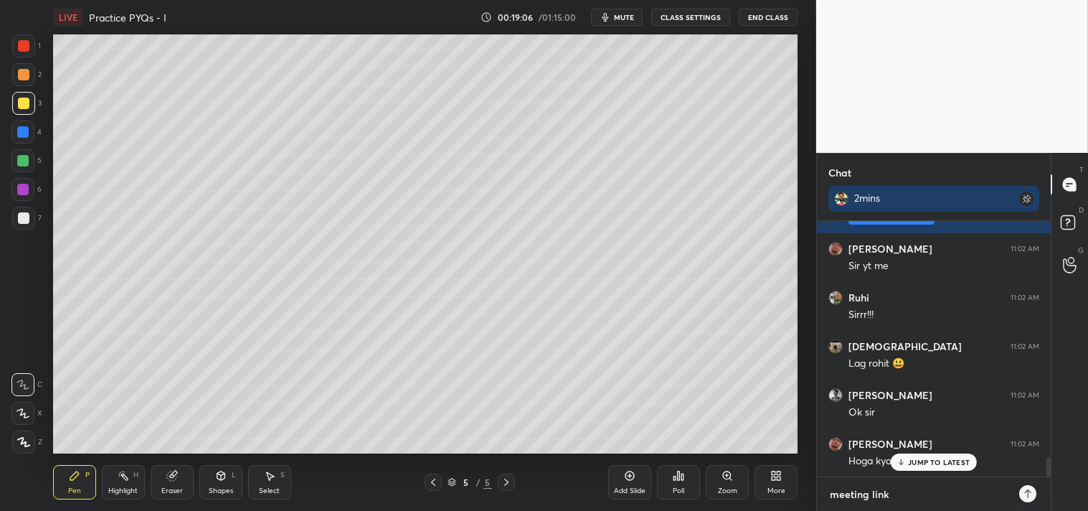
type textarea "x"
type textarea "j"
type textarea "x"
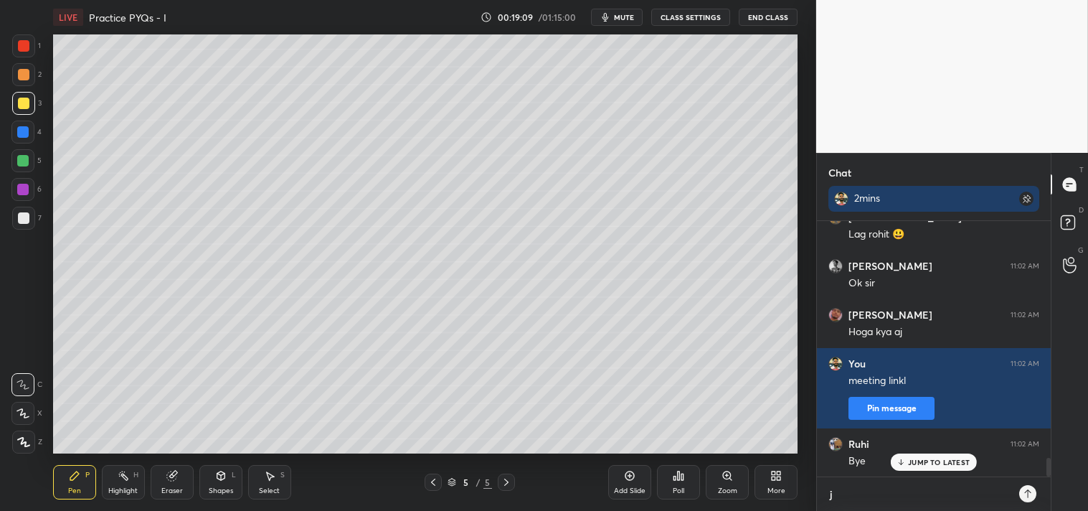
type textarea "jg"
type textarea "x"
type textarea "jgr"
type textarea "x"
type textarea "jgro"
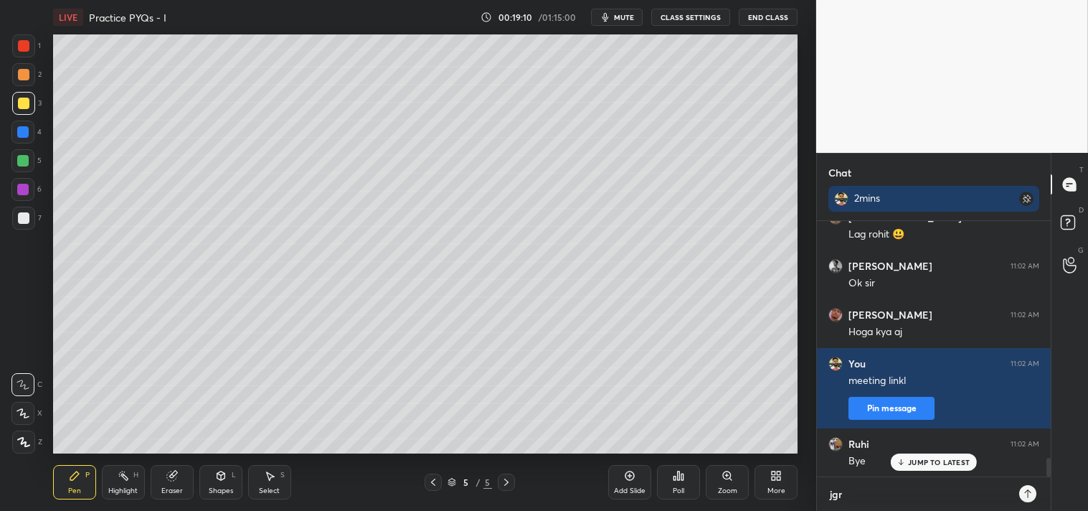
type textarea "x"
type textarea "jgrou"
type textarea "x"
type textarea "jgroup"
type textarea "x"
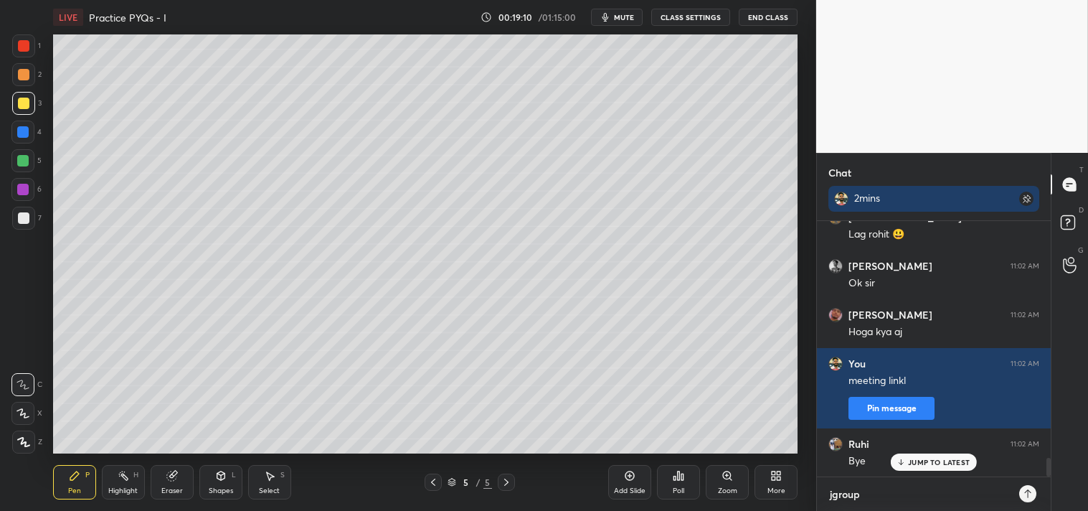
type textarea "x"
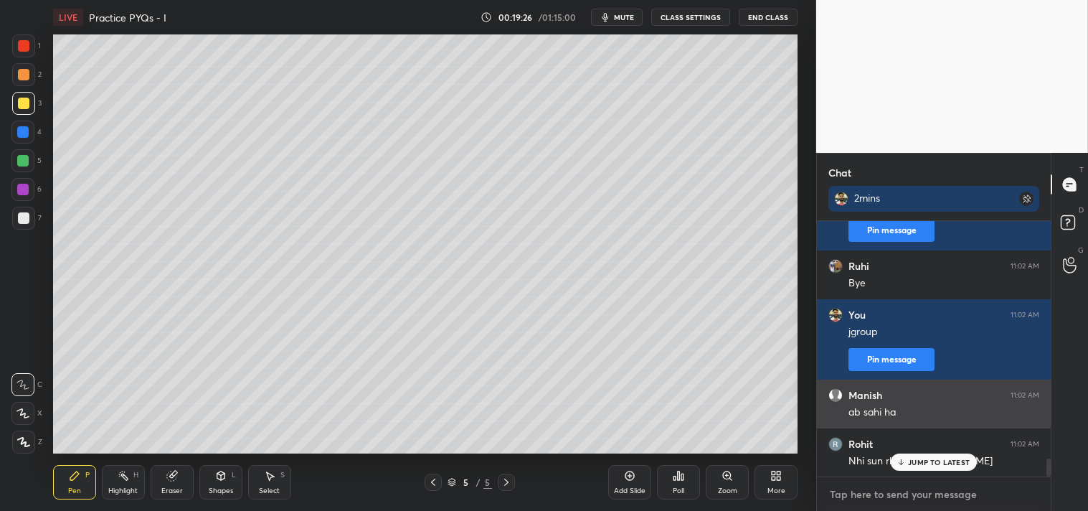
type textarea "v"
type textarea "x"
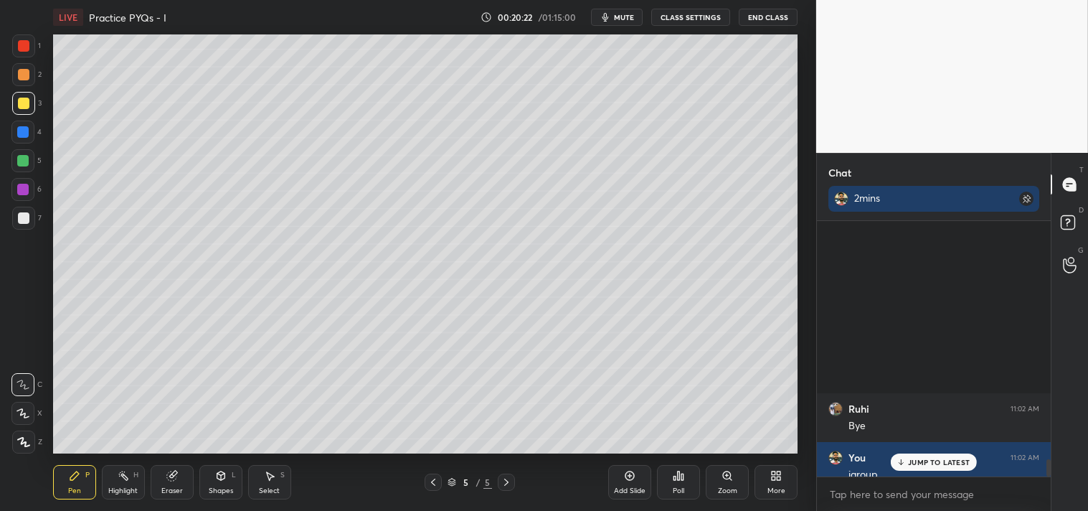
scroll to position [3522, 0]
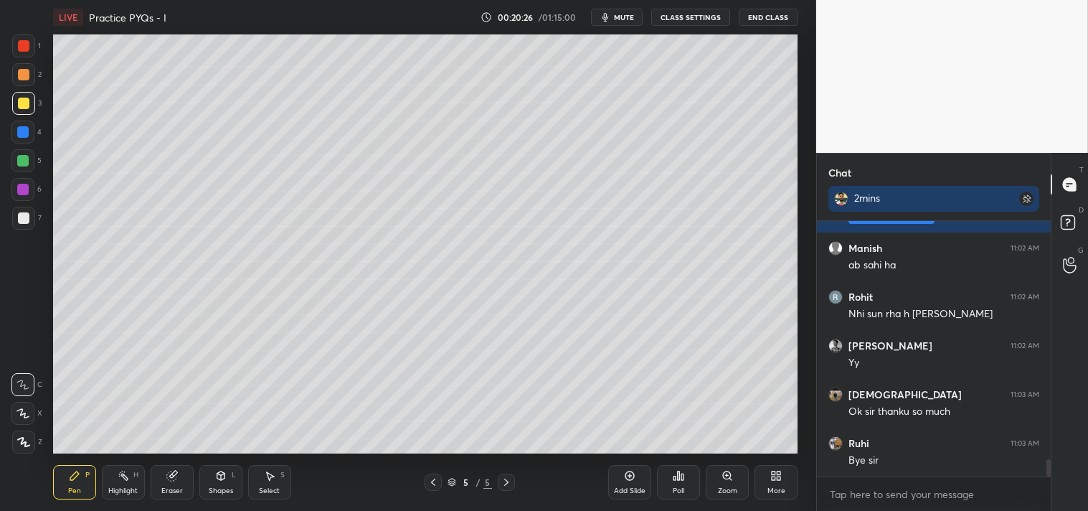
click at [758, 11] on button "End Class" at bounding box center [768, 17] width 59 height 17
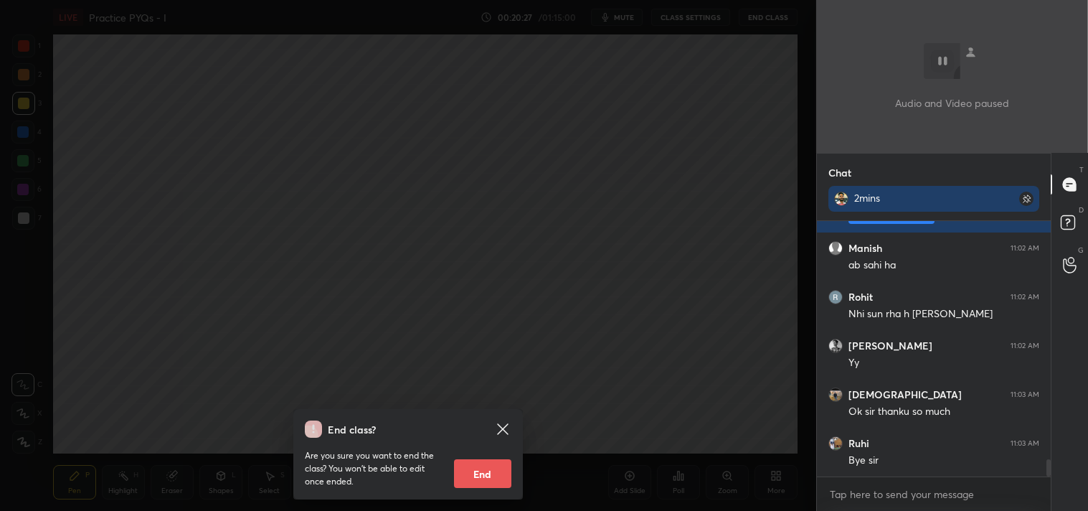
click at [486, 468] on button "End" at bounding box center [482, 473] width 57 height 29
type textarea "x"
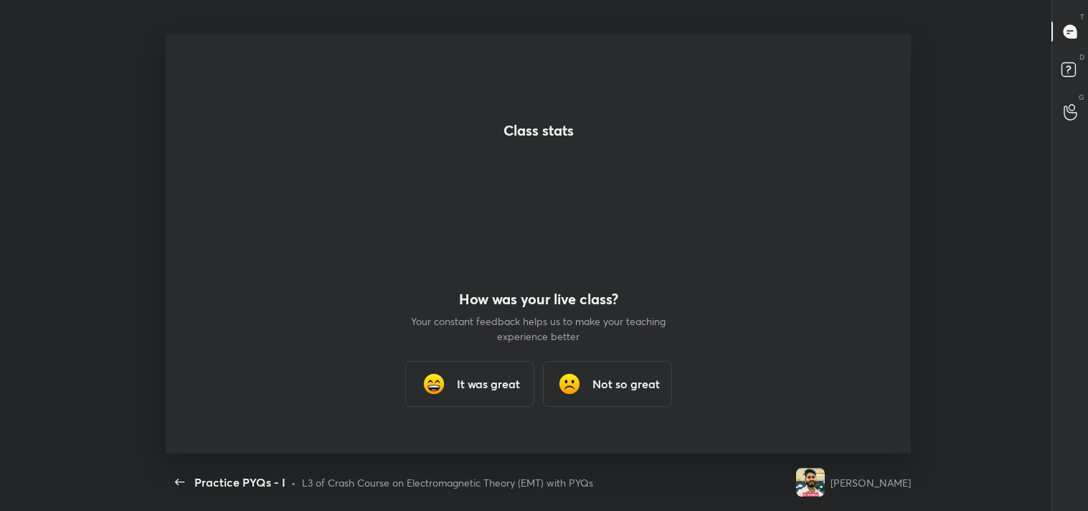
scroll to position [0, 0]
